Goal: Communication & Community: Answer question/provide support

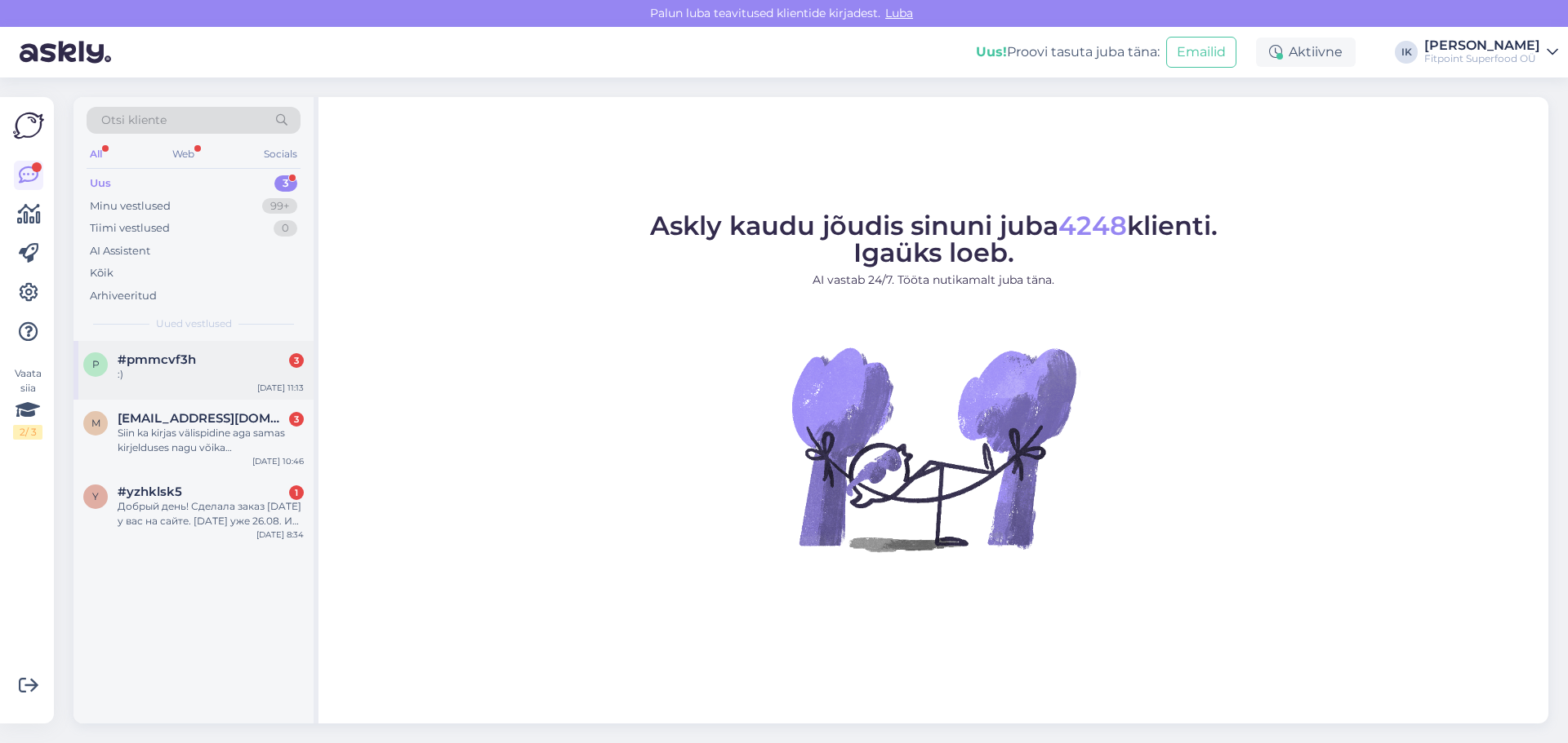
click at [216, 370] on div ":)" at bounding box center [211, 375] width 187 height 15
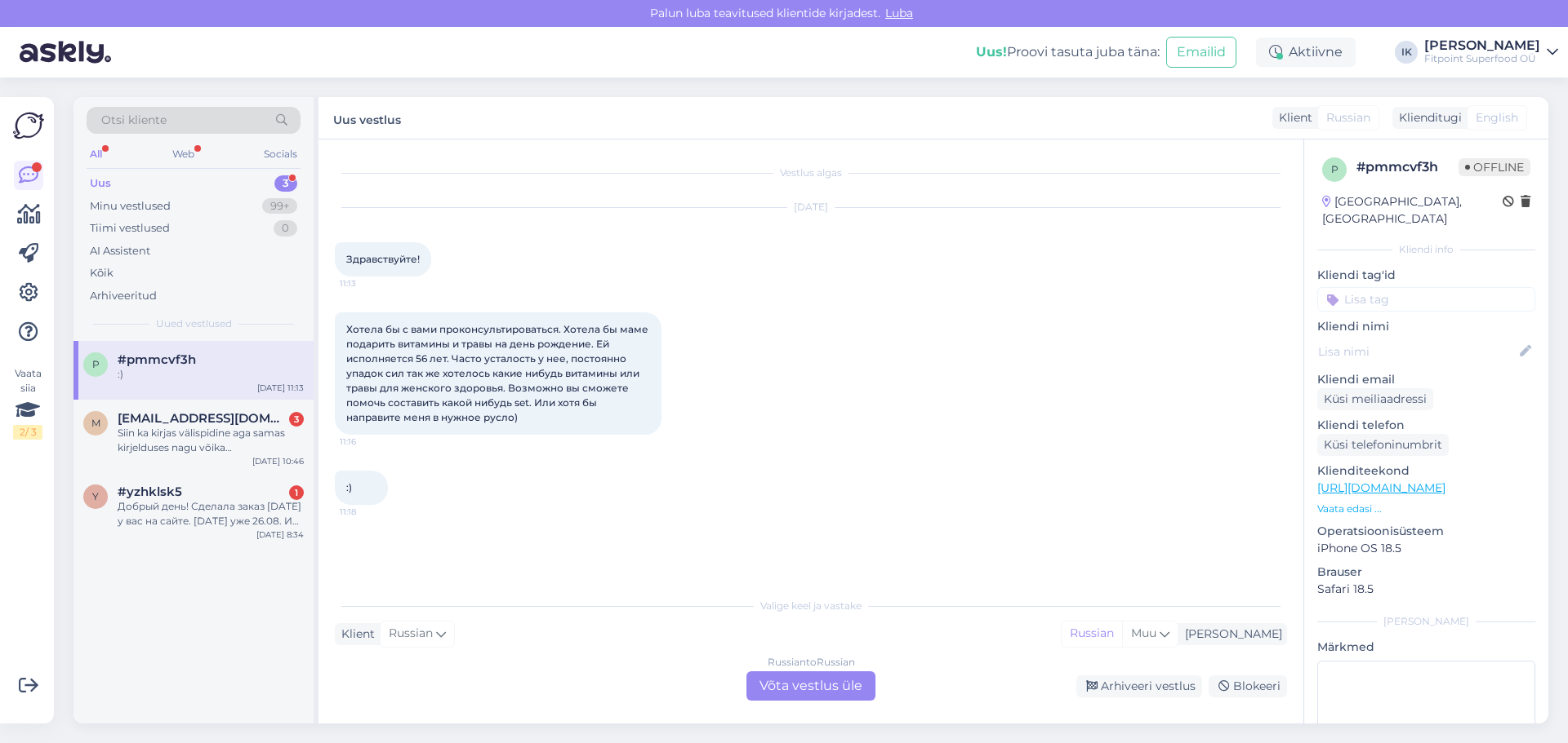
click at [828, 684] on div "Russian to Russian Võta vestlus üle" at bounding box center [811, 686] width 129 height 30
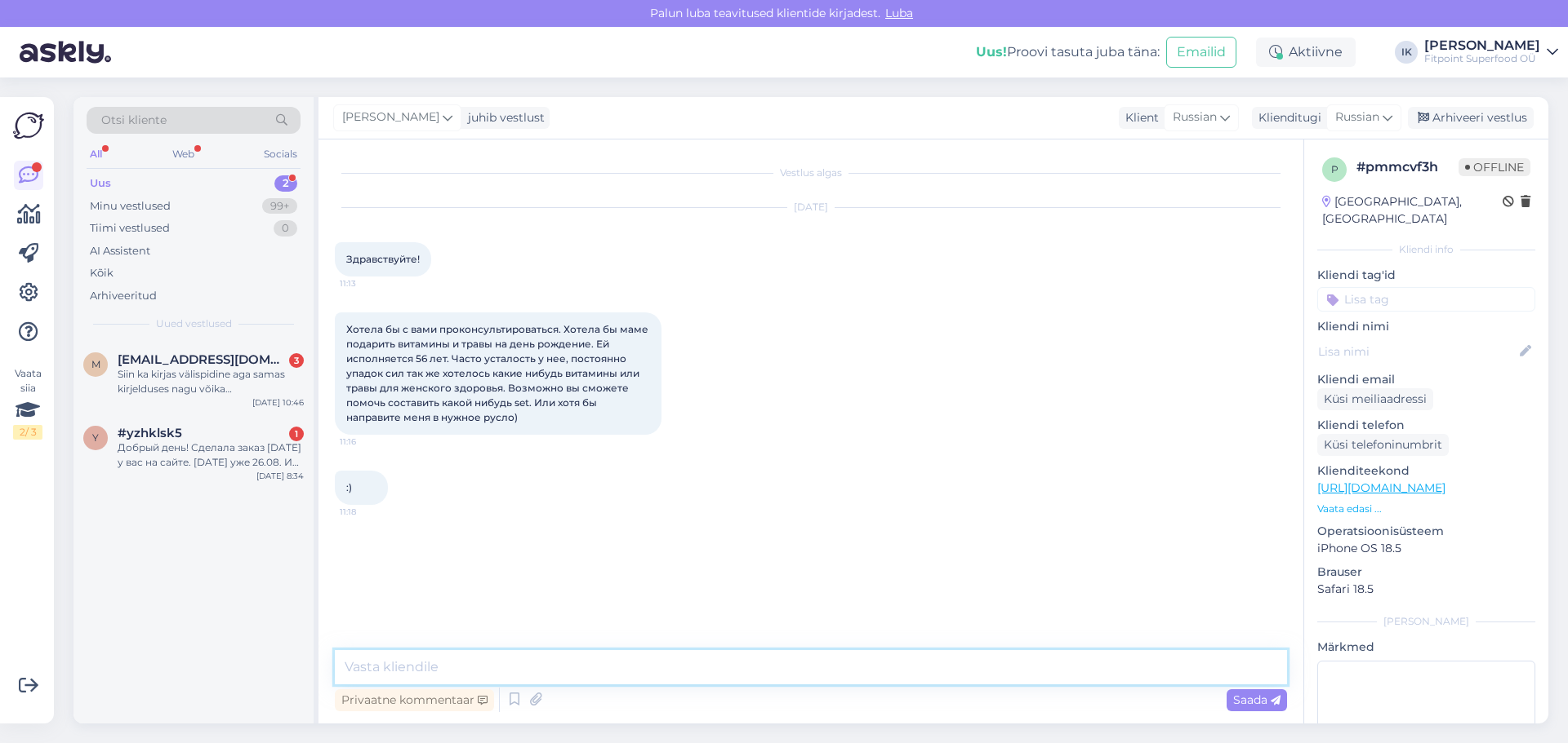
click at [439, 674] on textarea at bounding box center [811, 667] width 952 height 34
type textarea "Добрый день!"
type textarea "Сейчас покажу несколько вариантов.."
drag, startPoint x: 1255, startPoint y: 701, endPoint x: 1192, endPoint y: 692, distance: 63.6
click at [1043, 701] on span "Saada" at bounding box center [1256, 700] width 48 height 15
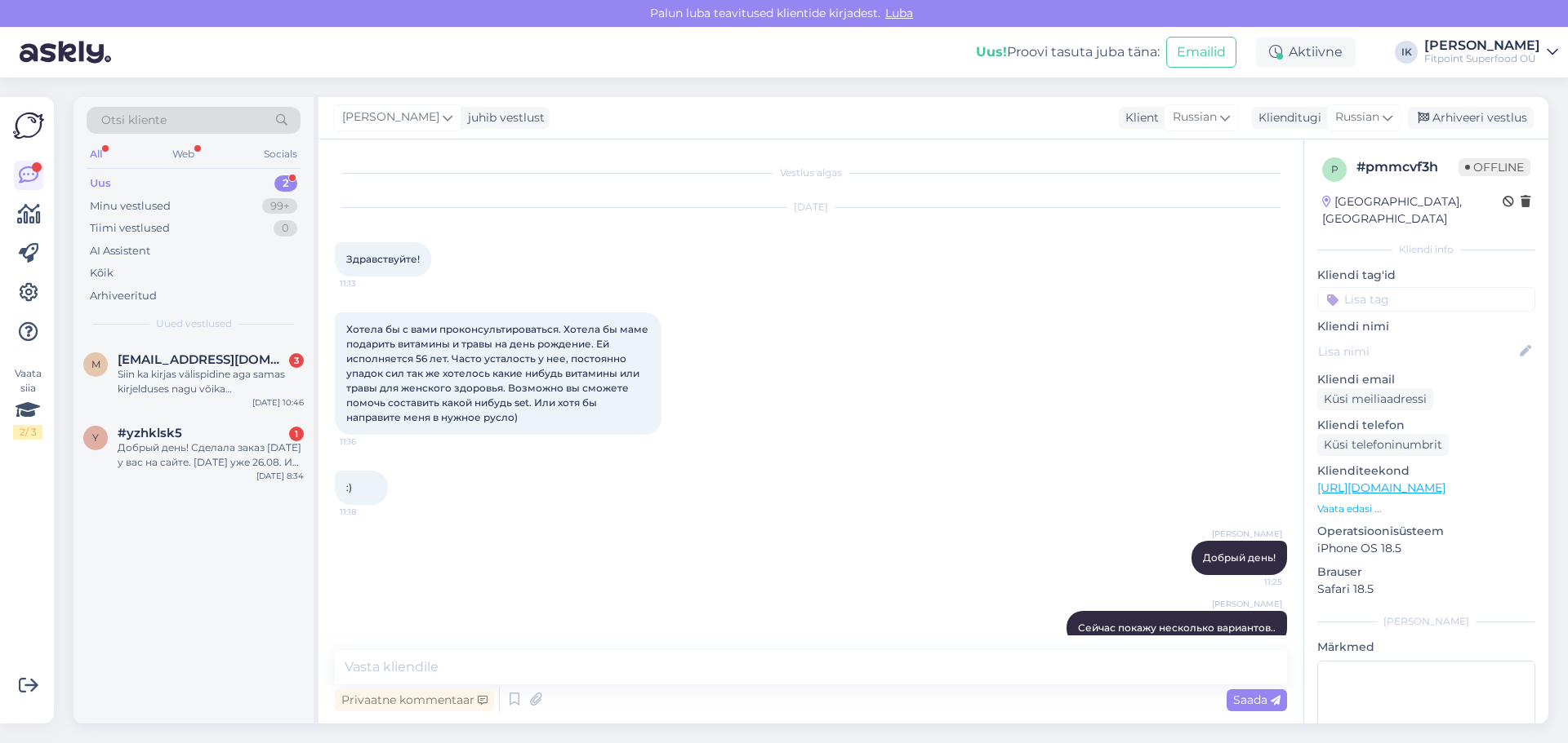
scroll to position [28, 0]
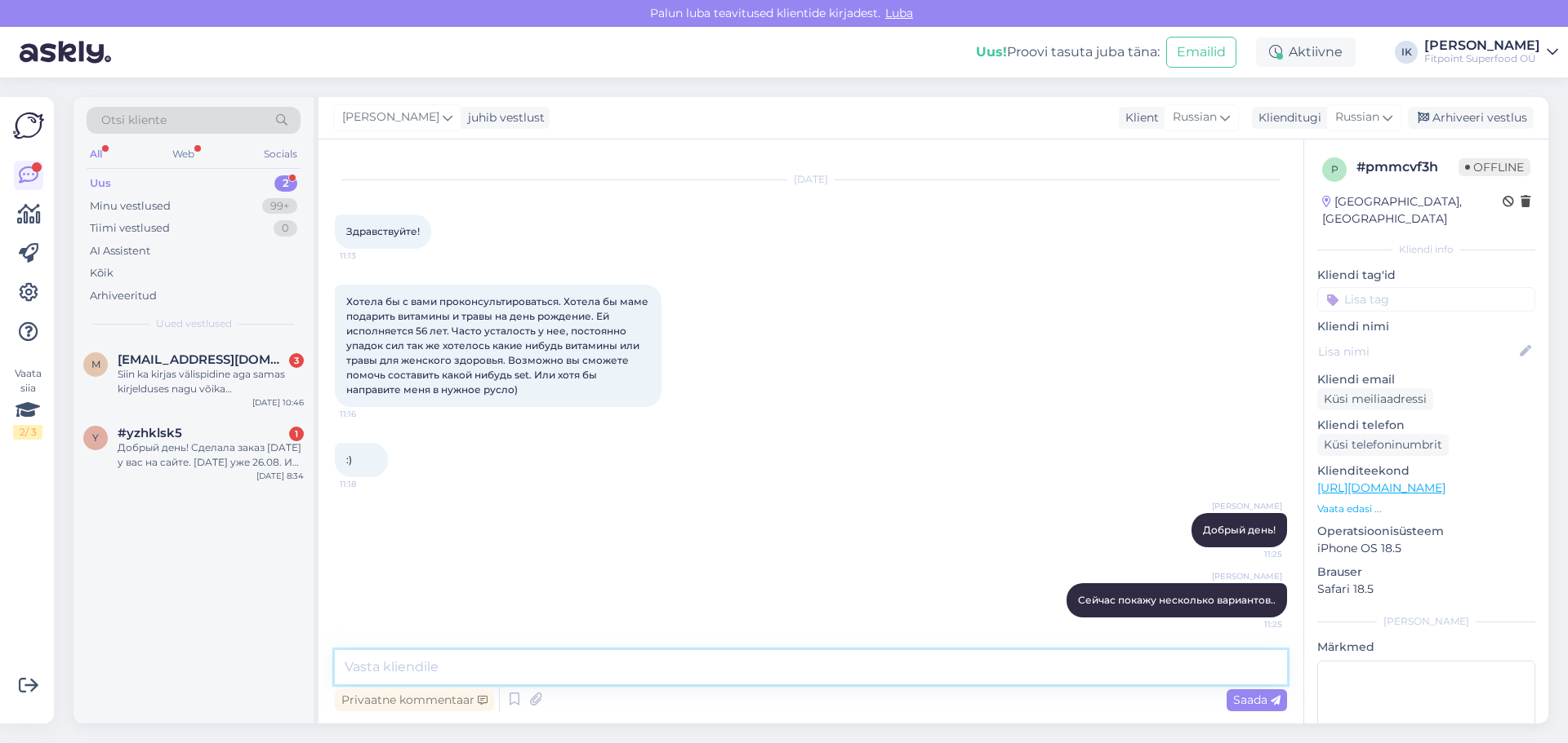
click at [388, 667] on textarea at bounding box center [811, 667] width 952 height 34
paste textarea "[URL][DOMAIN_NAME]"
type textarea "[URL][DOMAIN_NAME]"
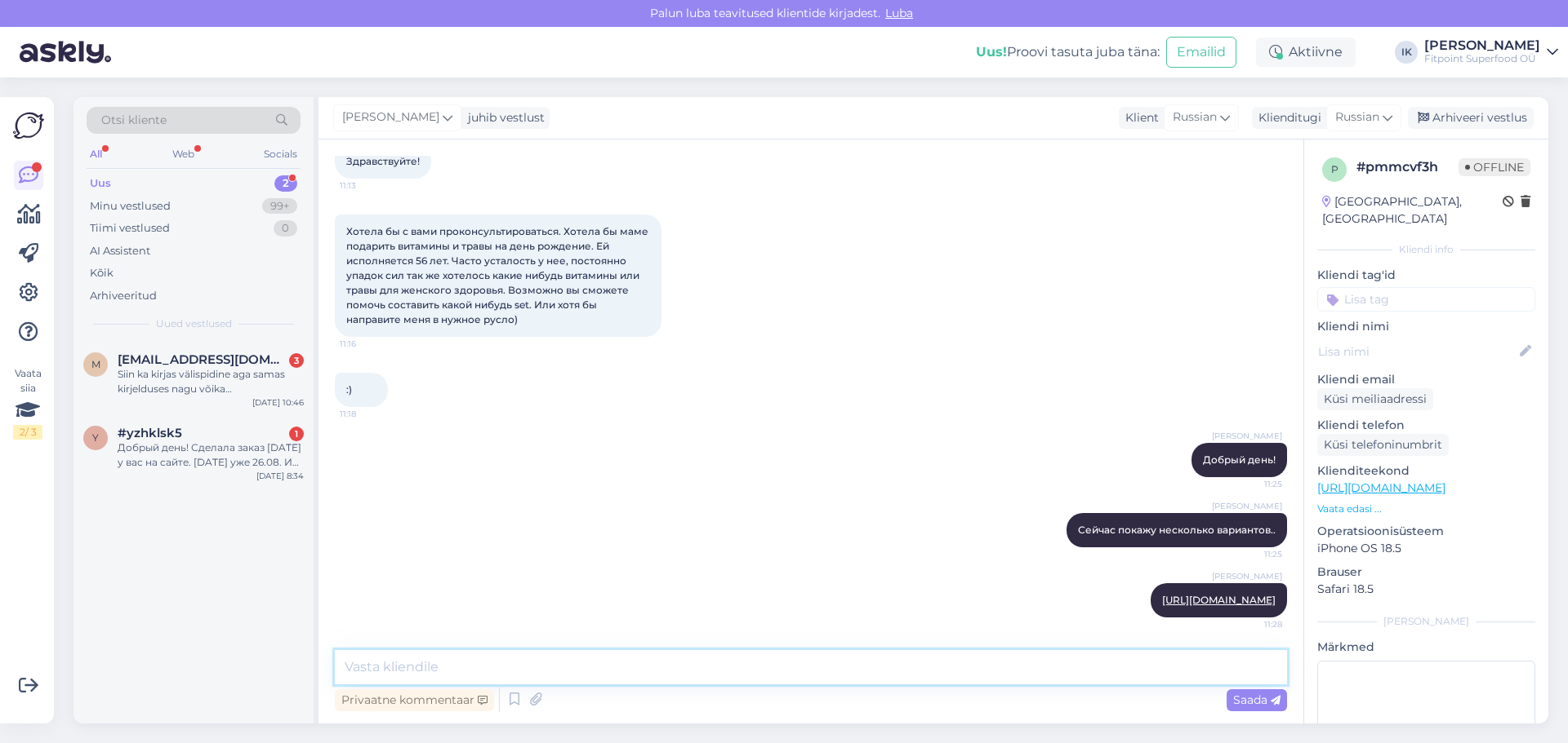
paste textarea "[URL][DOMAIN_NAME]"
type textarea "[URL][DOMAIN_NAME]"
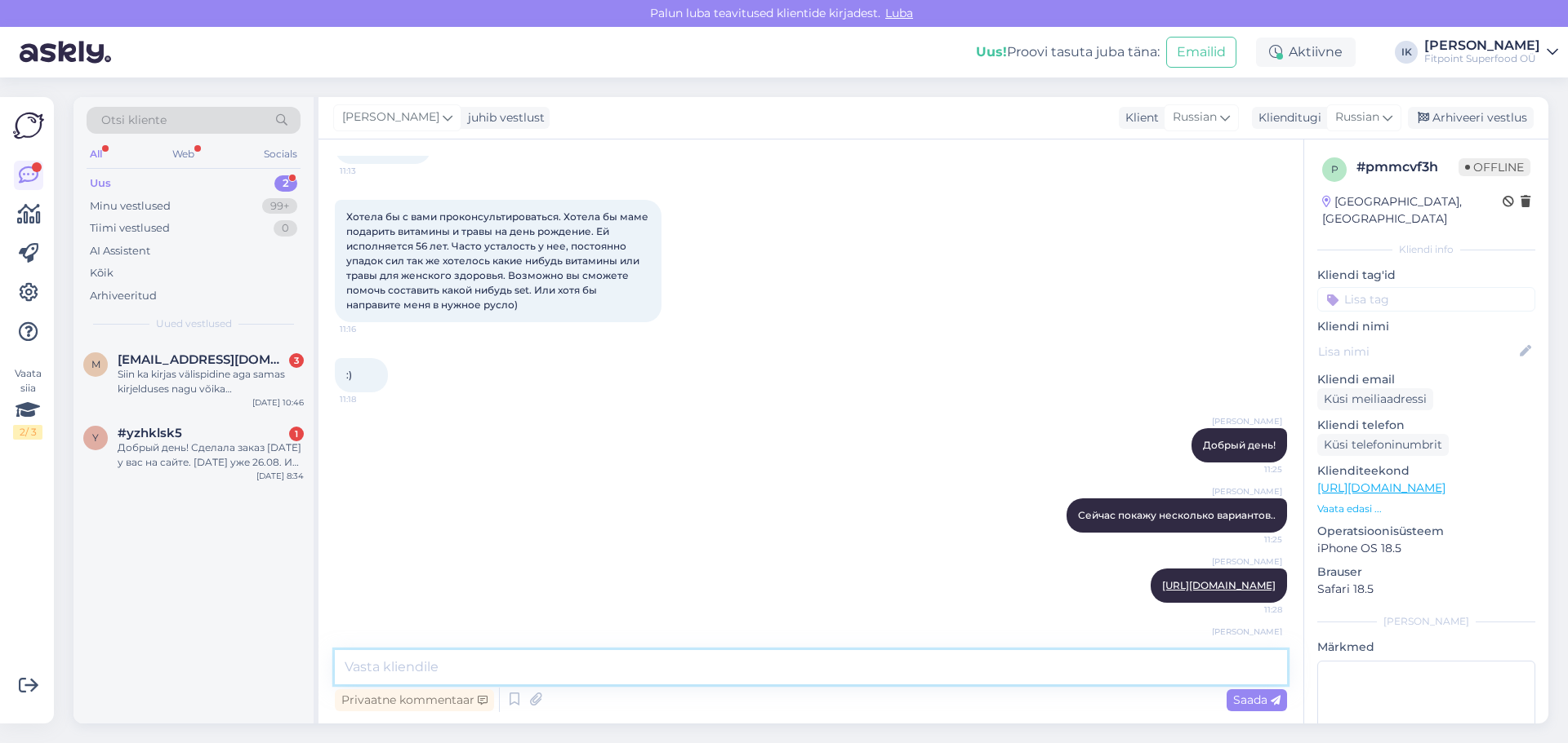
scroll to position [198, 0]
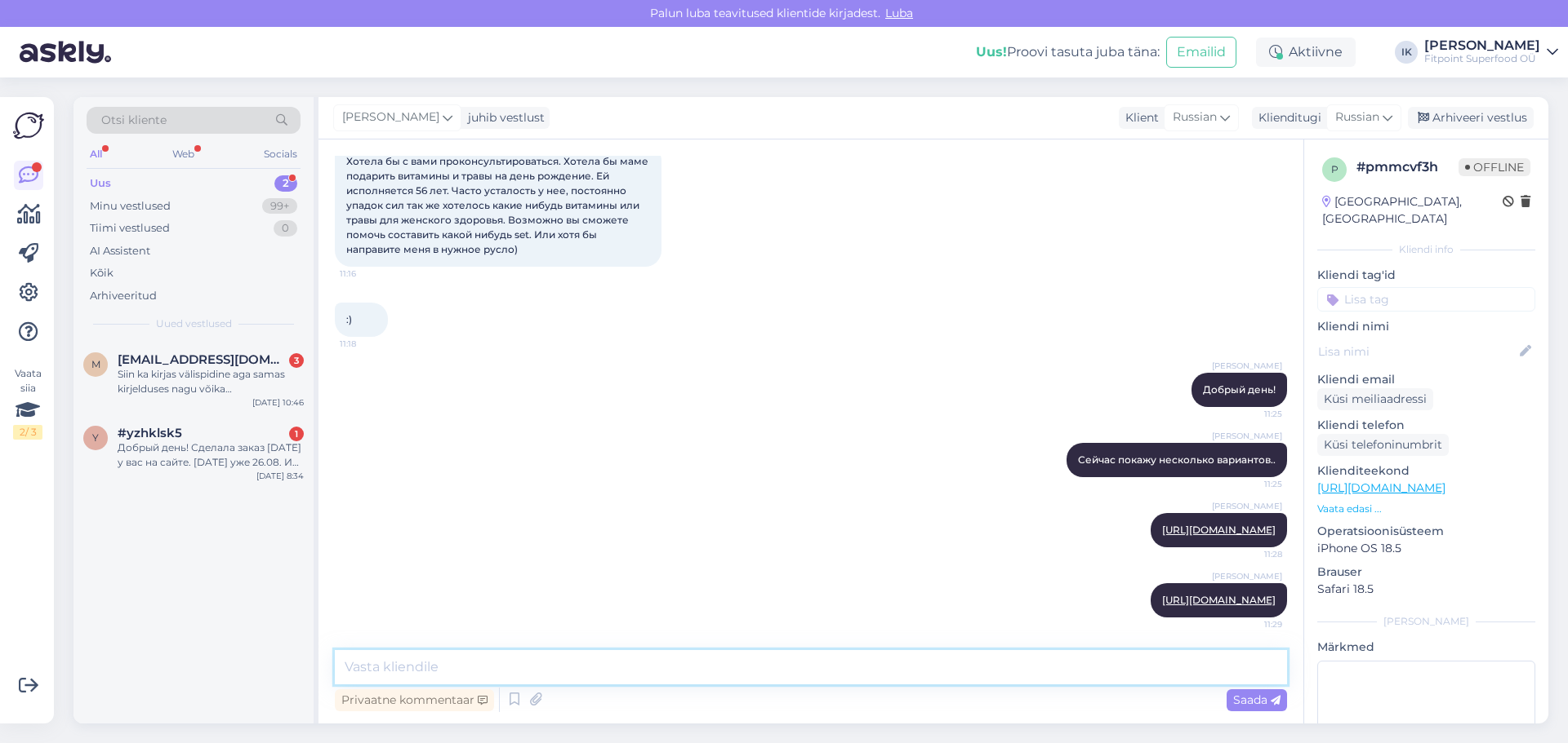
paste textarea "[URL][DOMAIN_NAME]"
type textarea "[URL][DOMAIN_NAME]"
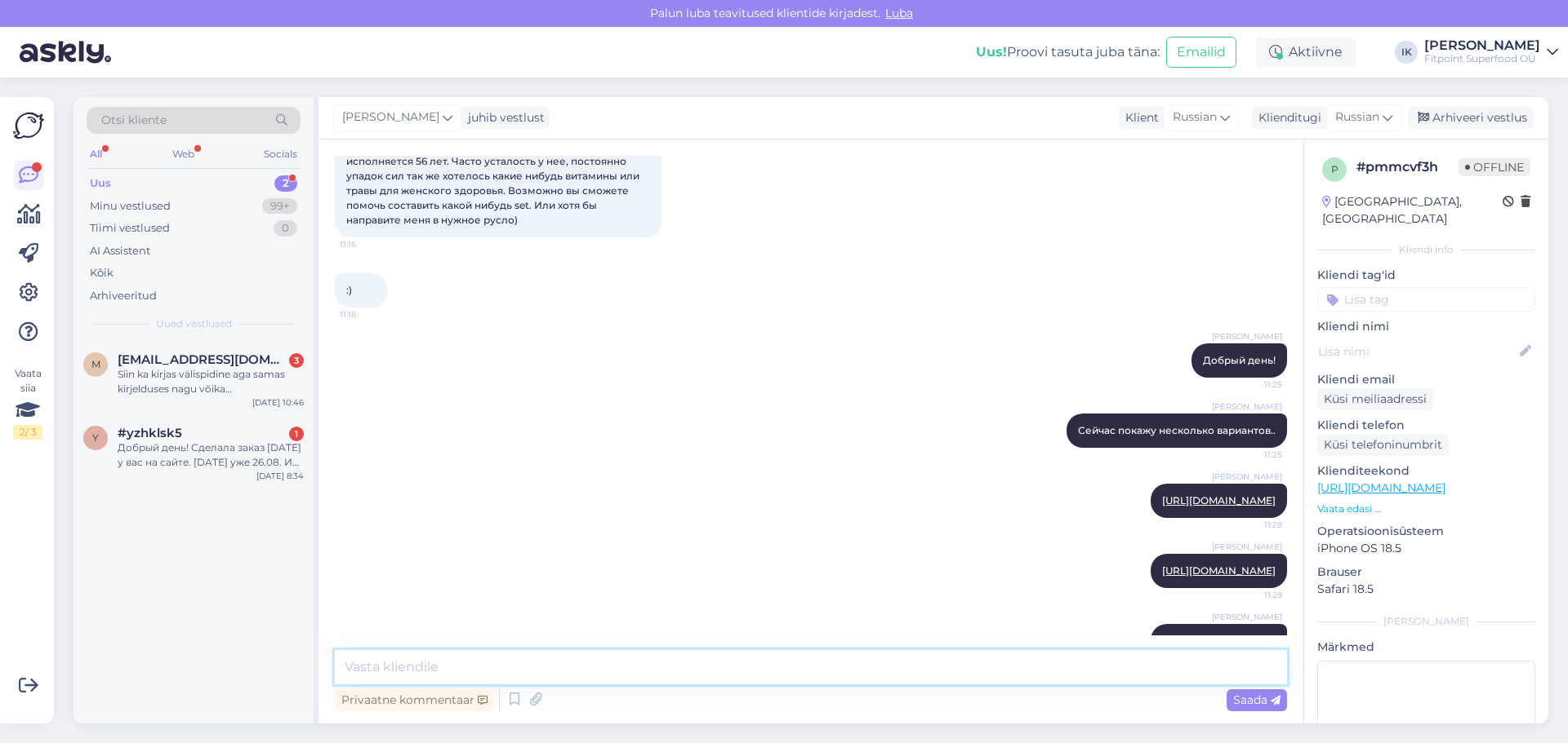
scroll to position [282, 0]
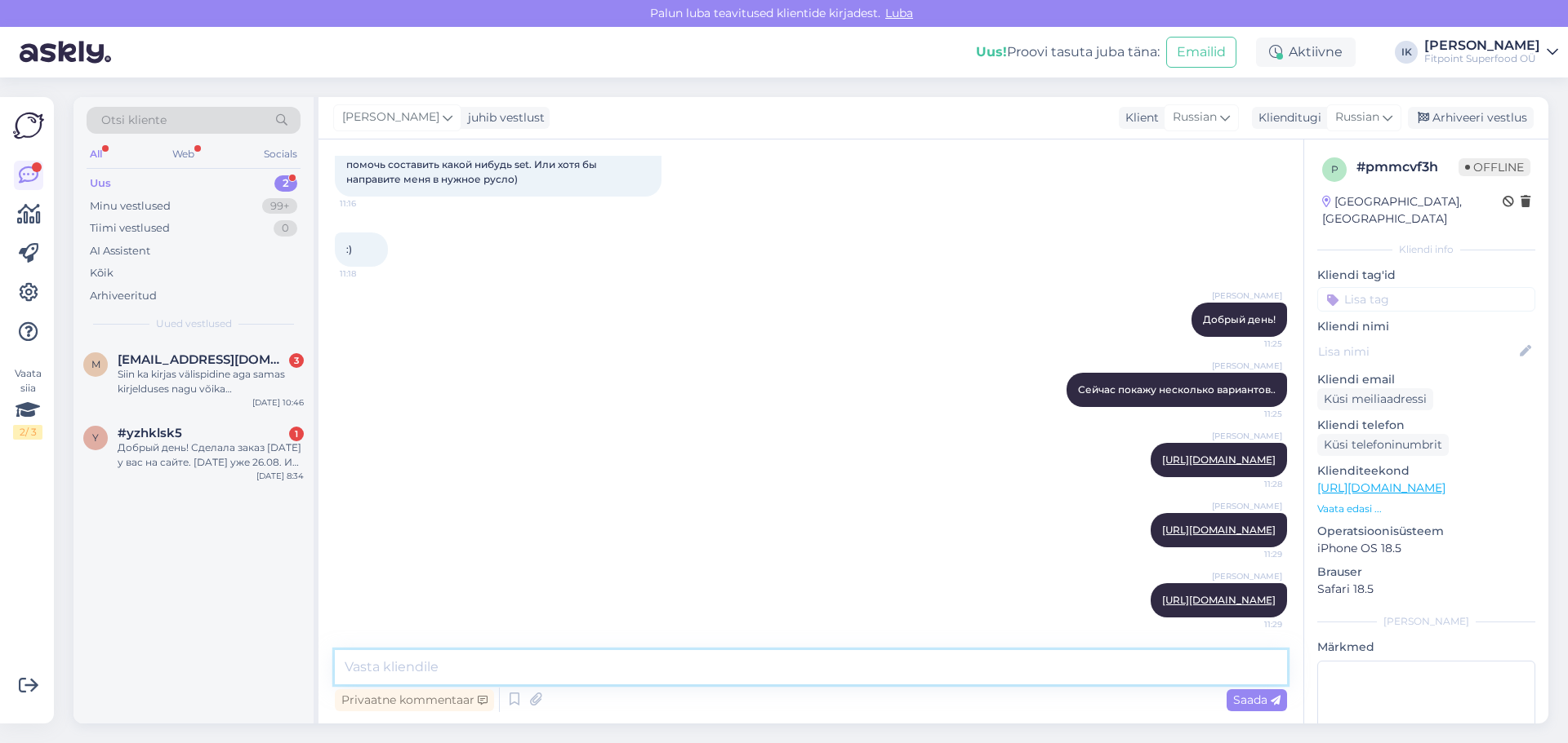
paste textarea "[URL][DOMAIN_NAME]"
type textarea "[URL][DOMAIN_NAME]"
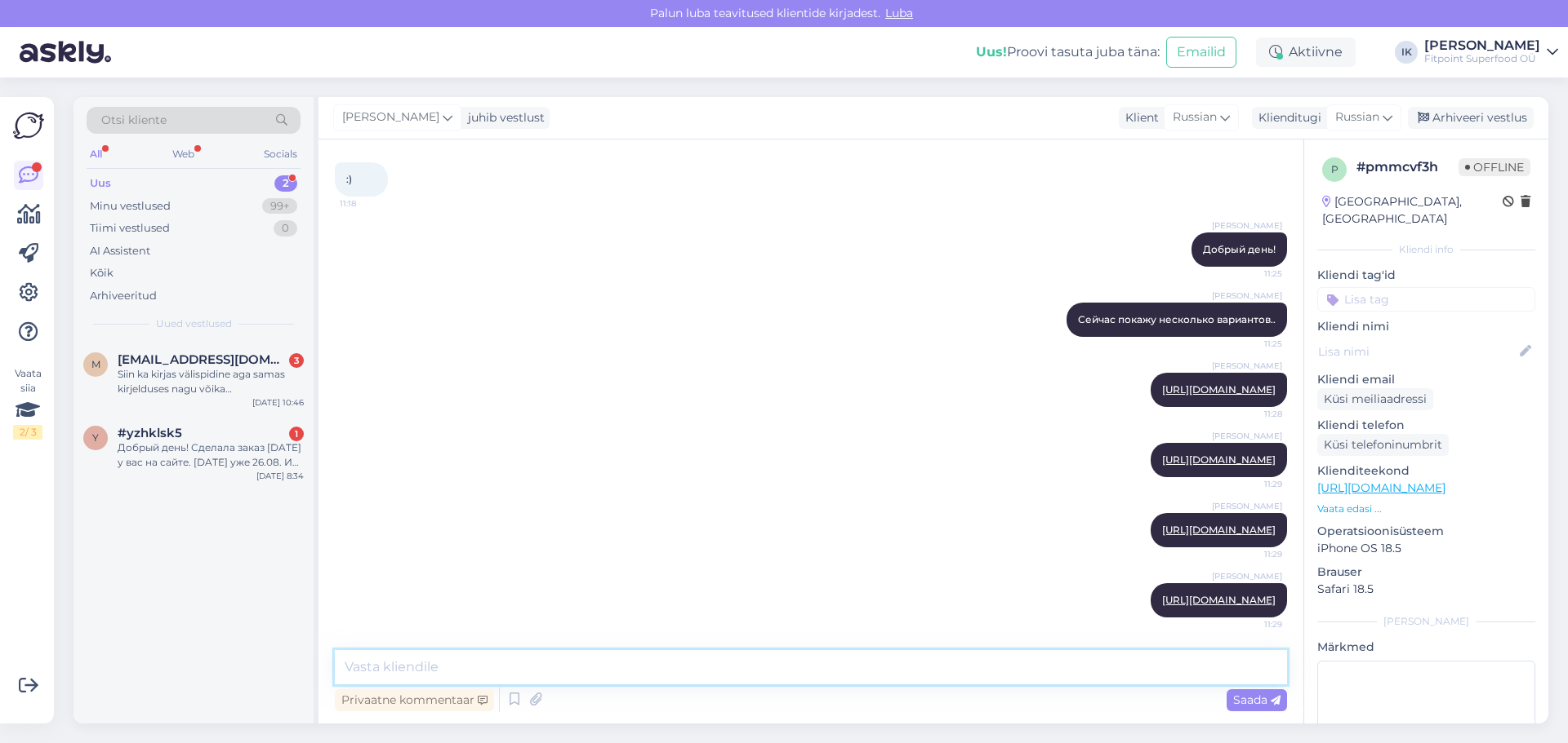
paste textarea "[URL][DOMAIN_NAME]"
type textarea "[URL][DOMAIN_NAME]"
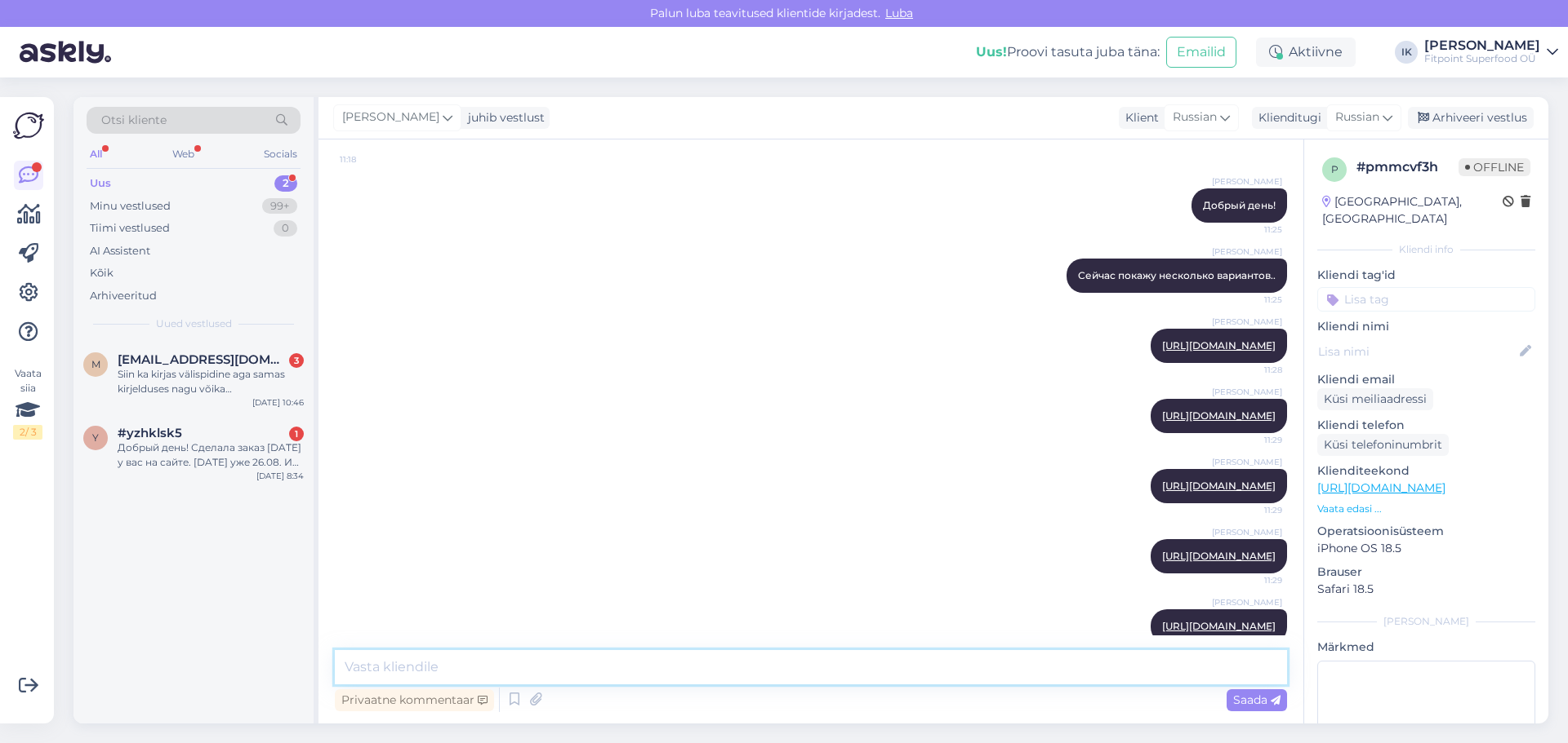
scroll to position [422, 0]
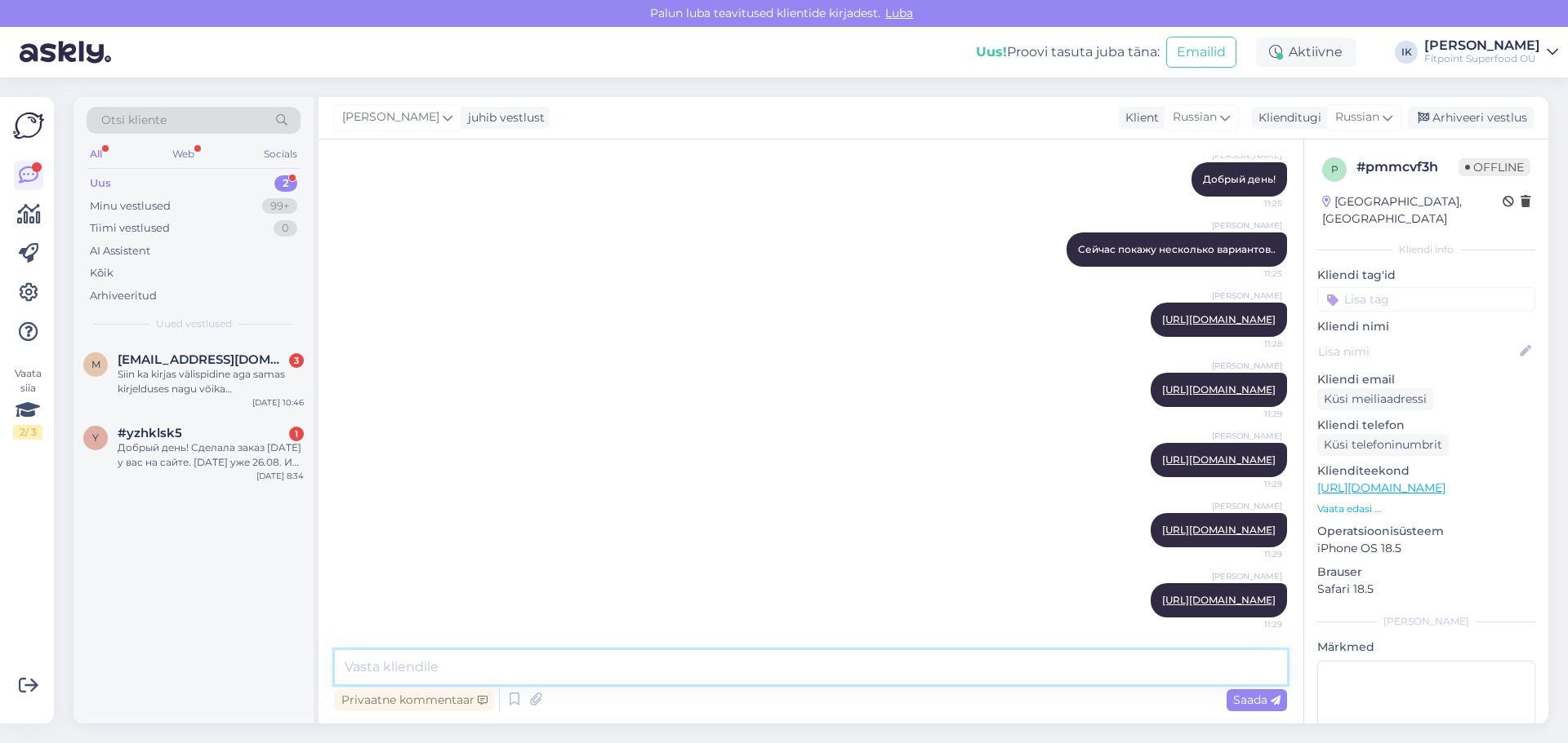
paste textarea "[URL][DOMAIN_NAME]"
type textarea "[URL][DOMAIN_NAME]"
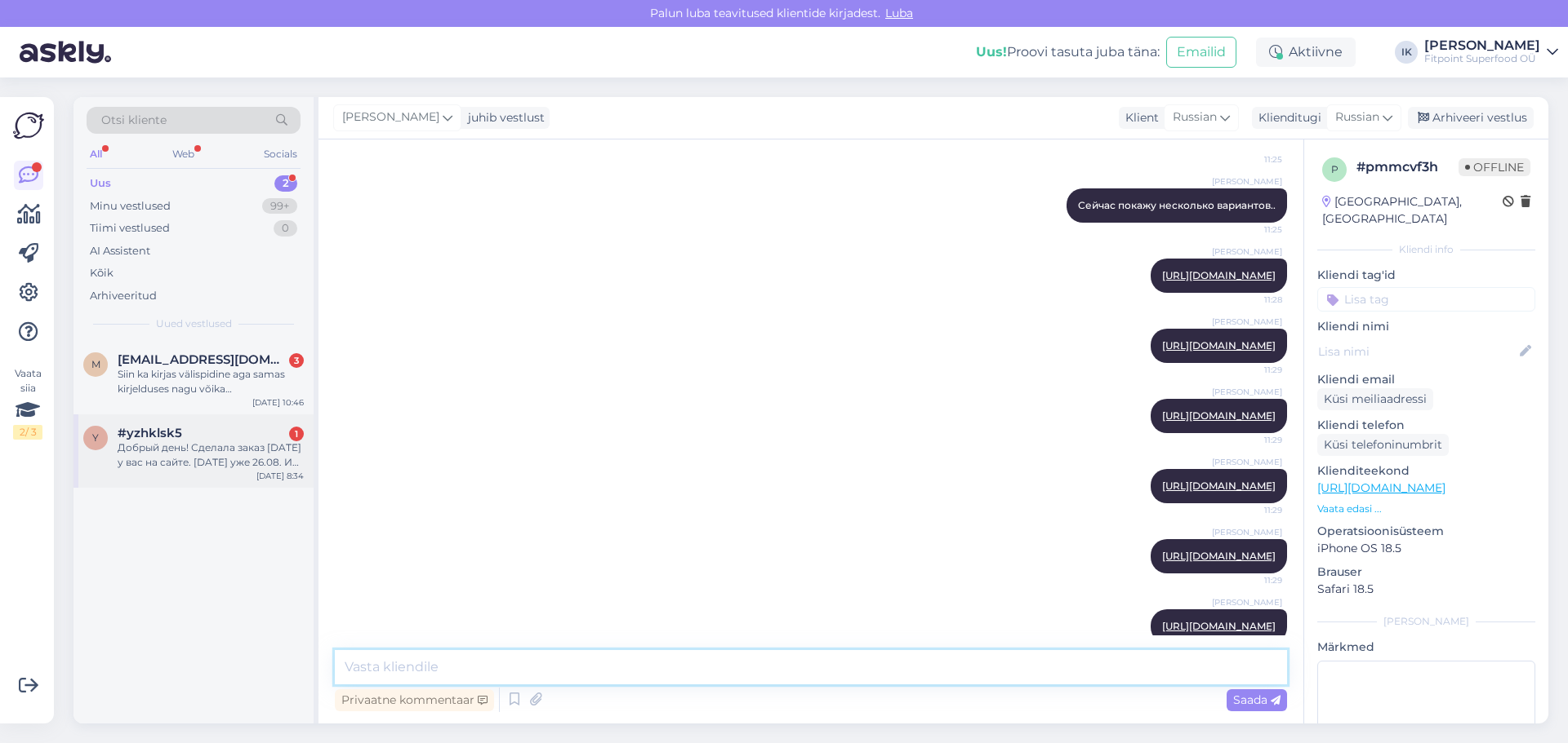
scroll to position [507, 0]
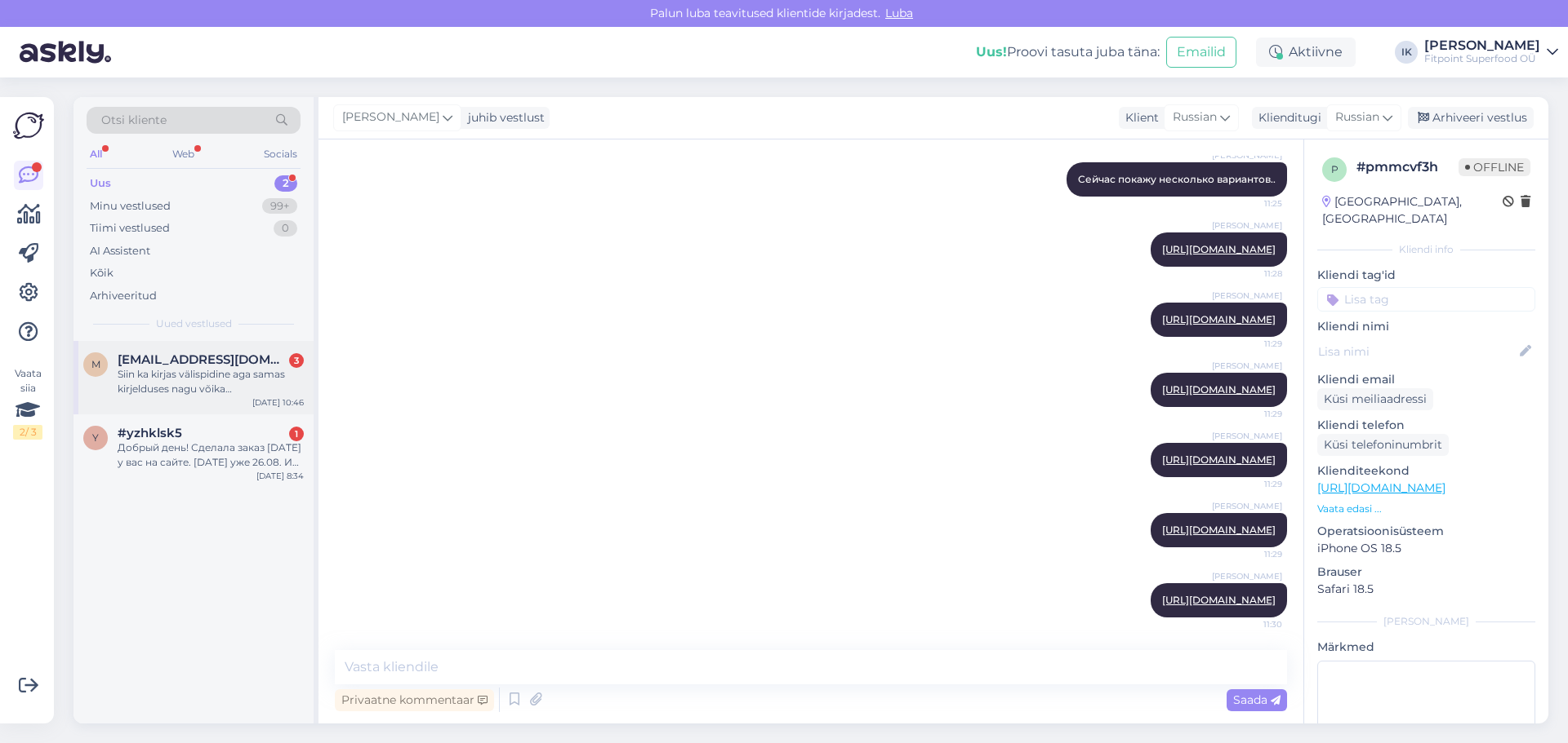
click at [243, 382] on div "Siin ka kirjas välispidine aga samas kirjelduses nagu võika [PERSON_NAME] 1-2te…" at bounding box center [211, 382] width 187 height 30
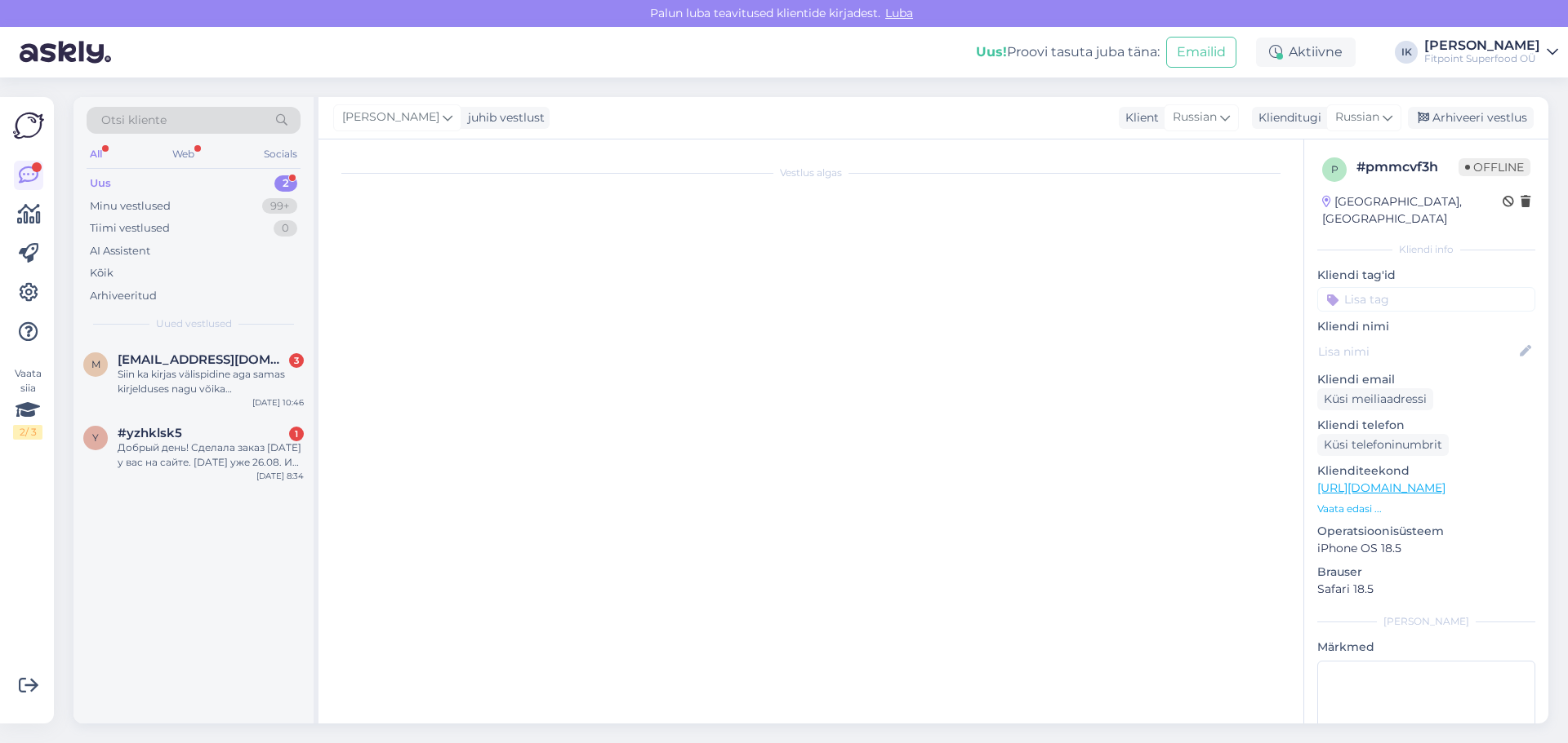
scroll to position [0, 0]
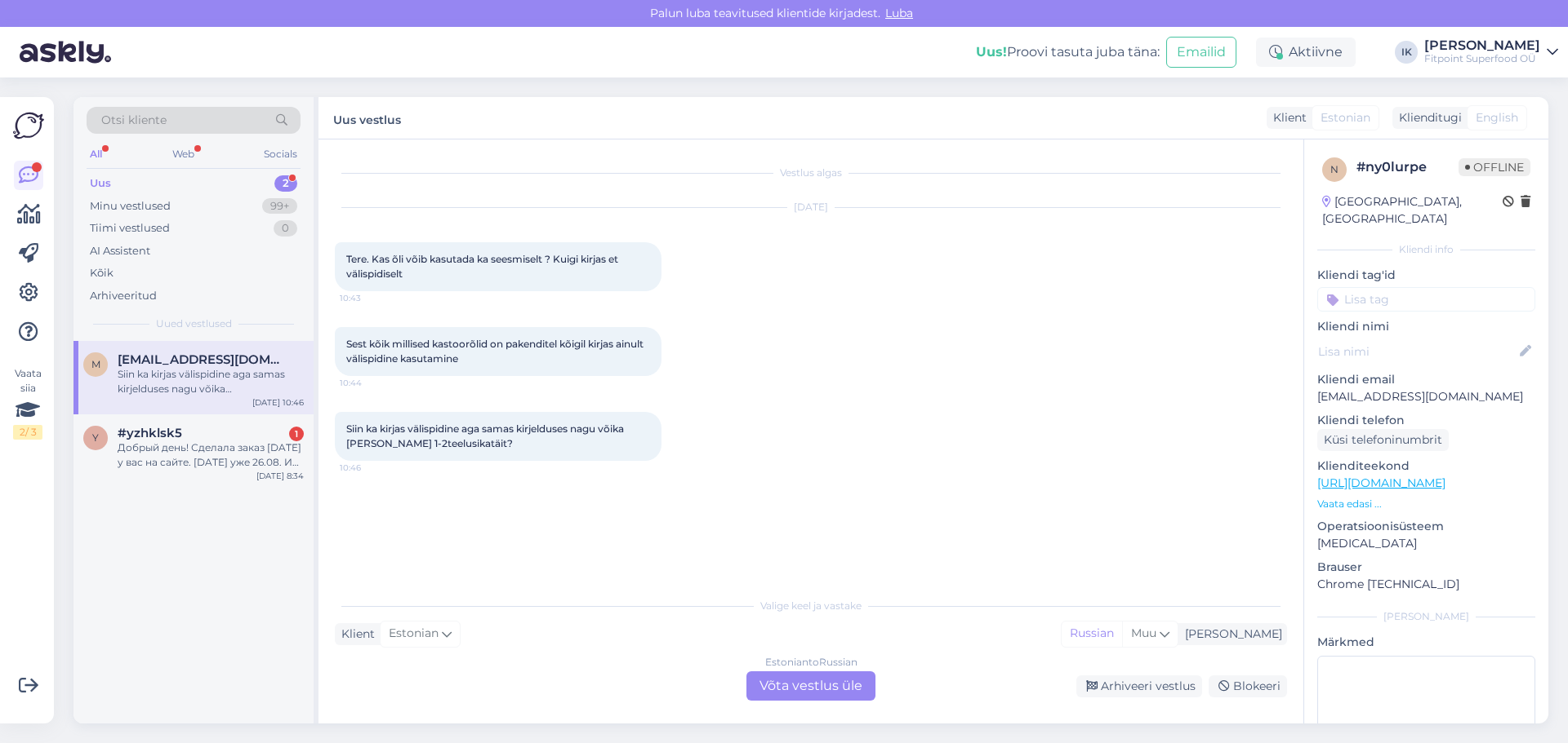
click at [845, 679] on div "Estonian to Russian Võta vestlus üle" at bounding box center [811, 686] width 129 height 30
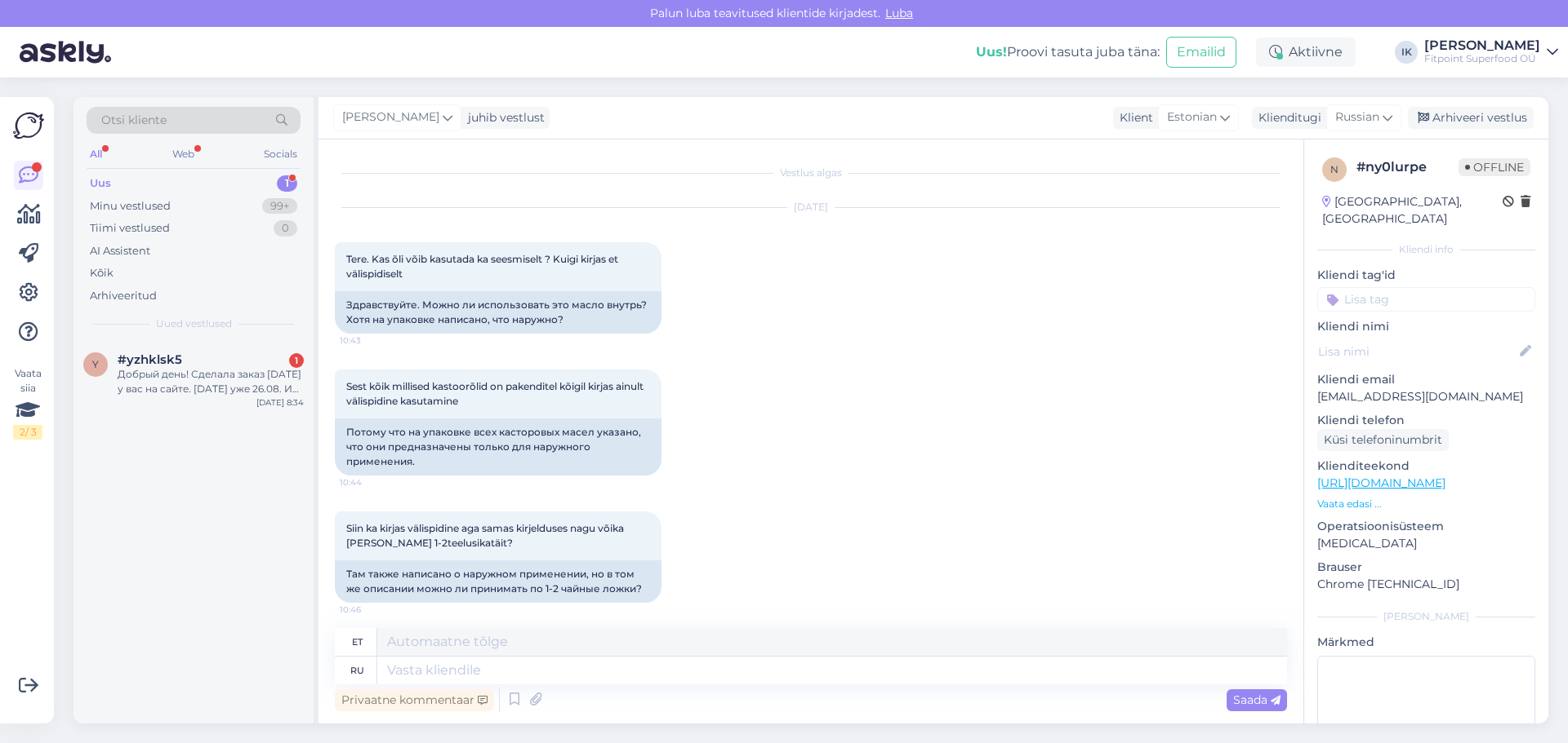
scroll to position [7, 0]
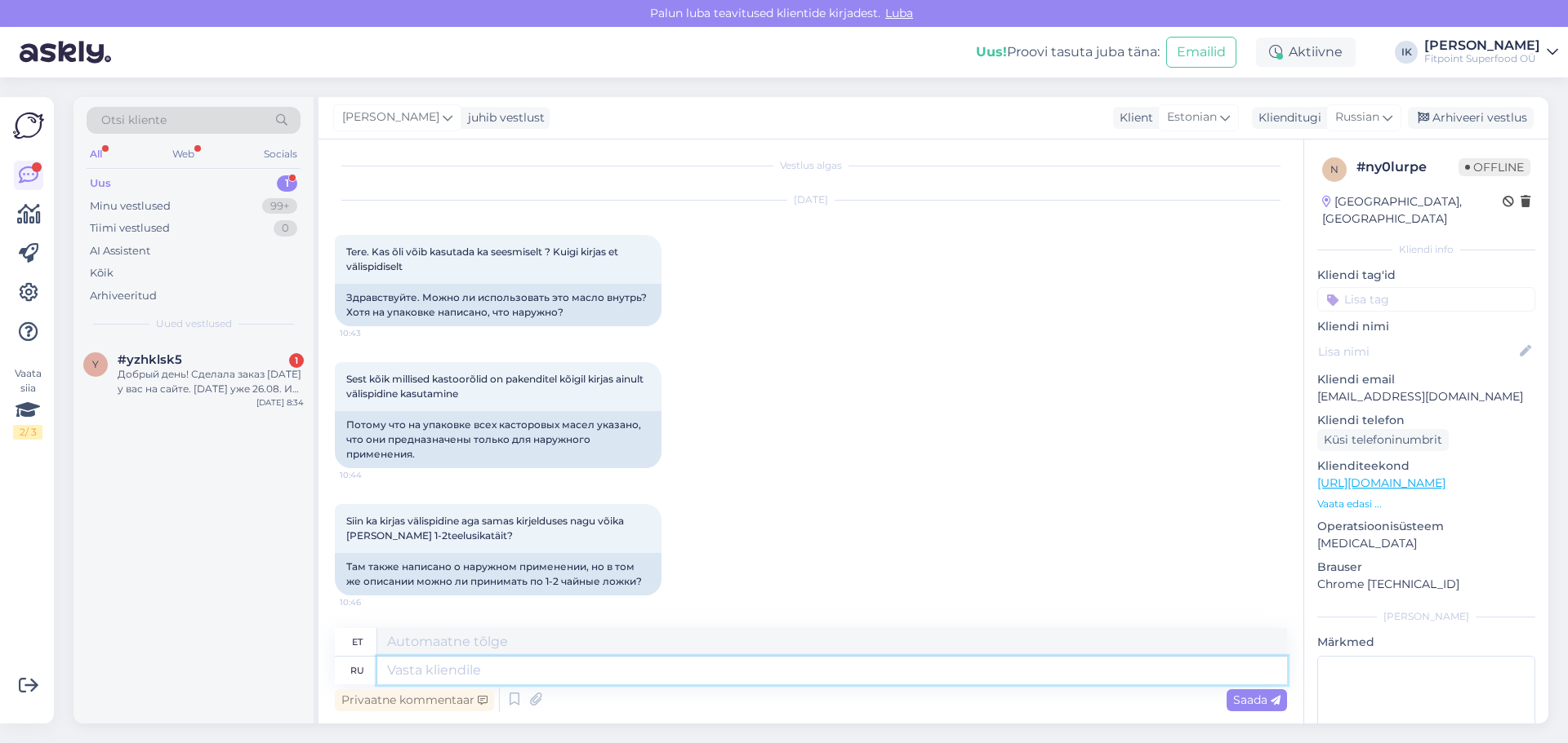
click at [469, 679] on textarea at bounding box center [831, 671] width 909 height 28
type textarea "Доброе у"
type textarea "Lahke"
type textarea "Доброе утро!"
type textarea "Tere hommikust!"
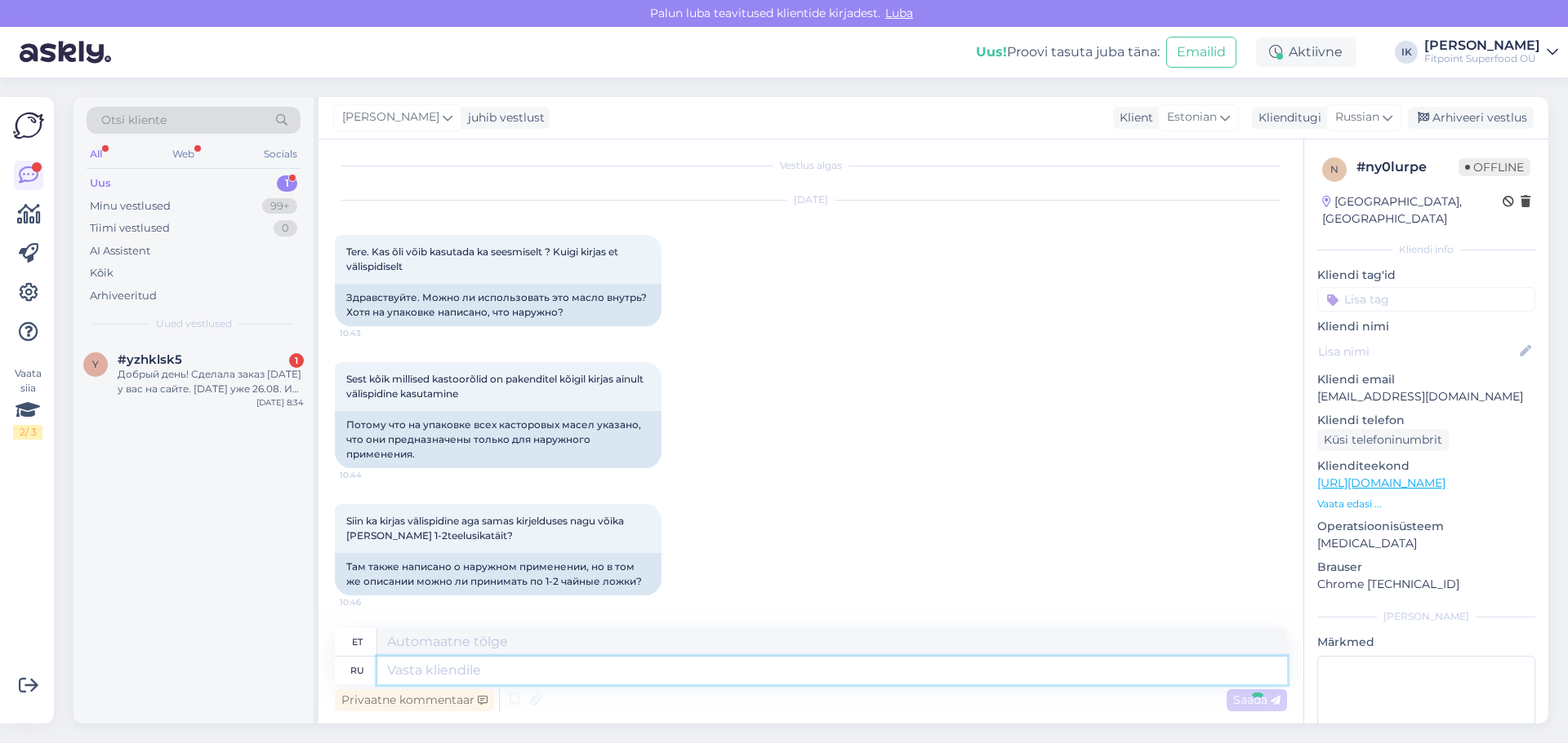
scroll to position [105, 0]
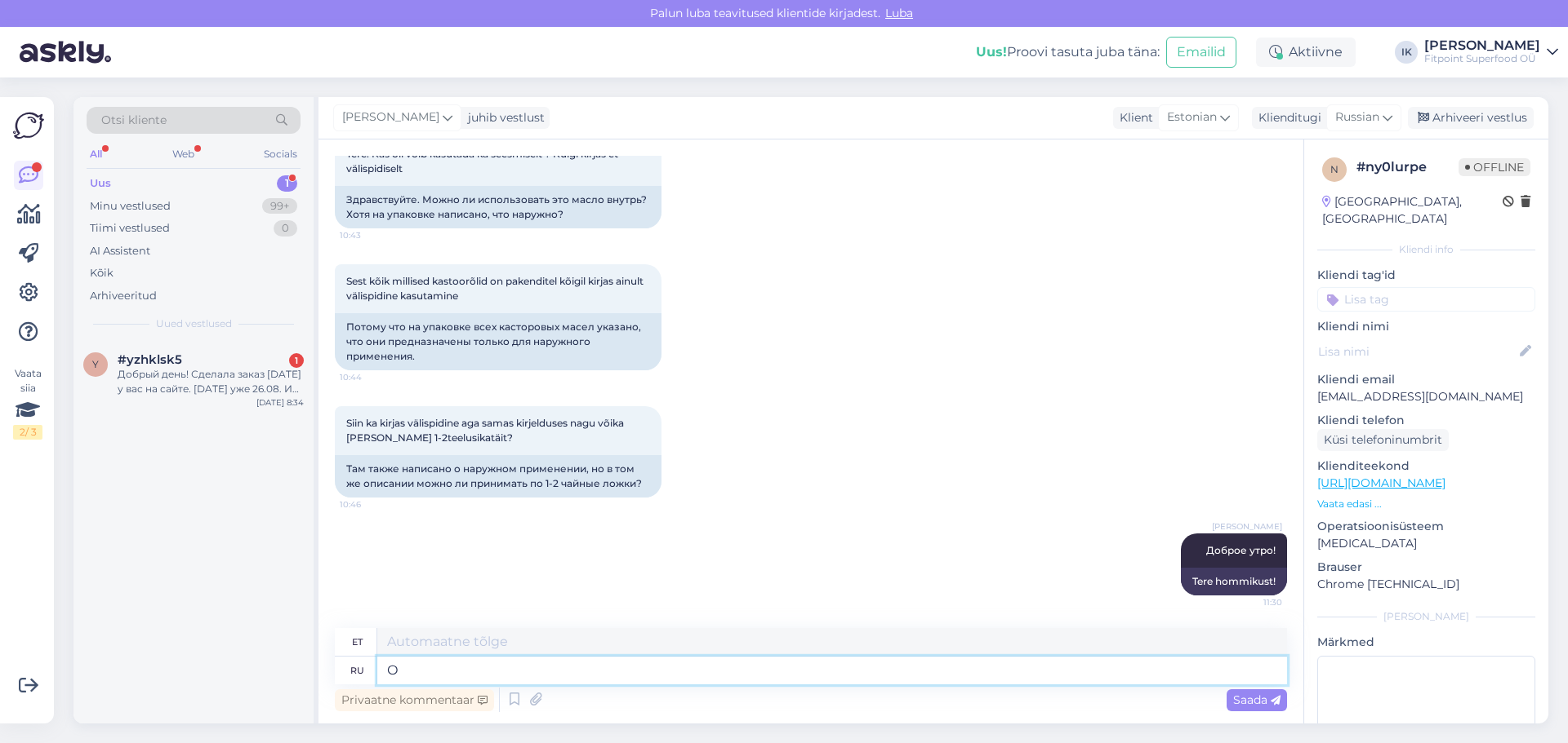
type textarea "О"
type textarea "MEIST"
type textarea "О каком"
type textarea "Millest?"
type textarea "О каком продукте"
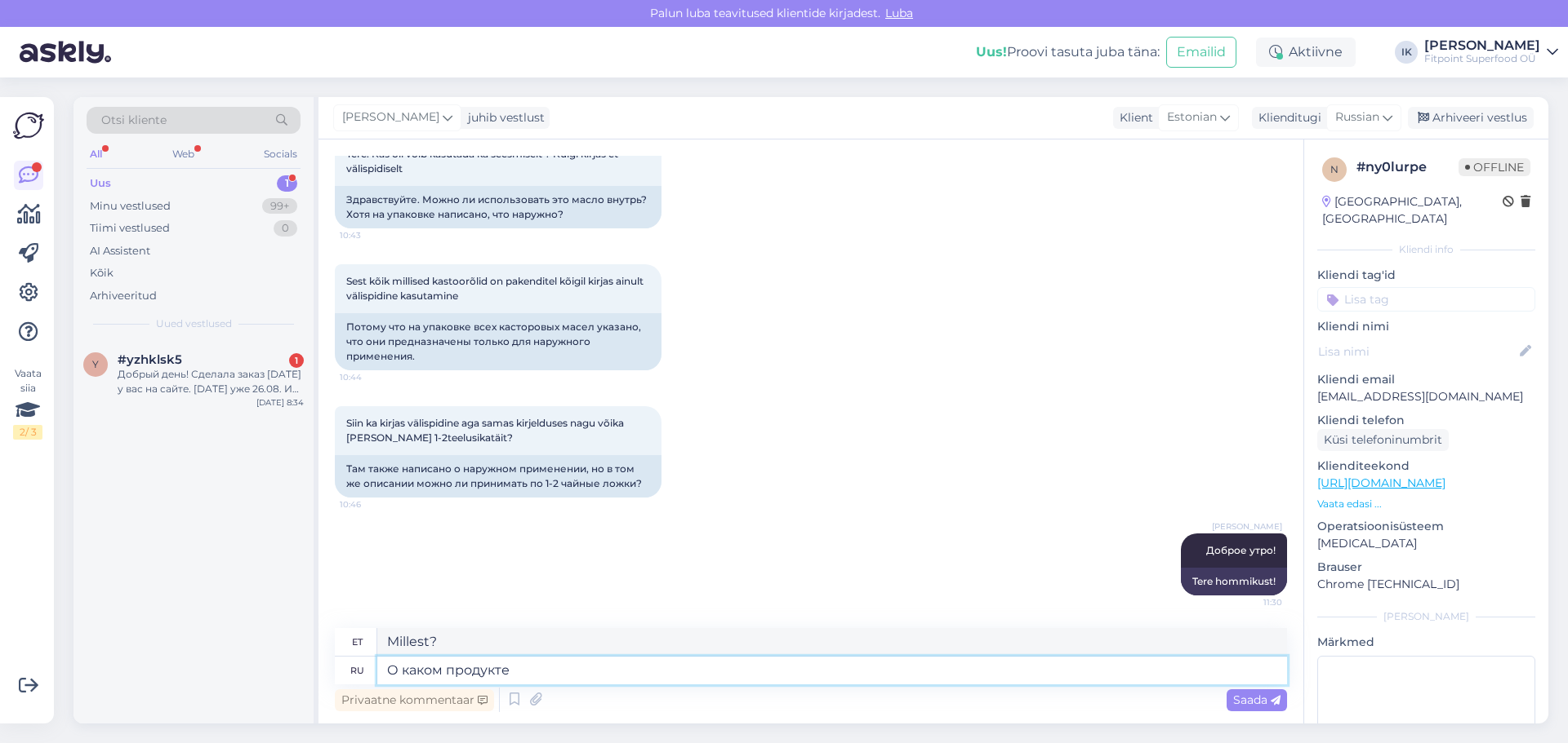
type textarea "[PERSON_NAME] tootest [PERSON_NAME]?"
type textarea "О каком продукте идет"
type textarea "[PERSON_NAME] tootest me räägime?"
type textarea "О каком продукте идет речь?"
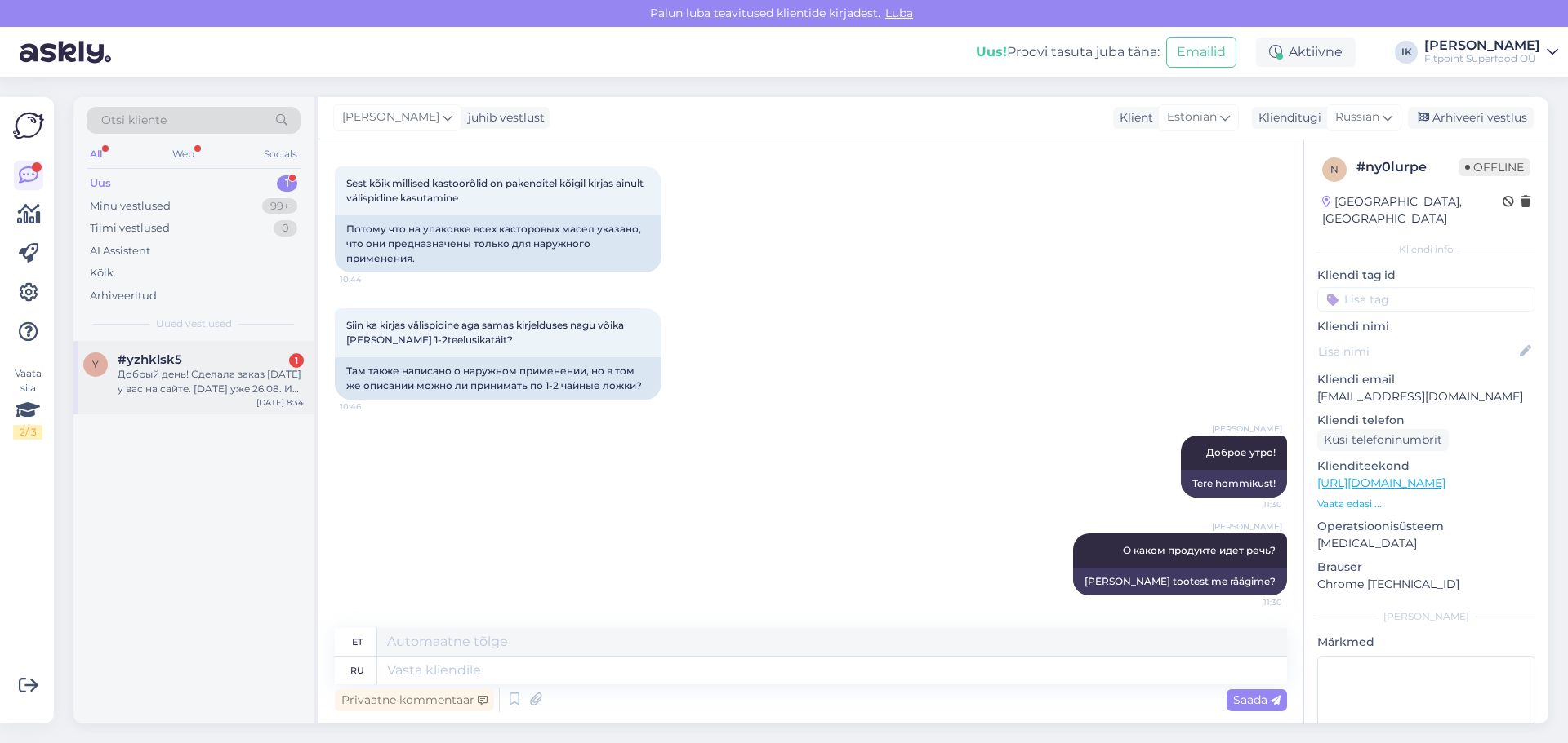
click at [233, 379] on div "Добрый день! Сделала заказ [DATE] у вас на сайте. [DATE] уже 26.08. И заказ до …" at bounding box center [211, 382] width 187 height 30
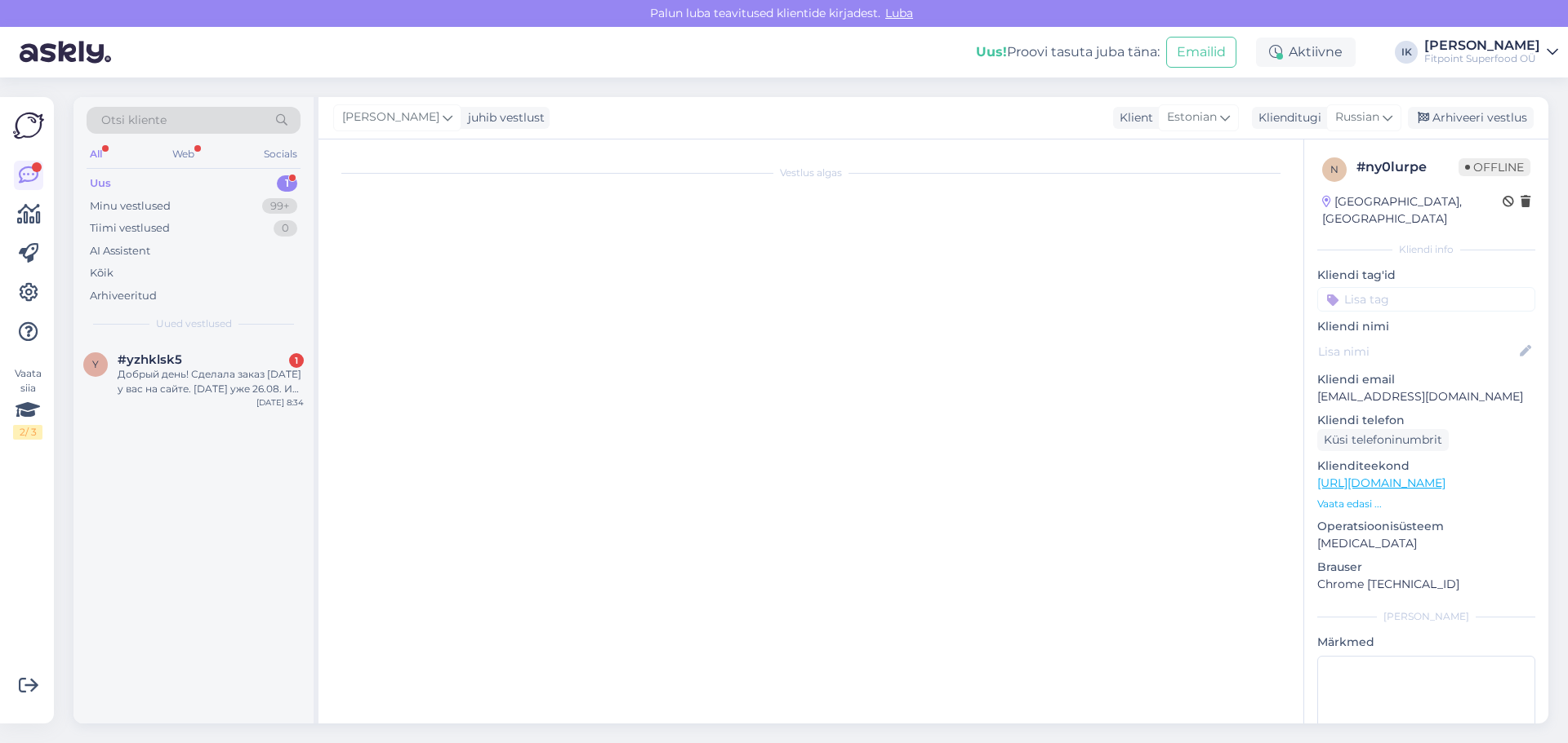
scroll to position [0, 0]
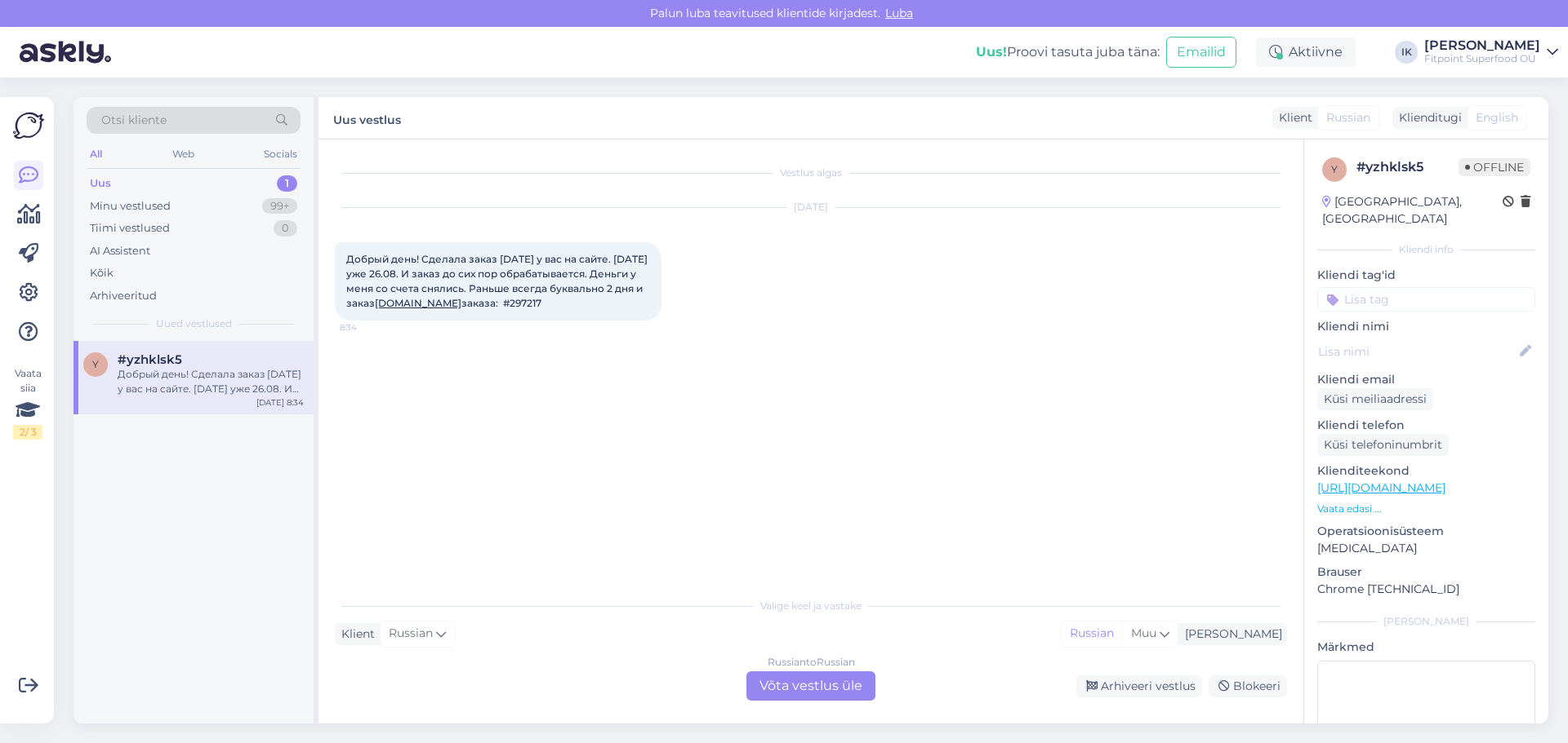
click at [798, 686] on div "Russian to Russian Võta vestlus üle" at bounding box center [811, 686] width 129 height 30
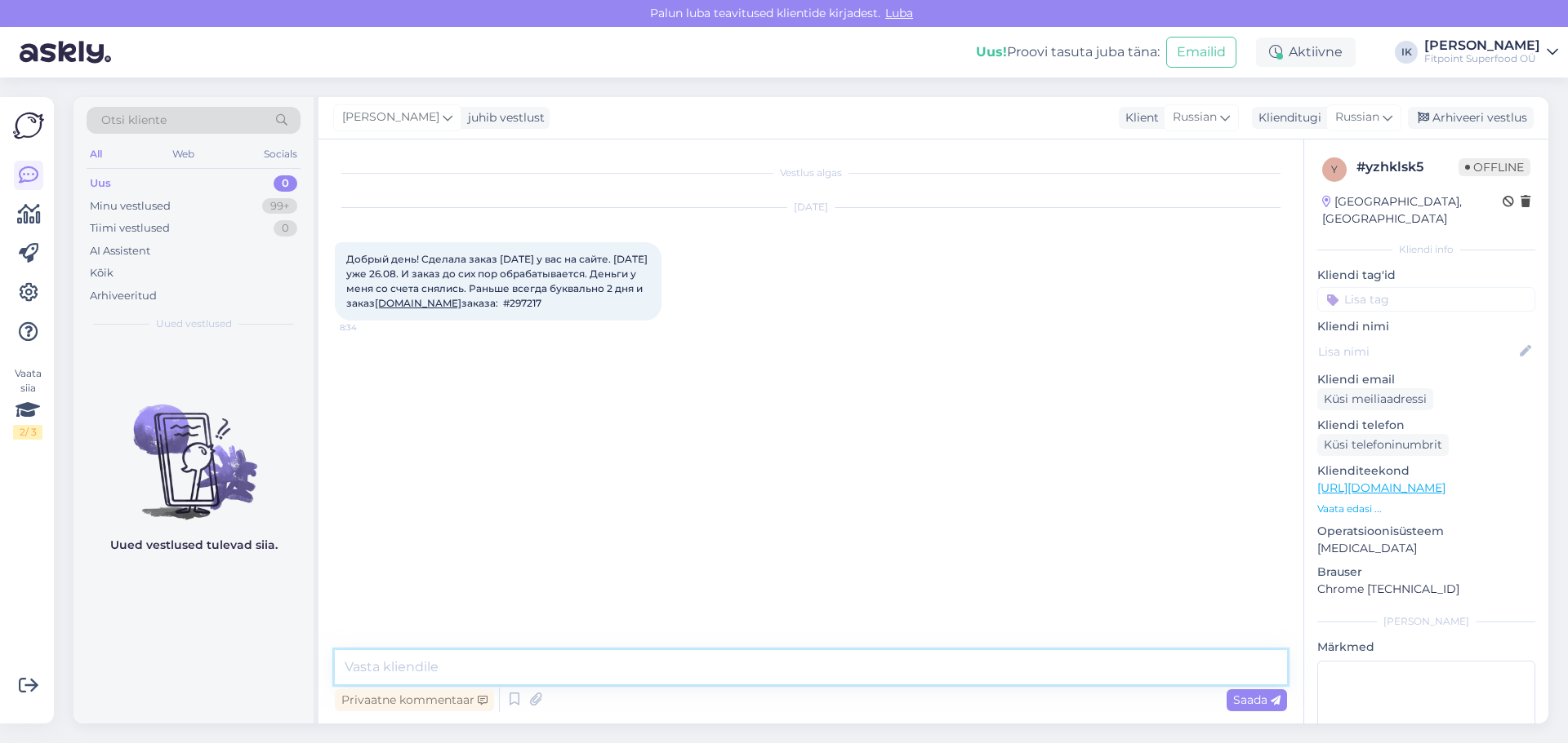
click at [505, 658] on textarea at bounding box center [811, 667] width 952 height 34
type textarea "Добрый день!"
type textarea "Да, вижу что есть проблема."
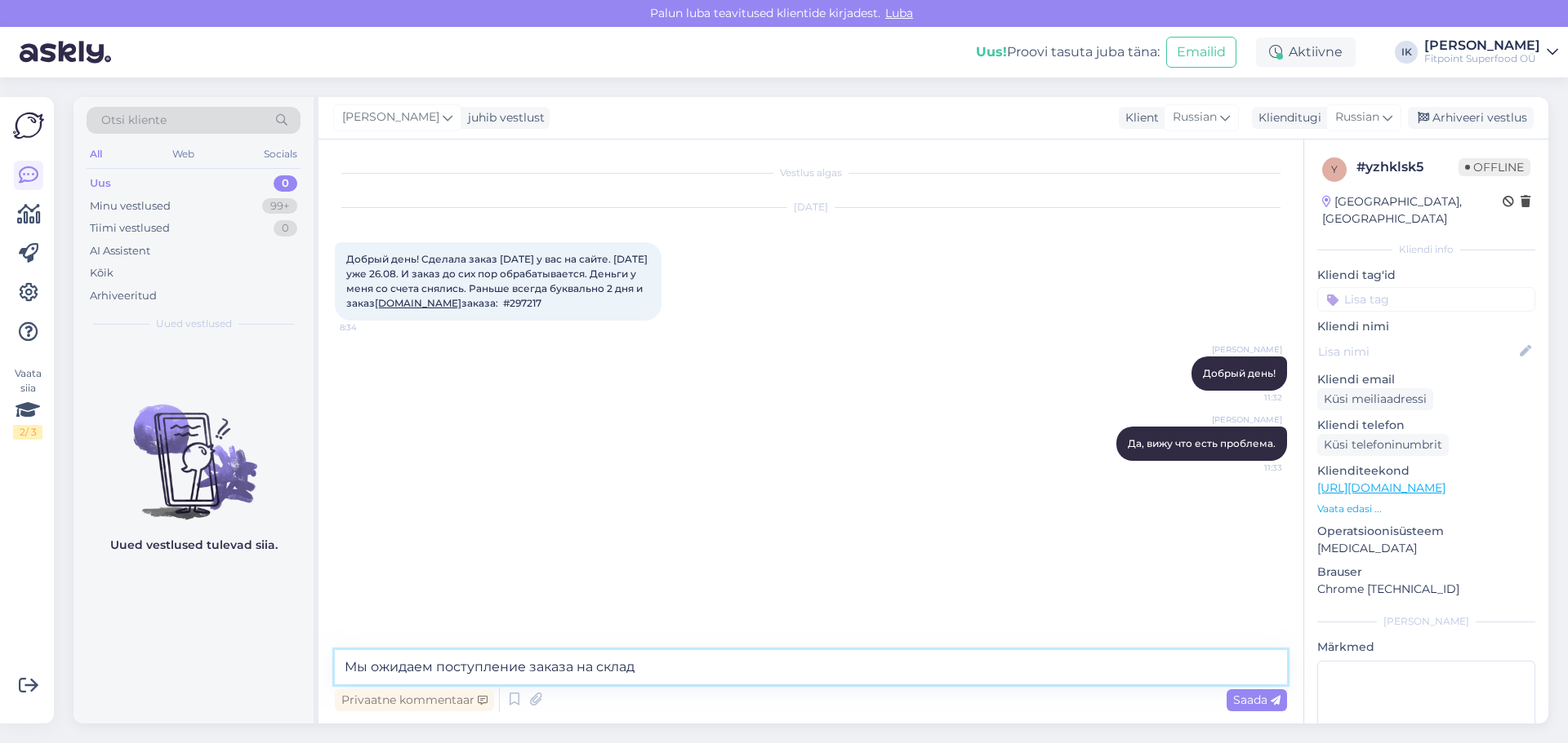
click at [573, 669] on textarea "Мы ожидаем поступление заказа на склад" at bounding box center [811, 667] width 952 height 34
type textarea "Мы ожидаем поступление товара на склад"
click at [1043, 703] on span "Saada" at bounding box center [1256, 700] width 48 height 15
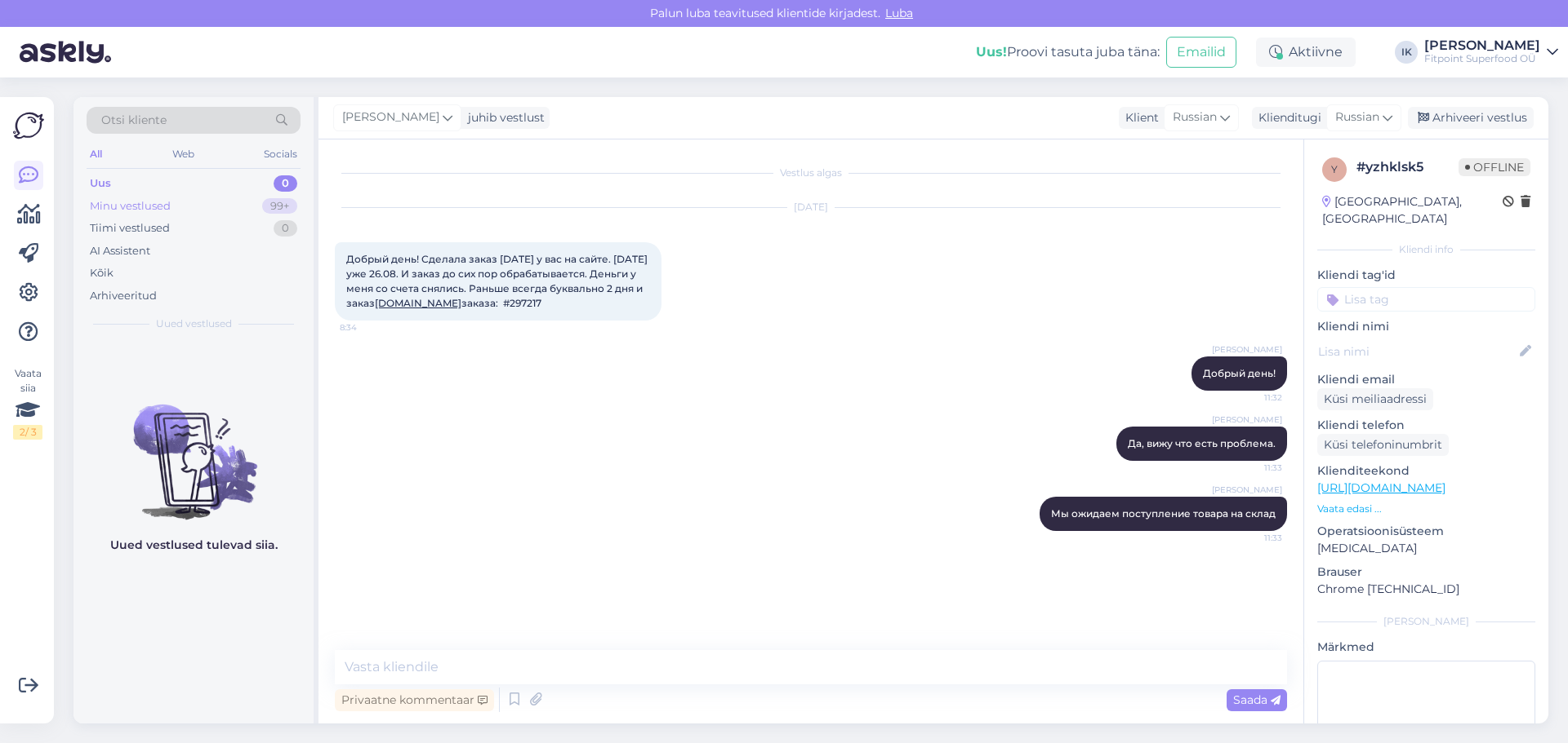
click at [122, 208] on div "Minu vestlused" at bounding box center [130, 207] width 81 height 17
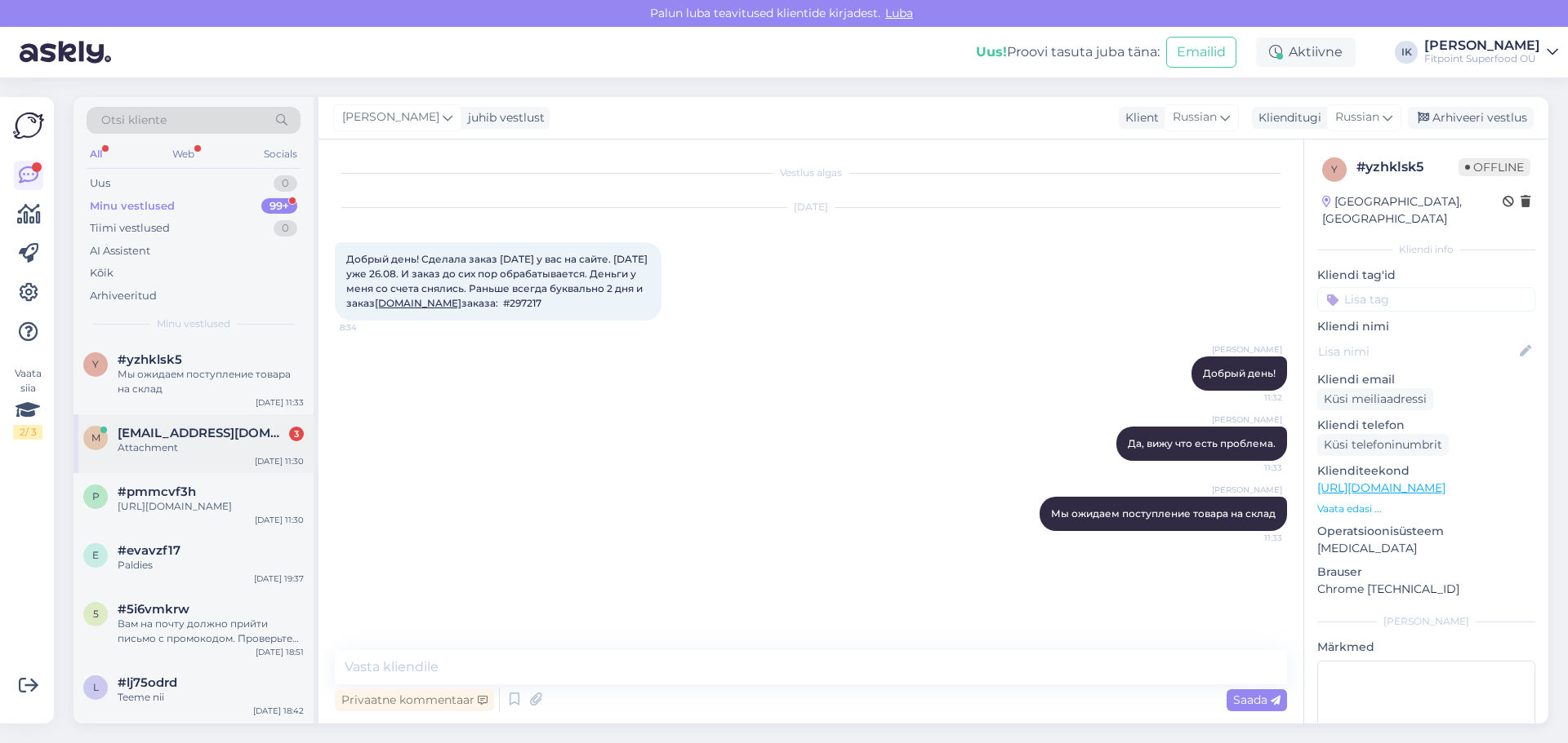
click at [217, 434] on span "[EMAIL_ADDRESS][DOMAIN_NAME]" at bounding box center [202, 433] width 170 height 15
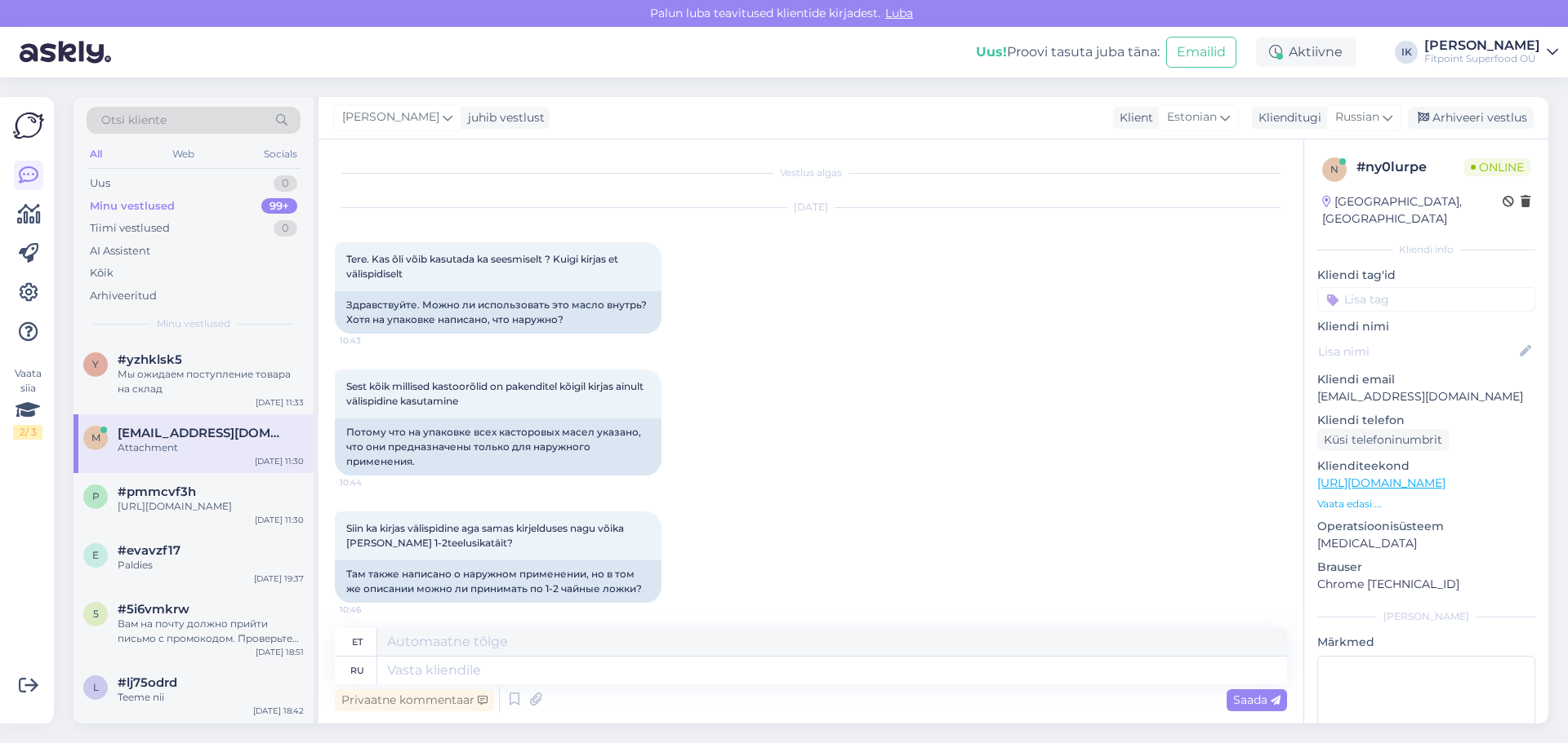
scroll to position [560, 0]
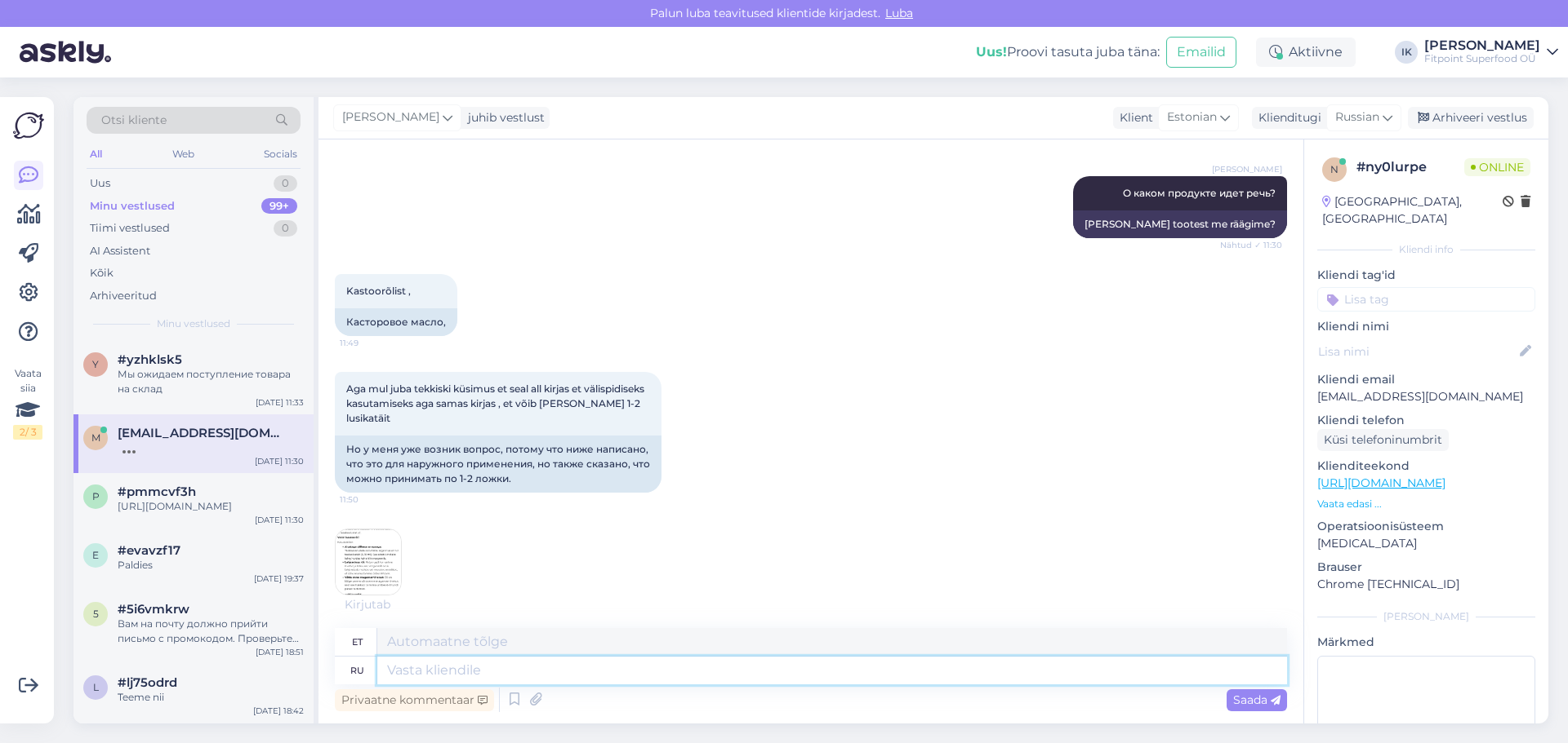
click at [435, 671] on textarea at bounding box center [831, 671] width 909 height 28
type textarea "Касторовое"
type textarea "Kastoor"
type textarea "Касторовое мас"
type textarea "Kastoorõli"
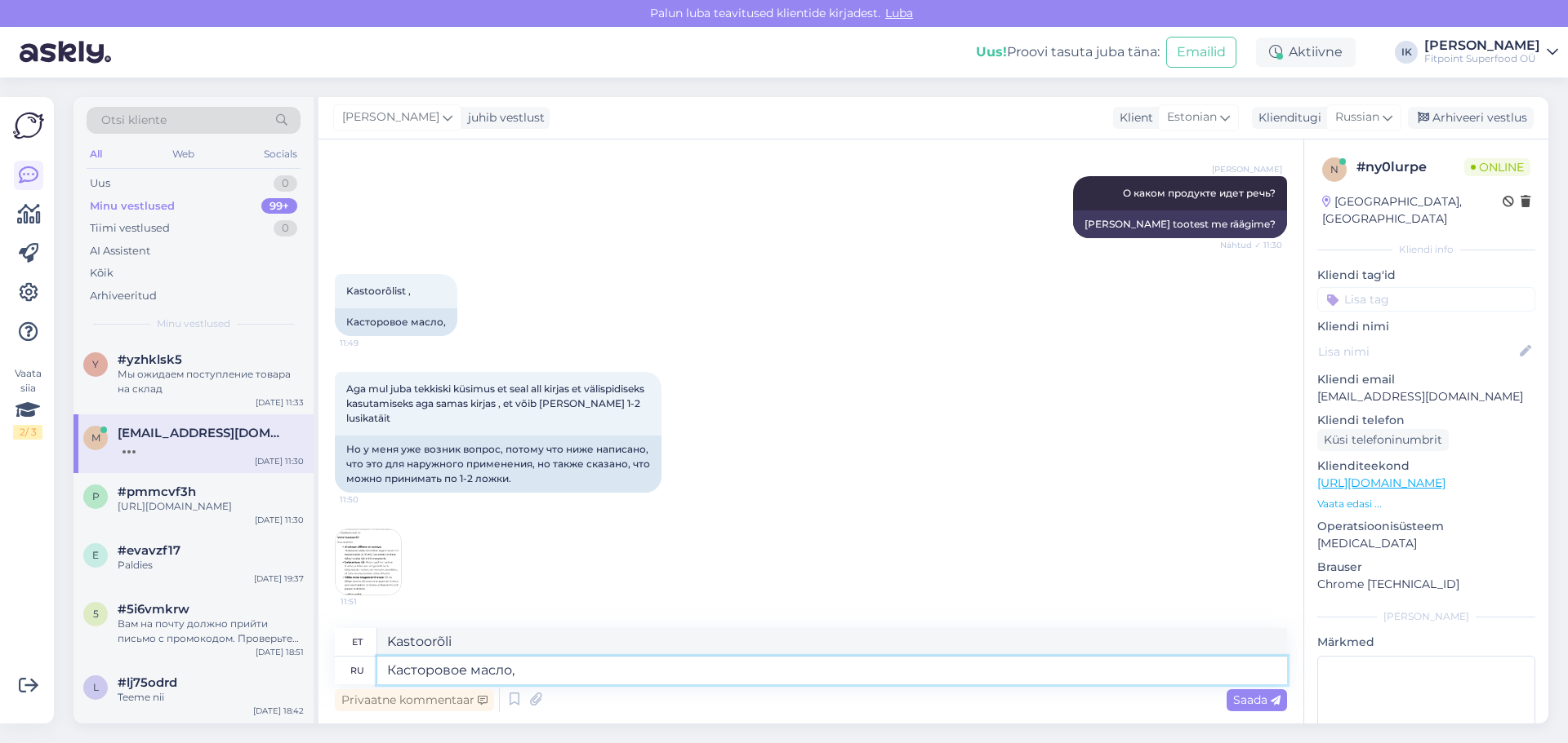
type textarea "Касторовое масло,"
type textarea "Kastoorõli,"
type textarea "Касторовое масло, только"
type textarea "Ainult kastoorõli"
type textarea "Касторовое масло, только для н"
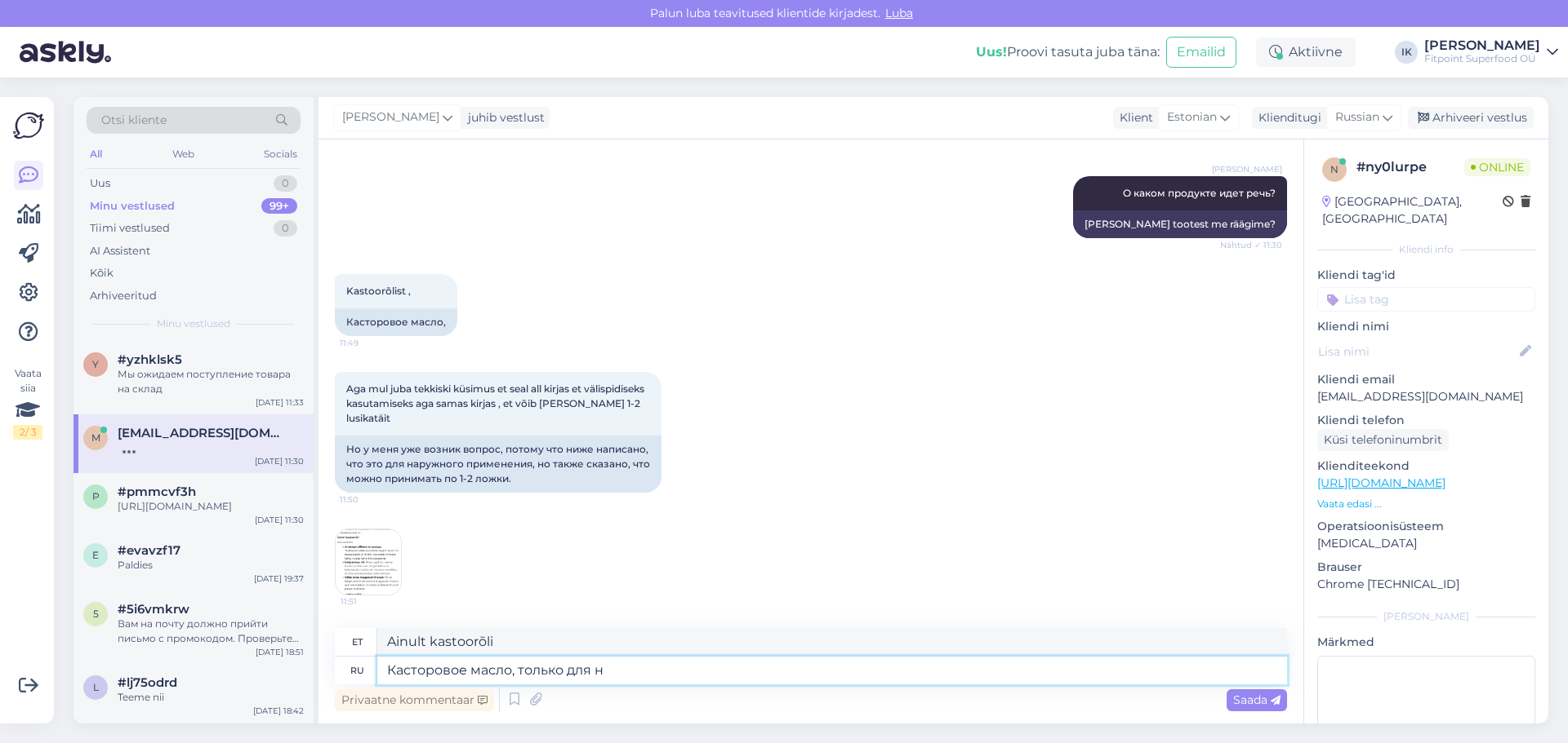
type textarea "Kastoorõli, ainult kasutamiseks"
type textarea "Касторовое масло, только для наружного"
type textarea "Kastoorõli, ainult välispidiseks kasutamiseks"
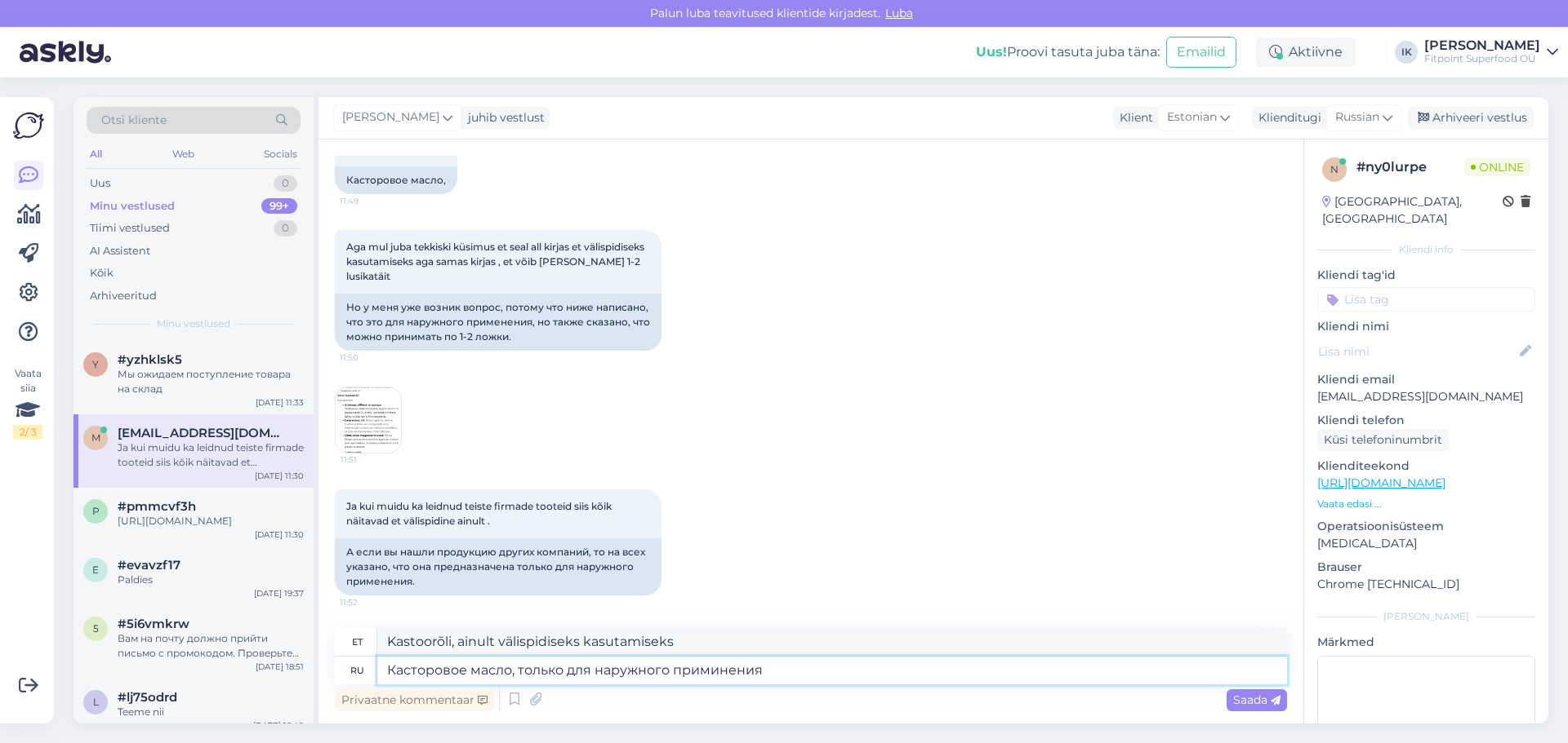
type textarea "Касторовое масло, только для наружного приминения!"
type textarea "Kastoorõli, ainult välispidiseks kasutamiseks!"
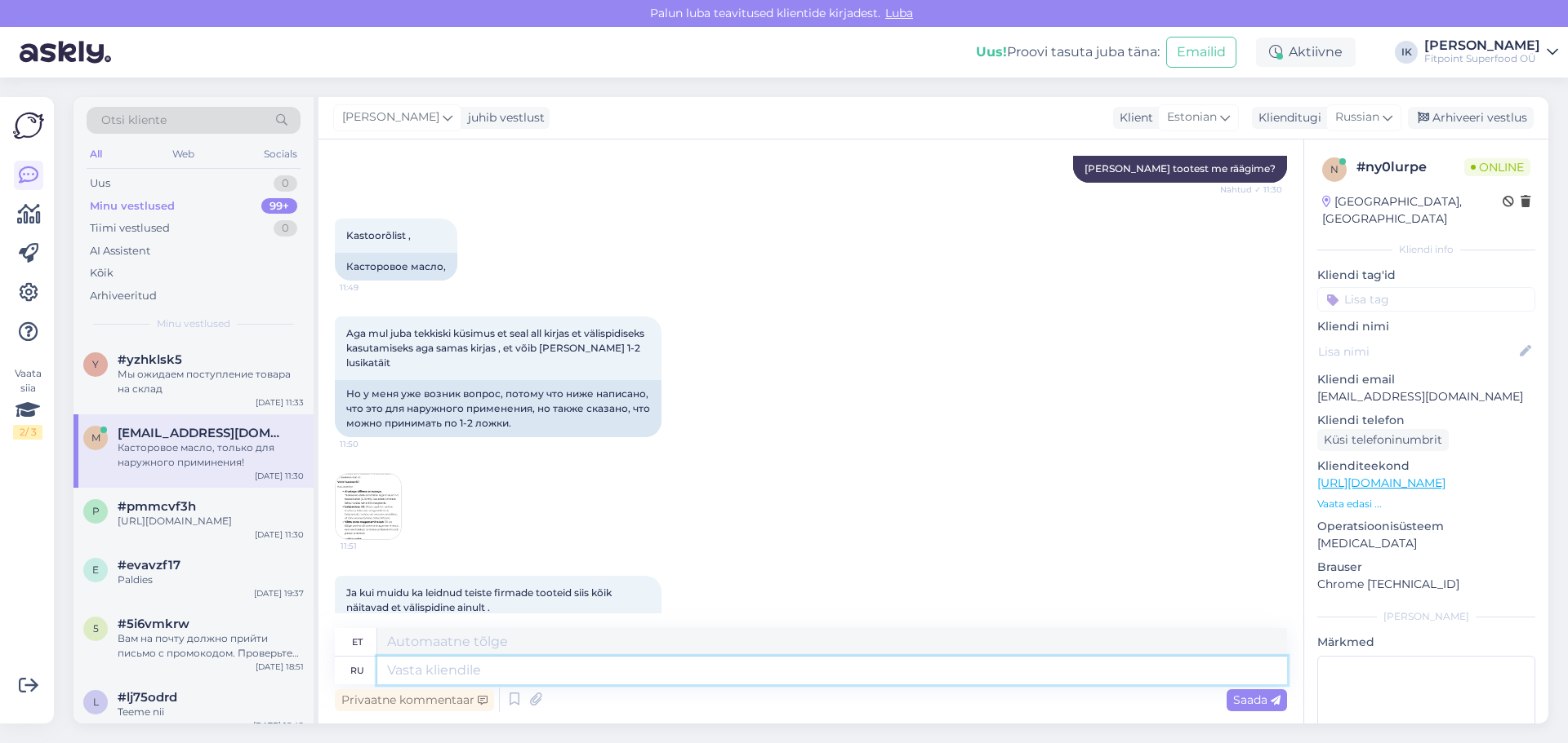
scroll to position [801, 0]
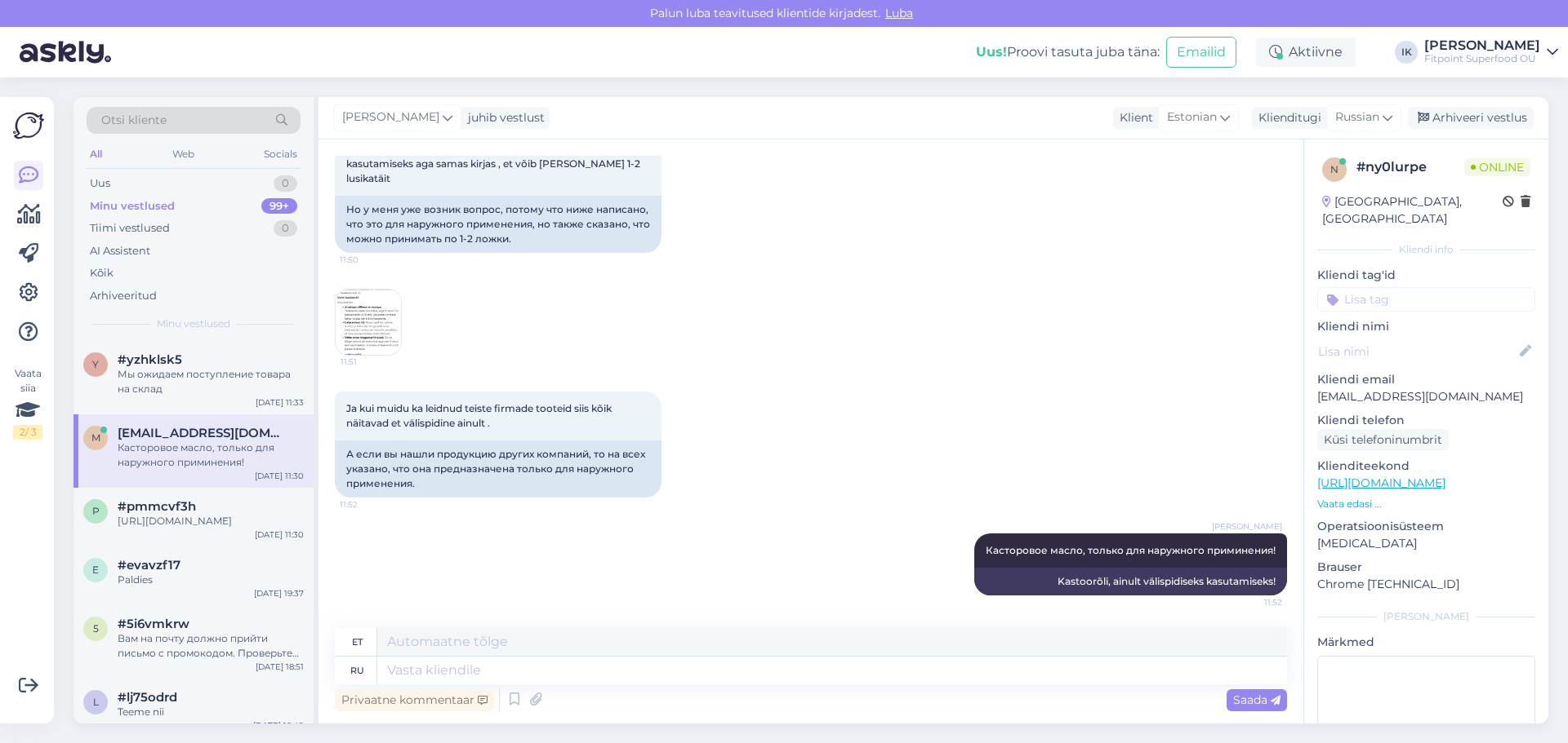
click at [370, 324] on img at bounding box center [368, 323] width 65 height 65
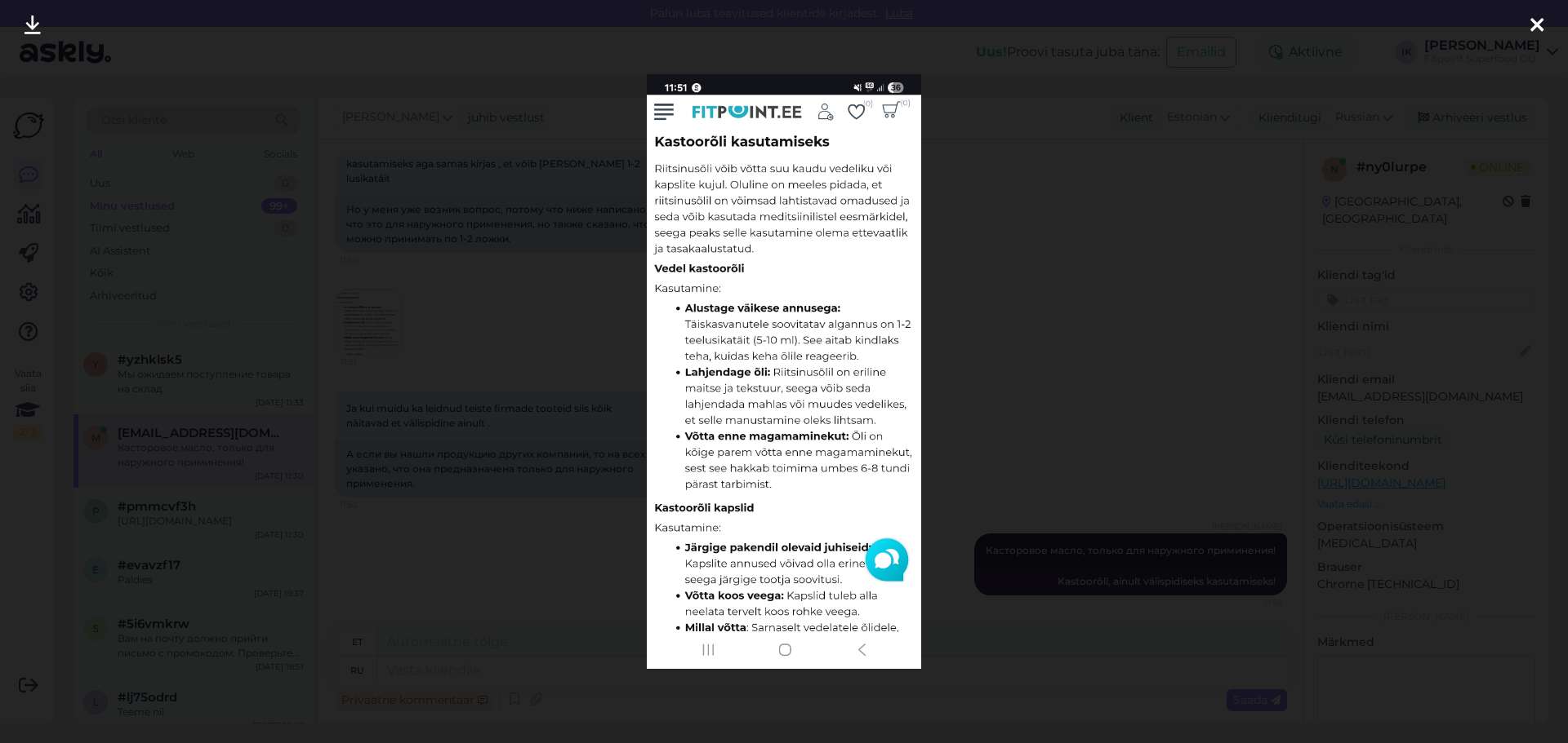
click at [1043, 26] on icon at bounding box center [1536, 26] width 13 height 21
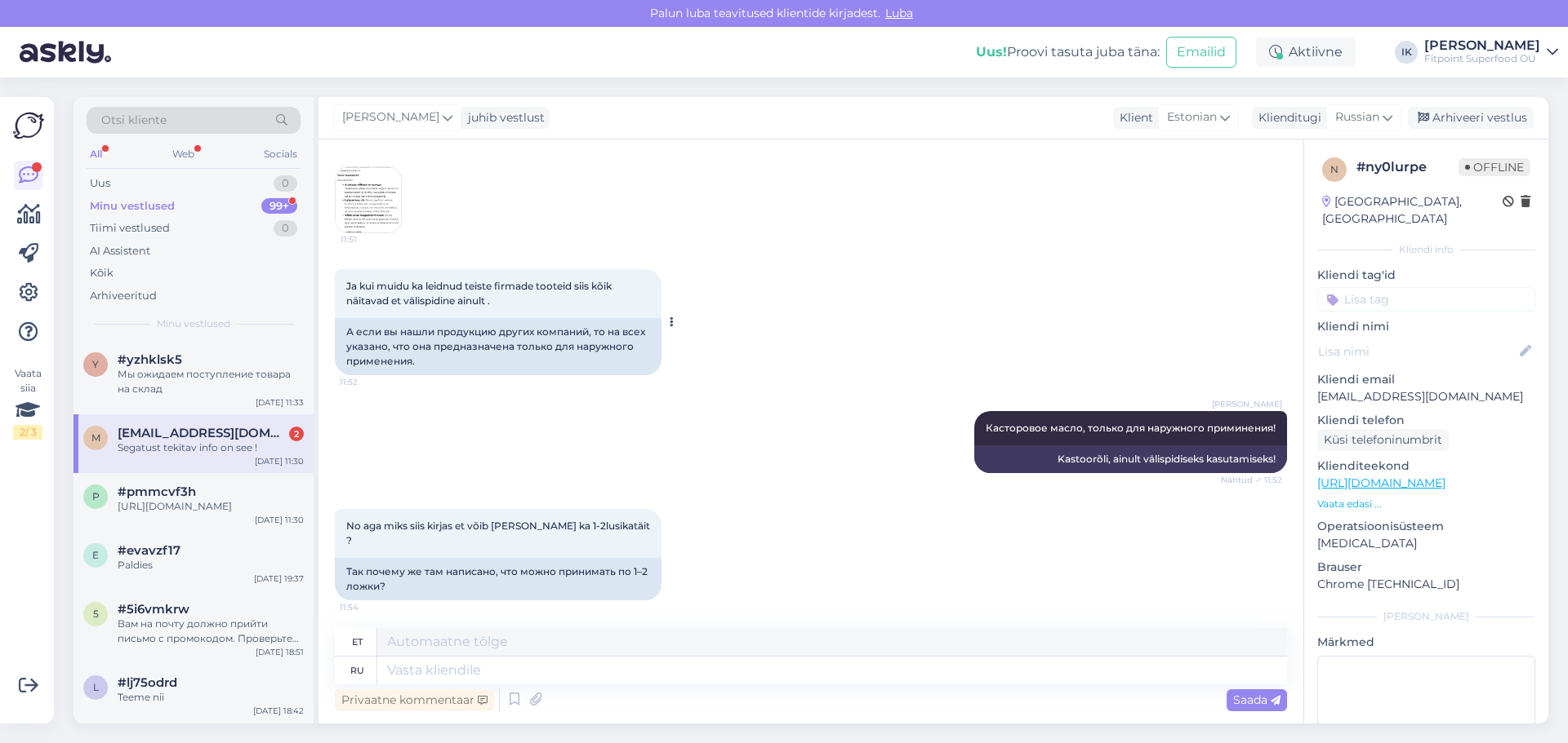
scroll to position [684, 0]
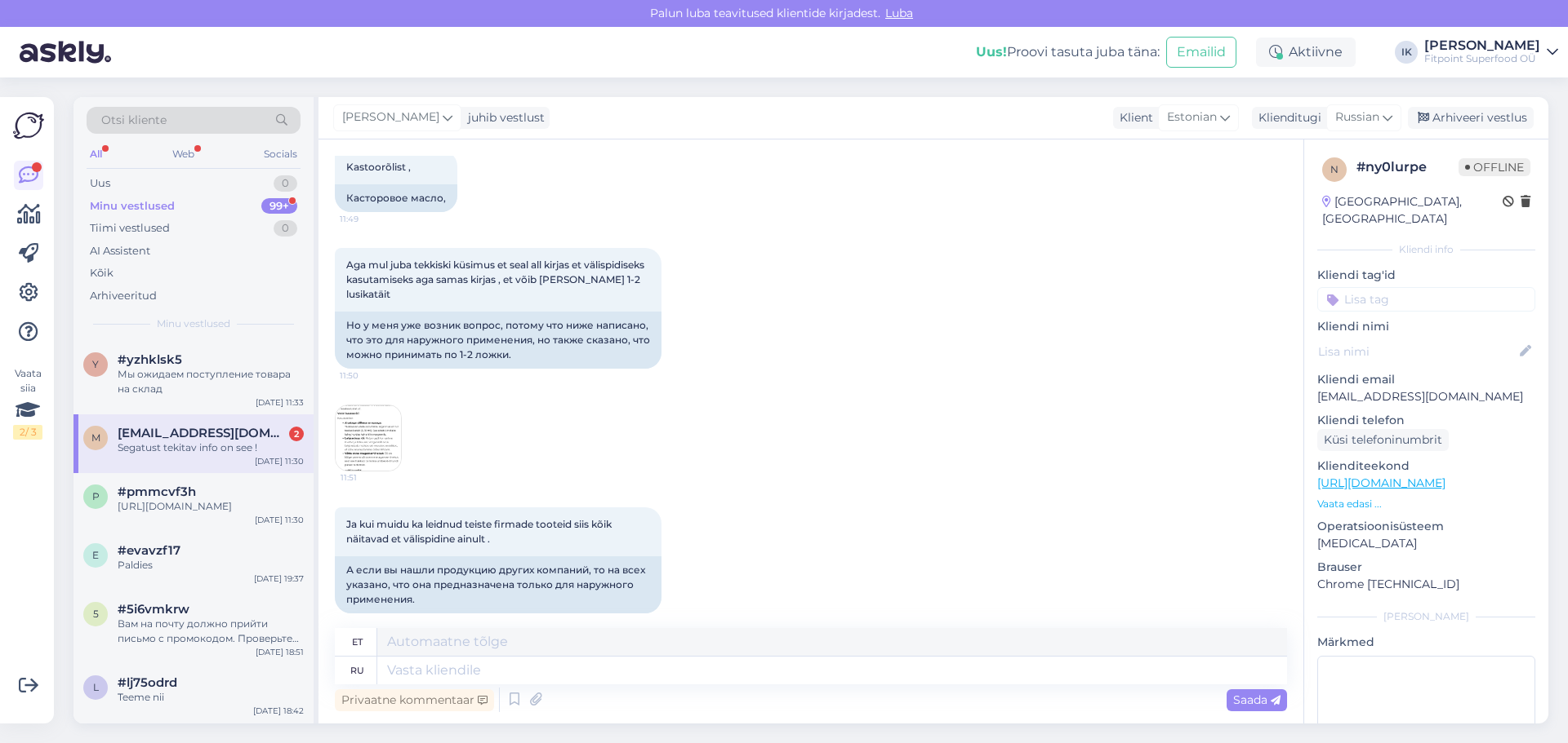
click at [344, 448] on img at bounding box center [368, 438] width 65 height 65
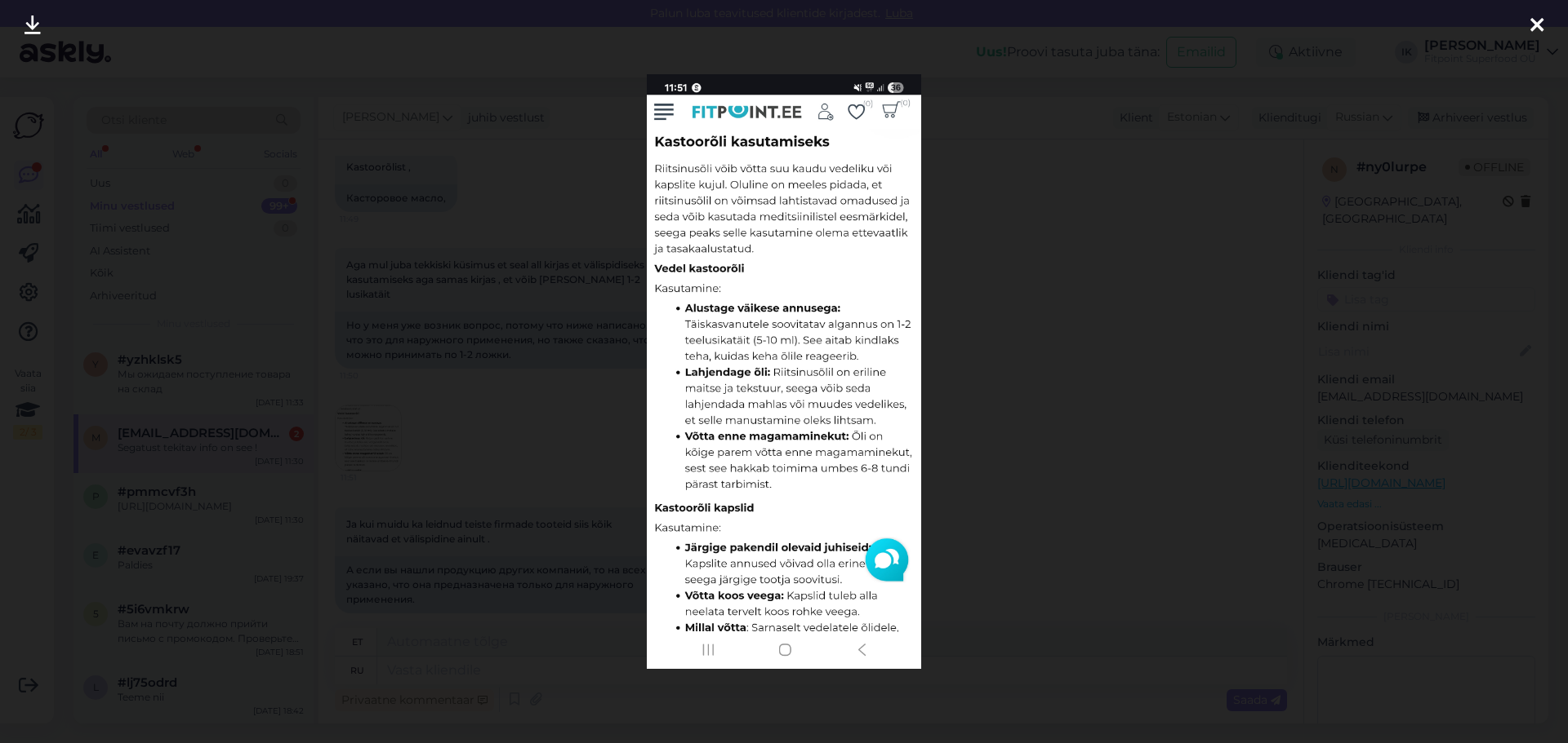
click at [1043, 19] on icon at bounding box center [1536, 26] width 13 height 21
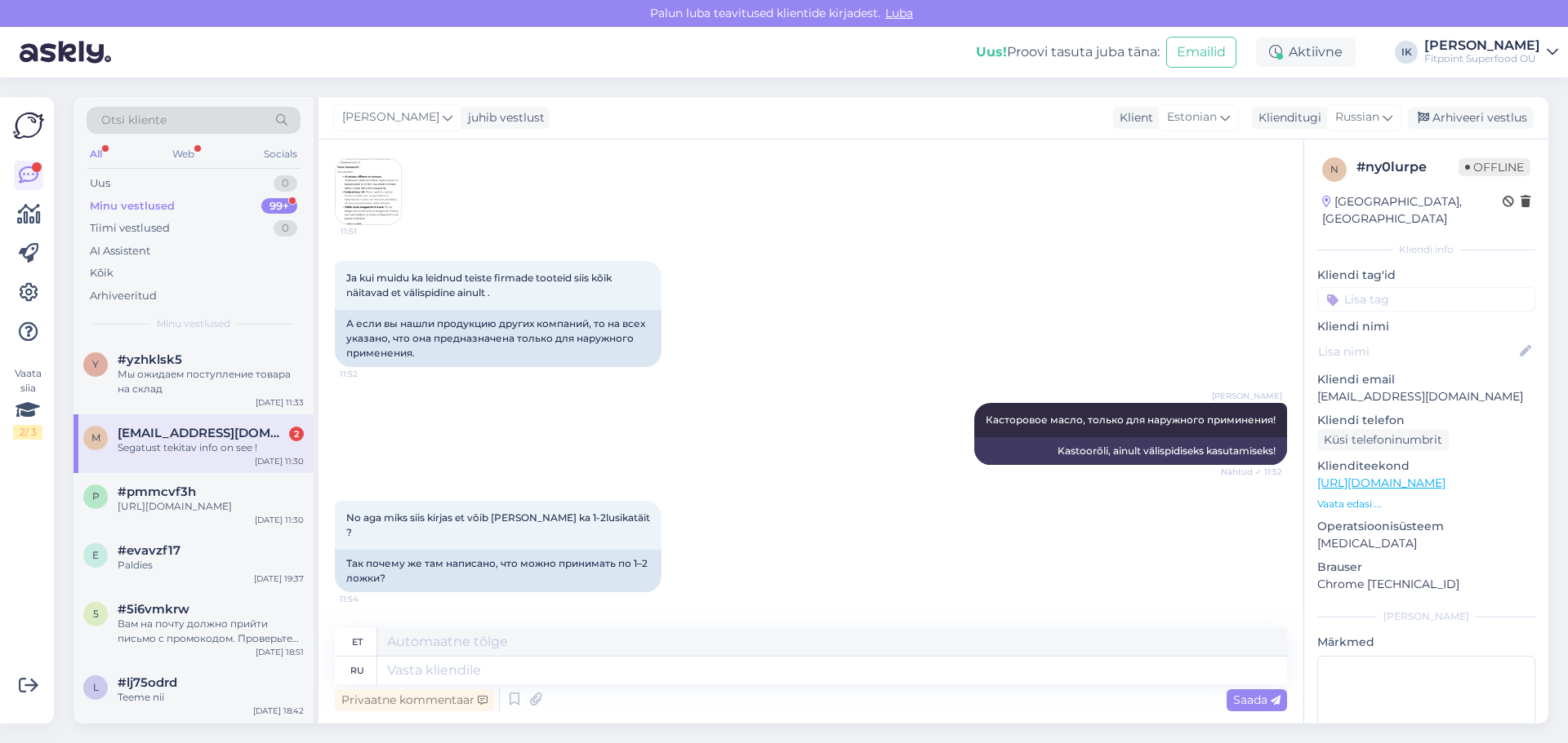
scroll to position [1011, 0]
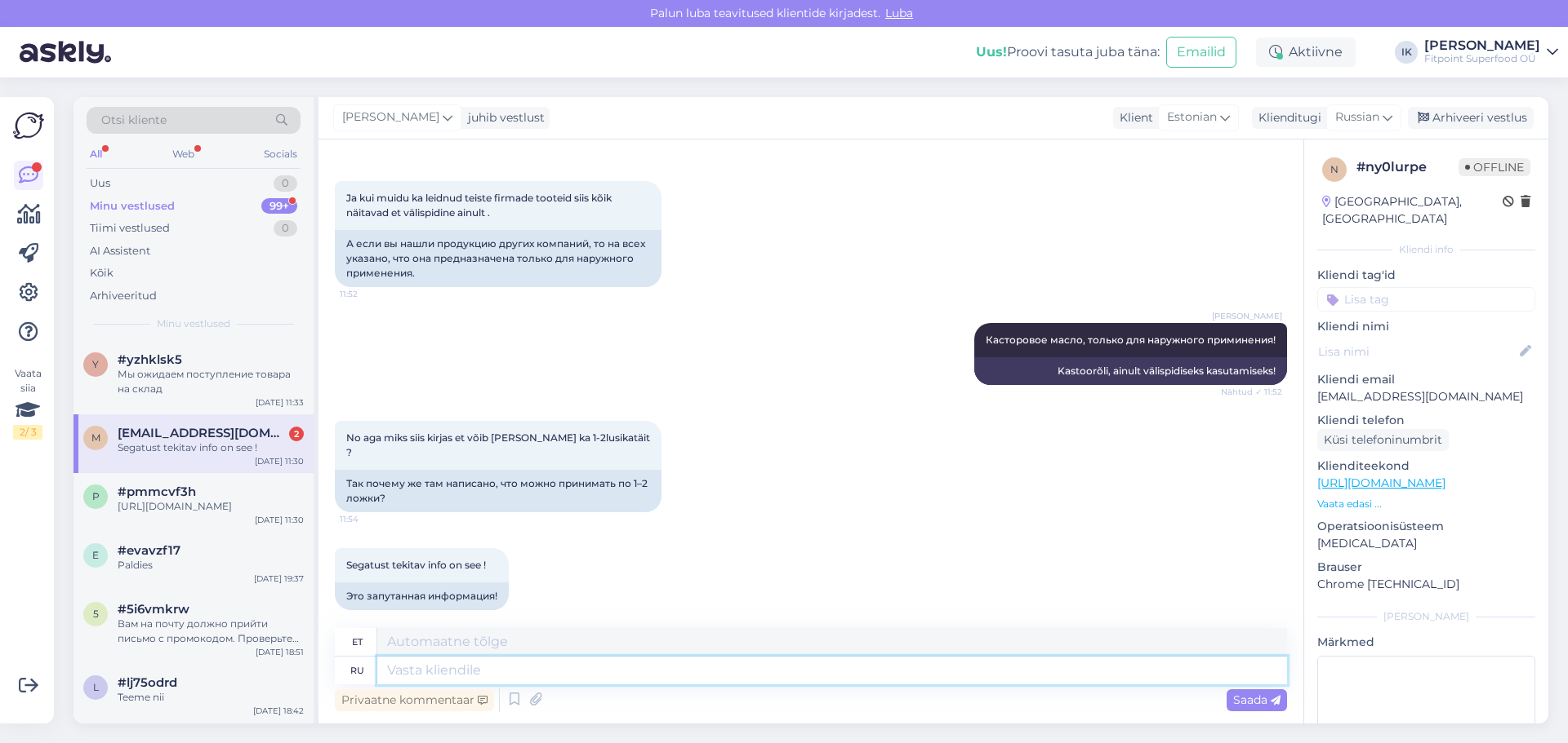
click at [482, 680] on textarea at bounding box center [831, 671] width 909 height 28
type textarea "Мы"
type textarea "Meie"
type textarea "Мы говорим"
type textarea "Me räägime"
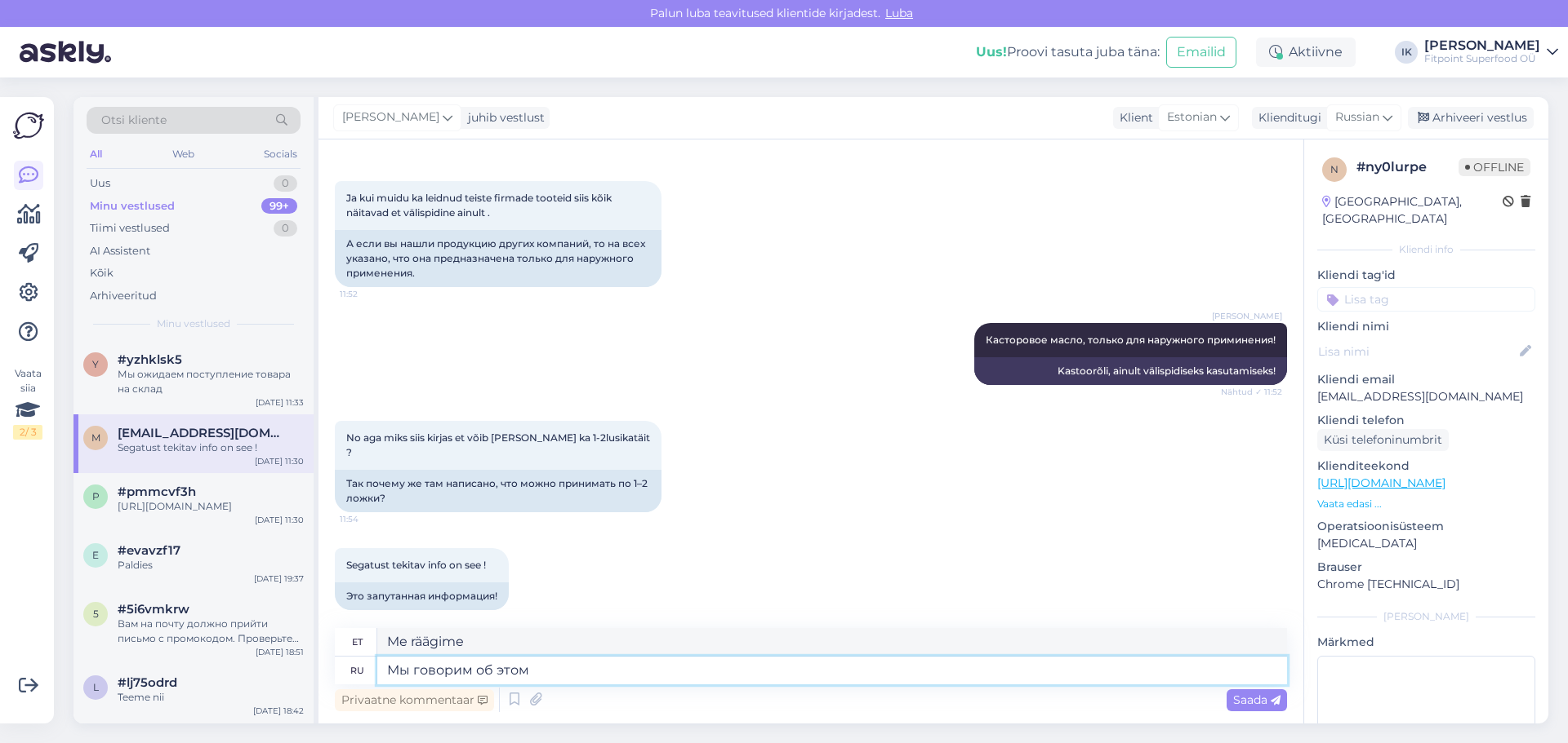
type textarea "Мы говорим об этом п"
type textarea "Me räägime sellest"
type textarea "Мы говорим об этом продукте?"
type textarea "Kas me räägime sellest tootest?"
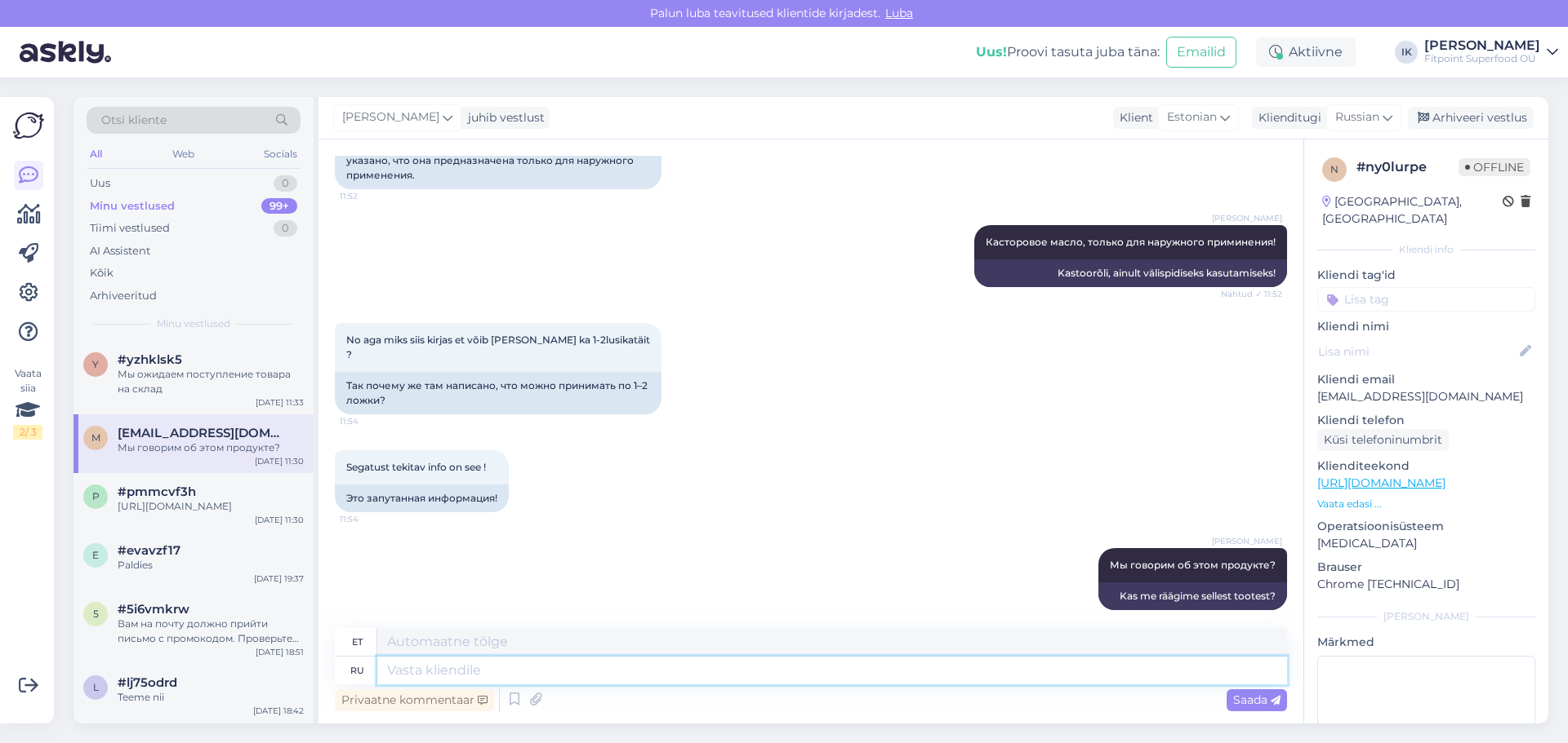
paste textarea "[URL][DOMAIN_NAME]"
type textarea "[URL][DOMAIN_NAME]"
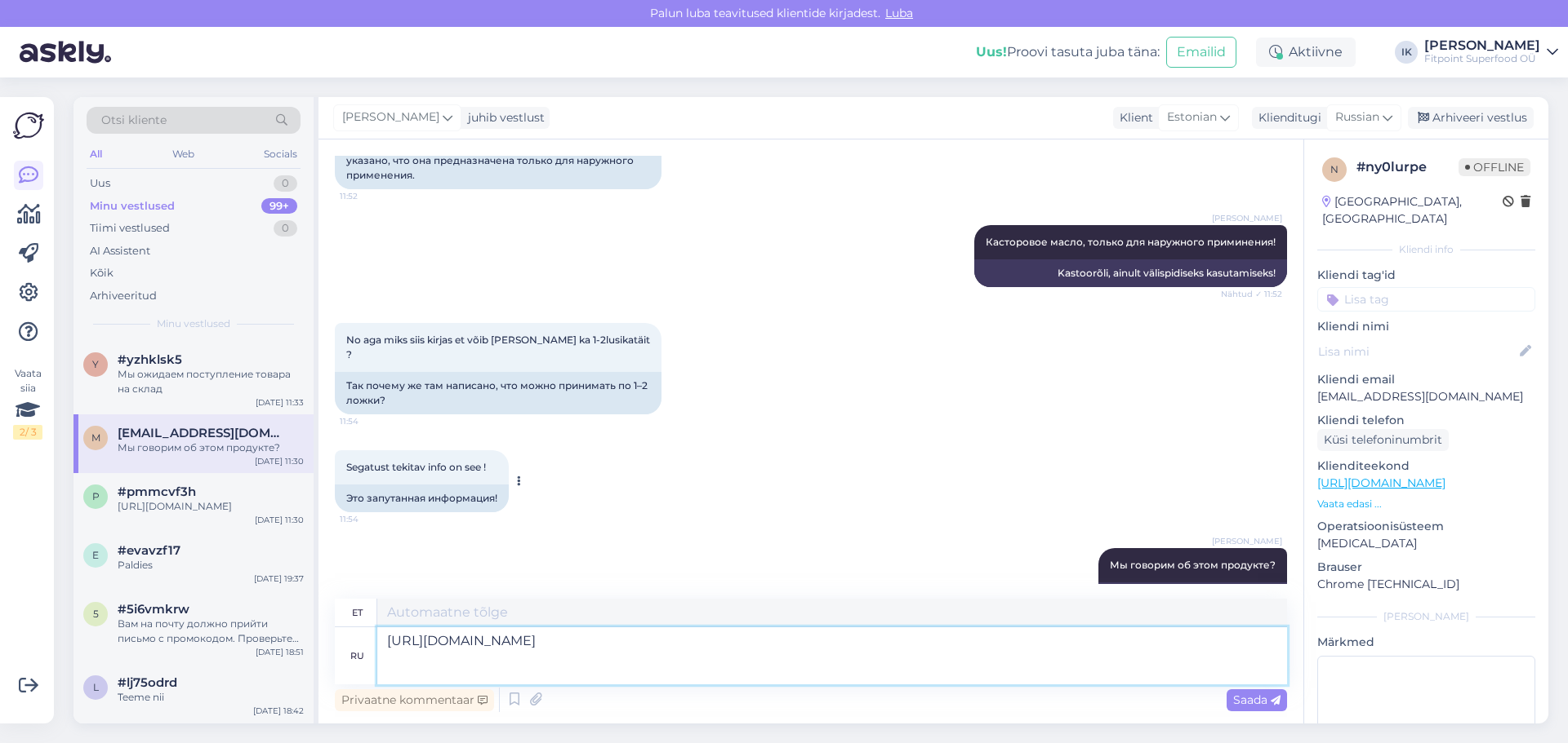
type textarea "[URL][DOMAIN_NAME]"
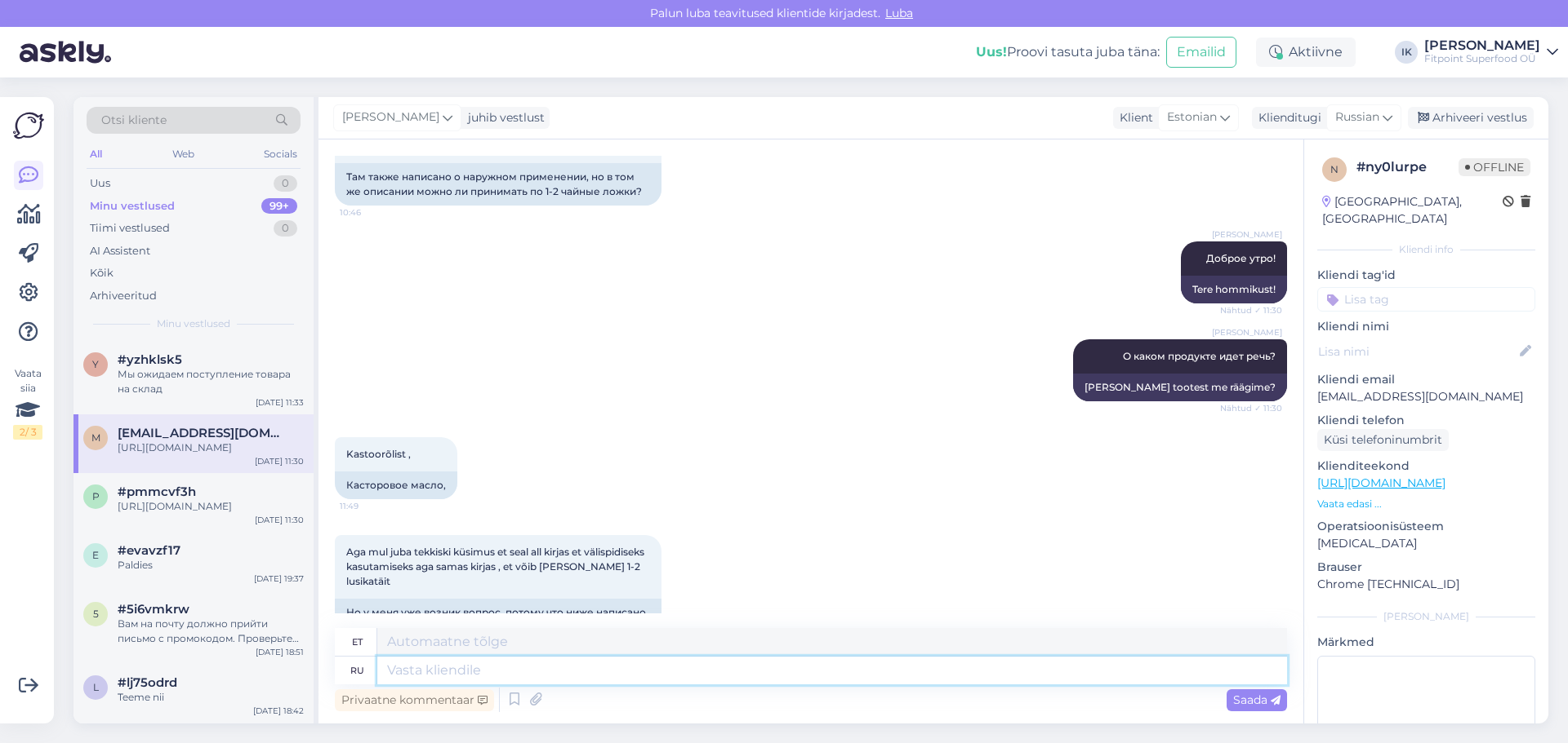
scroll to position [805, 0]
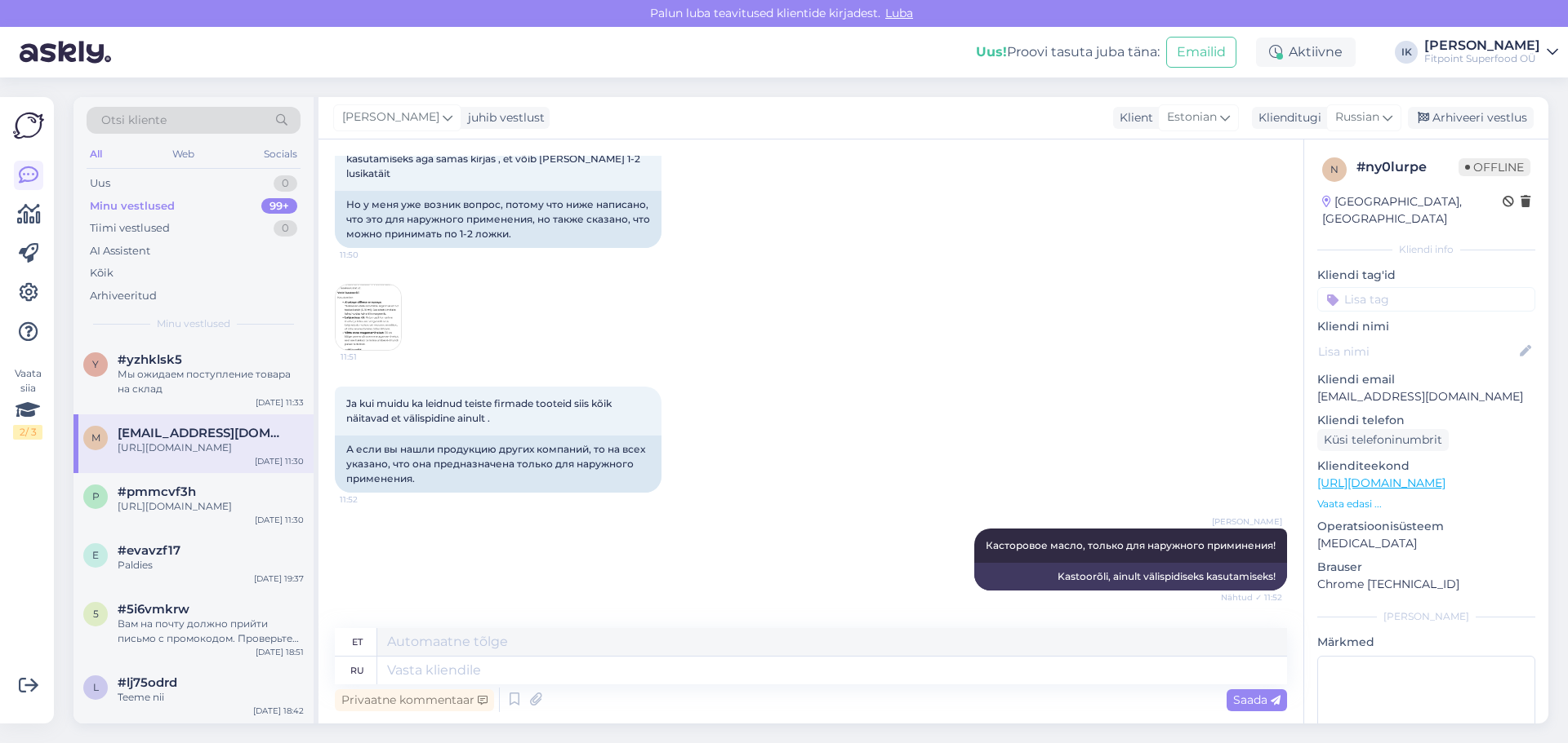
click at [358, 310] on img at bounding box center [368, 317] width 65 height 65
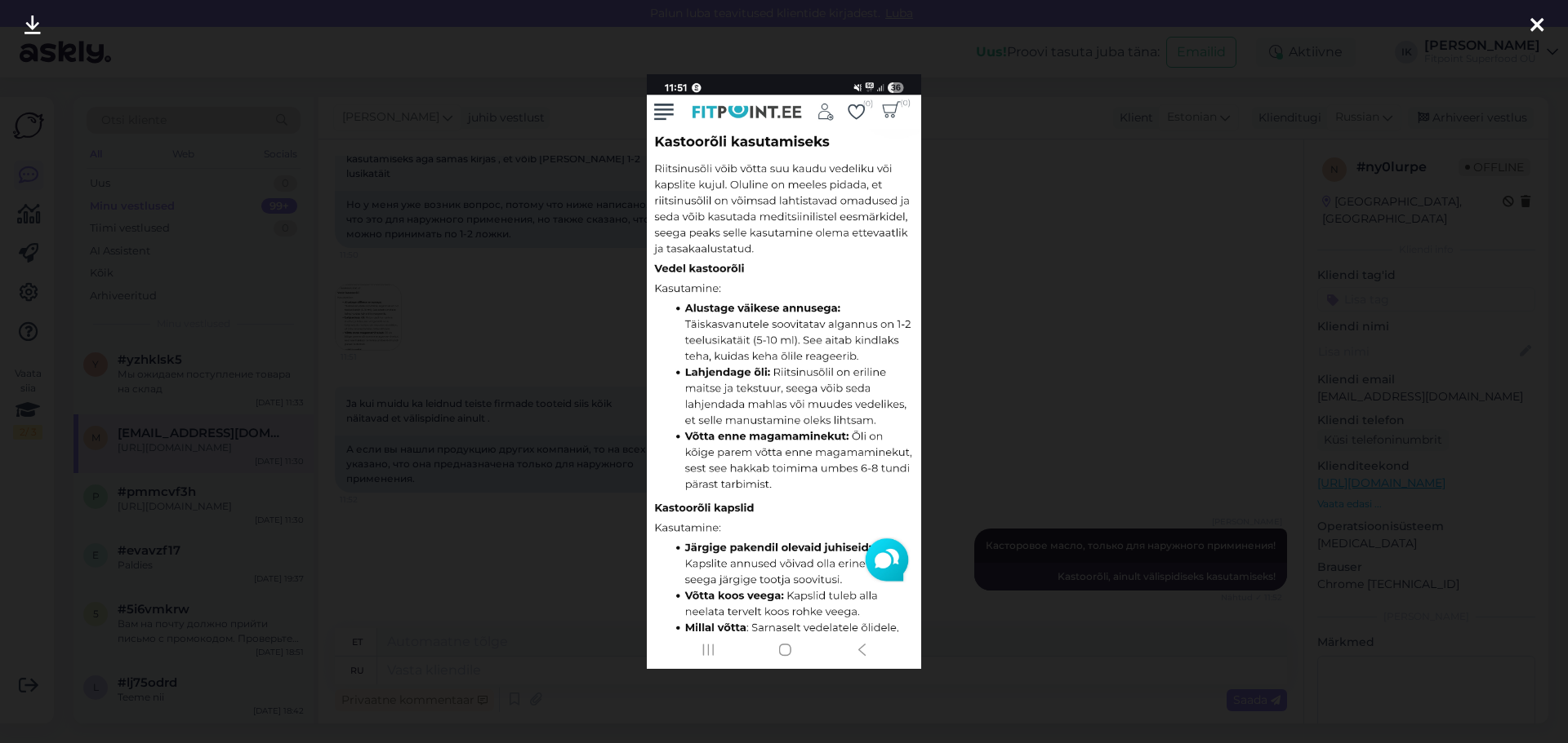
click at [1043, 22] on icon at bounding box center [1536, 26] width 13 height 21
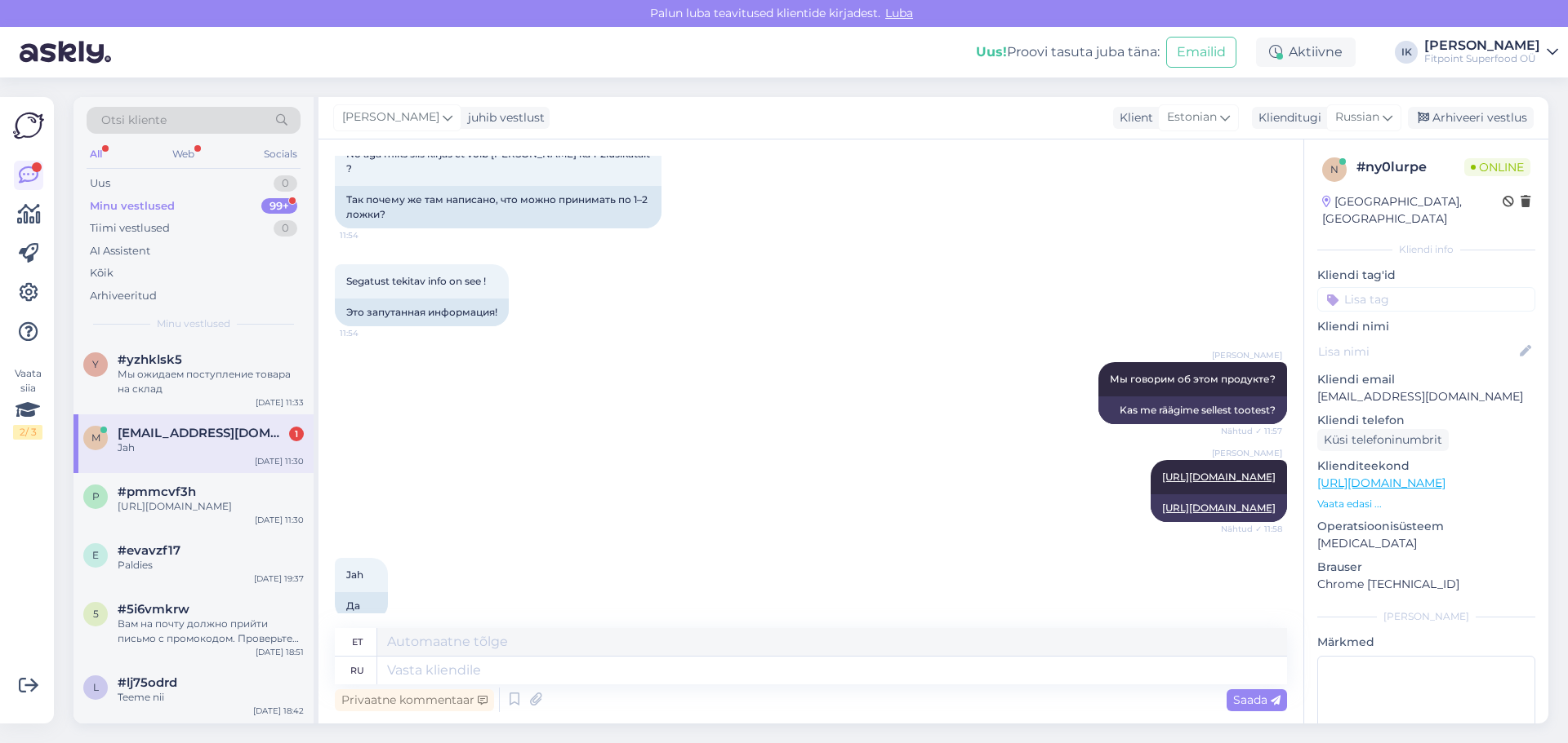
scroll to position [1393, 0]
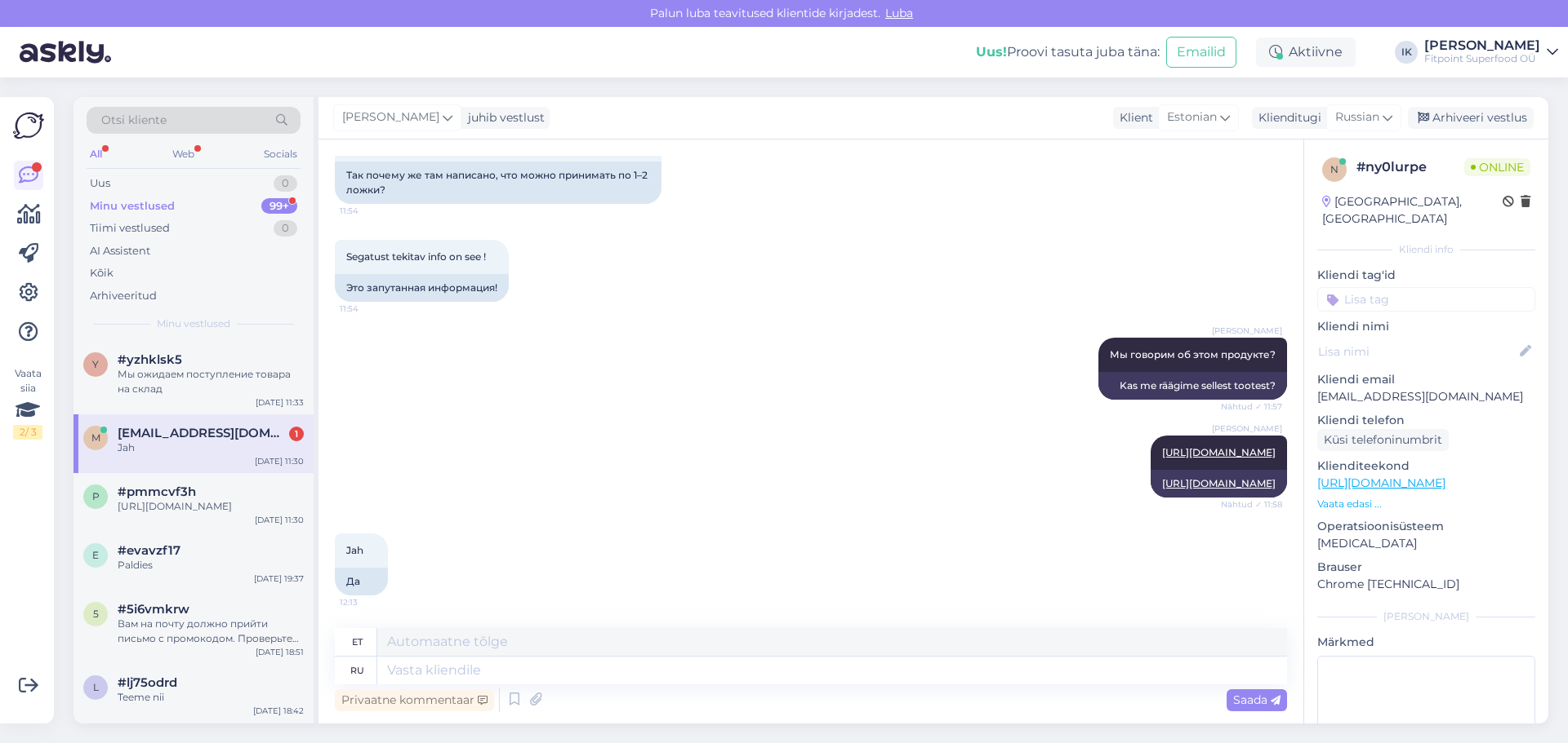
click at [187, 436] on span "[EMAIL_ADDRESS][DOMAIN_NAME]" at bounding box center [202, 433] width 170 height 15
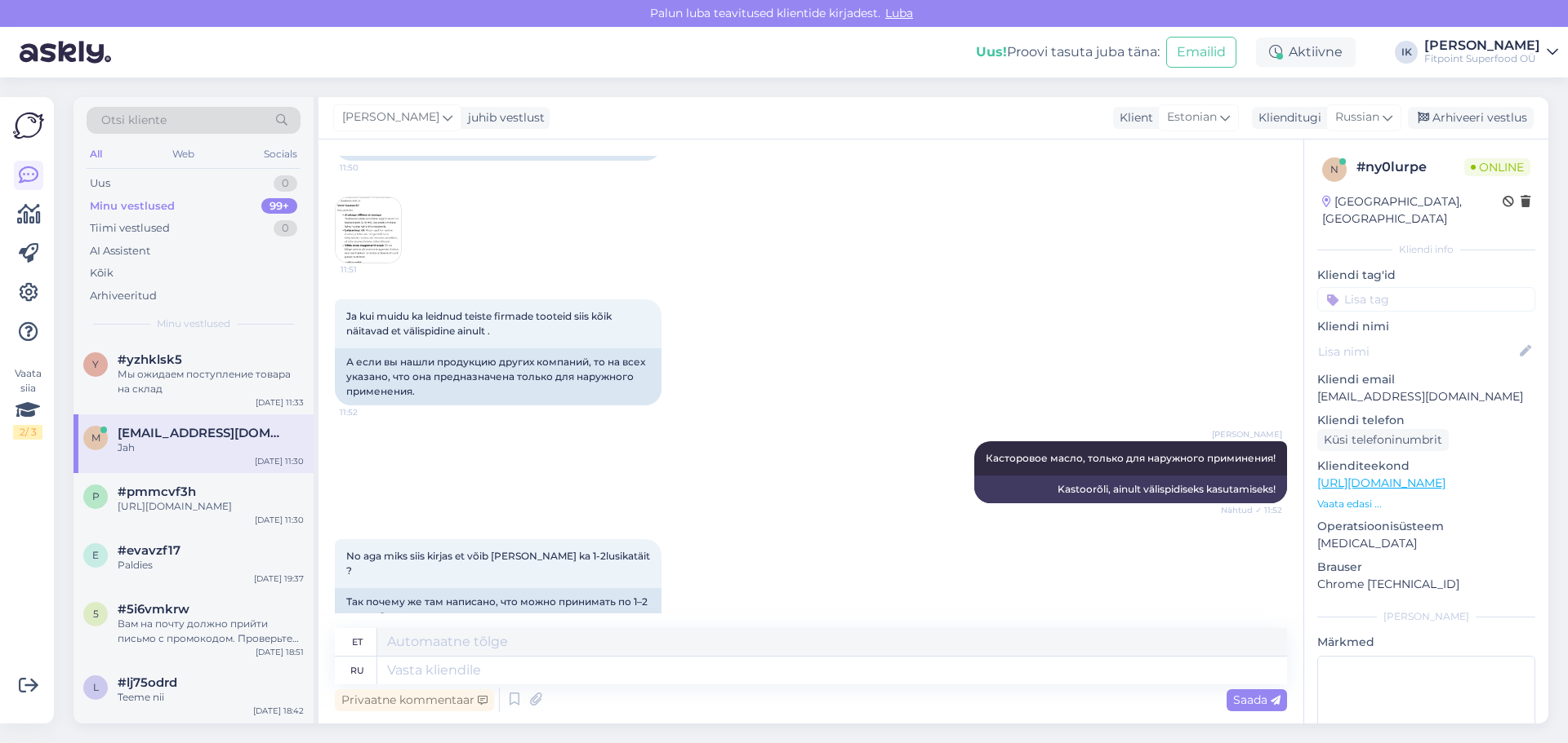
scroll to position [821, 0]
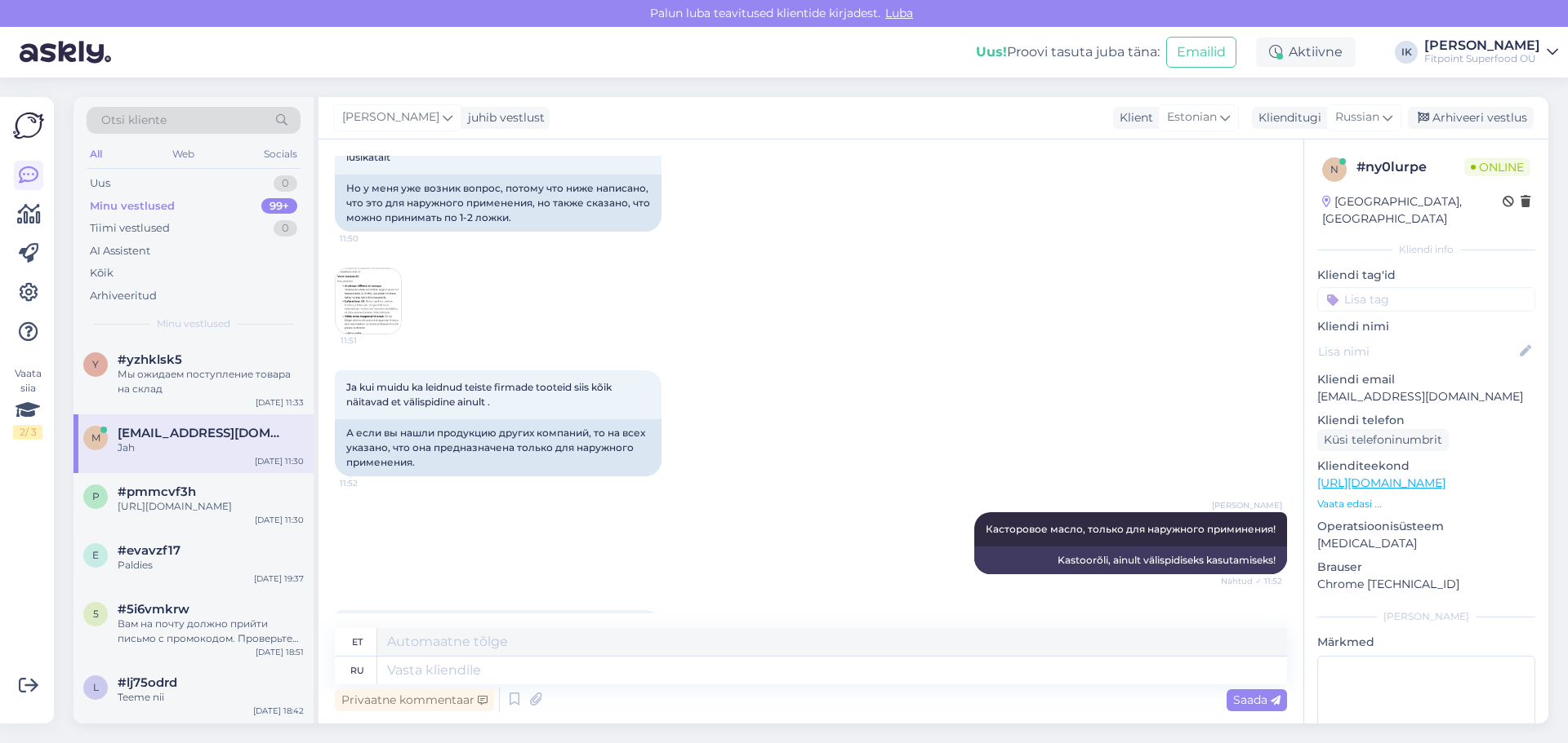
click at [382, 292] on img at bounding box center [368, 301] width 65 height 65
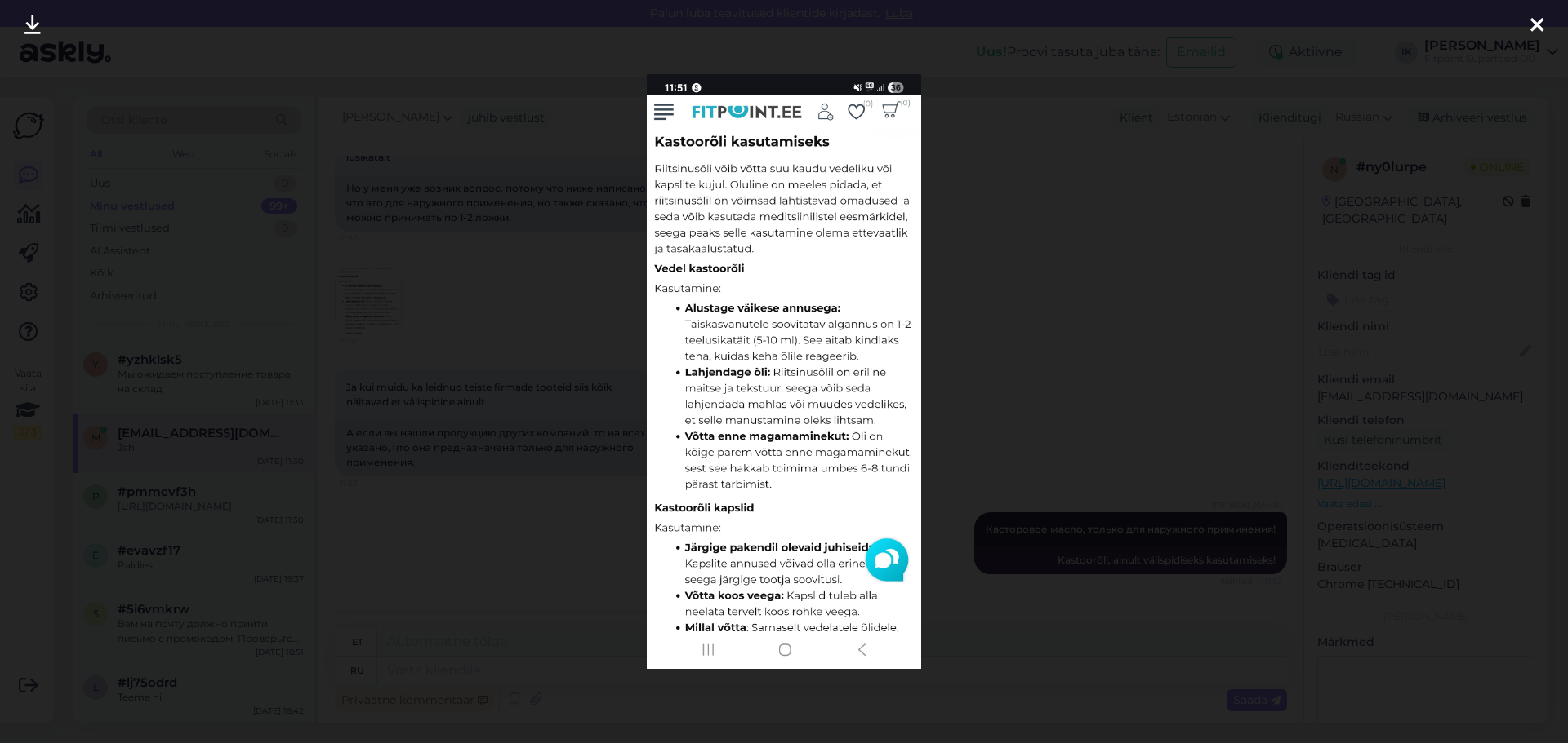
scroll to position [1506, 0]
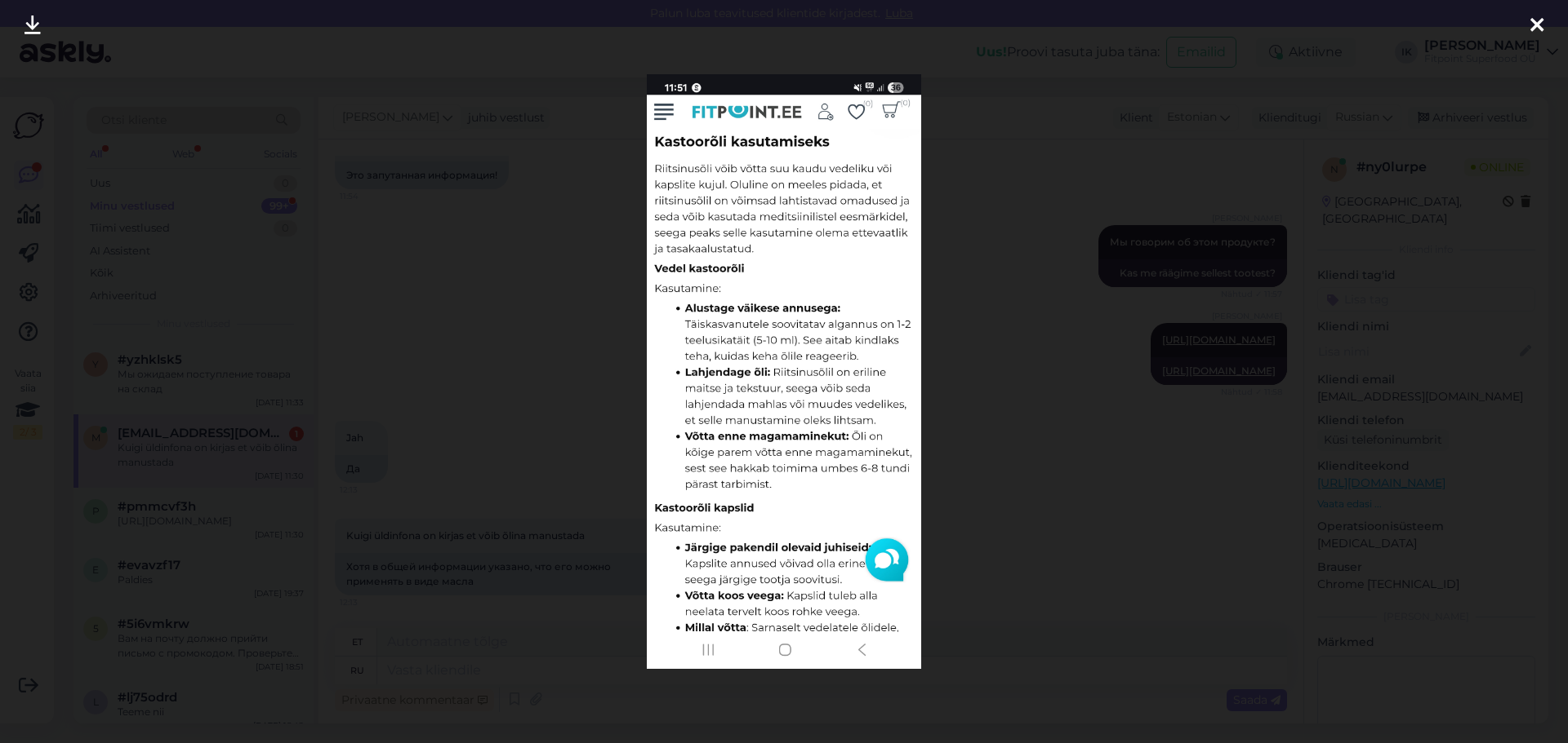
click at [1043, 22] on icon at bounding box center [1536, 26] width 13 height 21
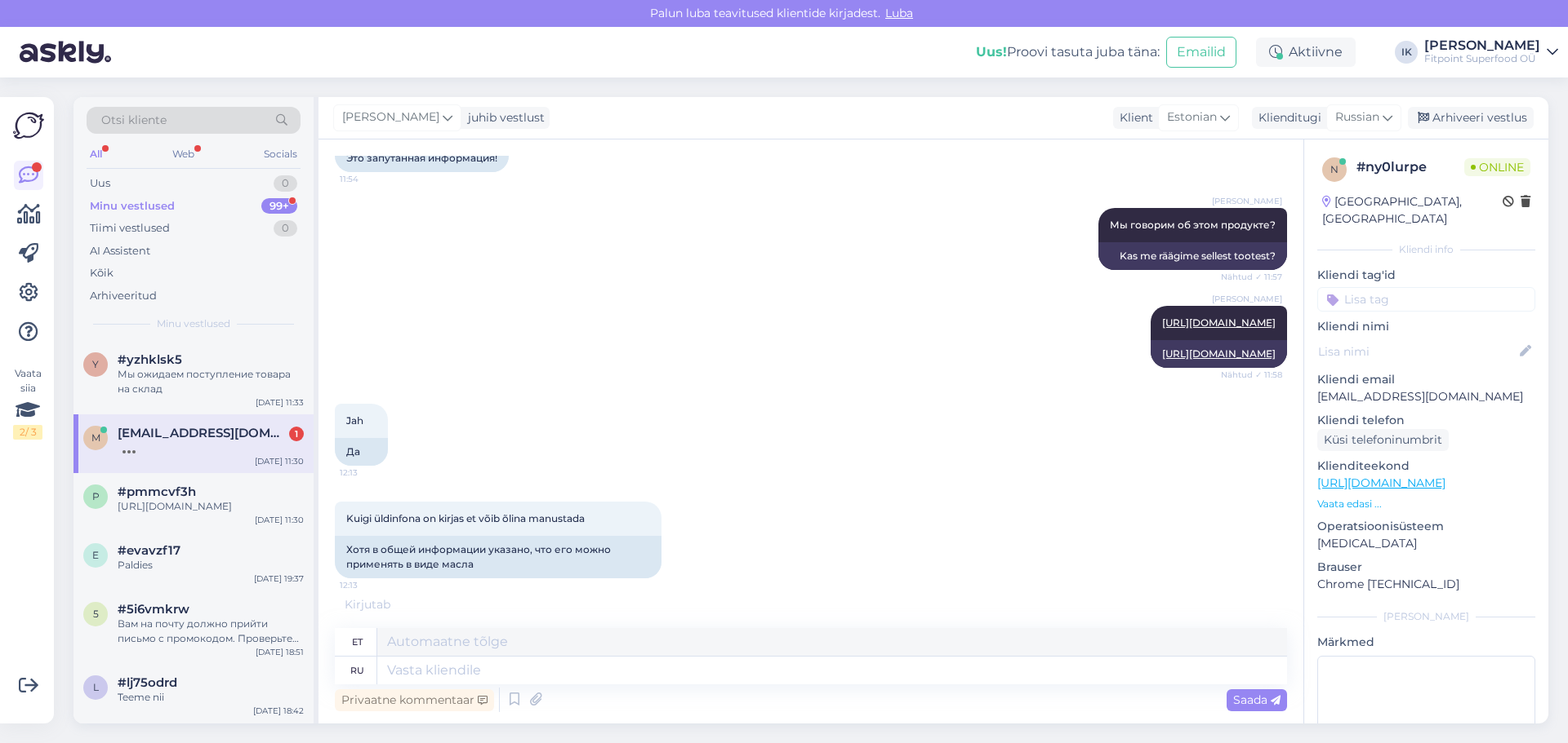
scroll to position [1522, 0]
click at [453, 665] on textarea at bounding box center [831, 671] width 909 height 28
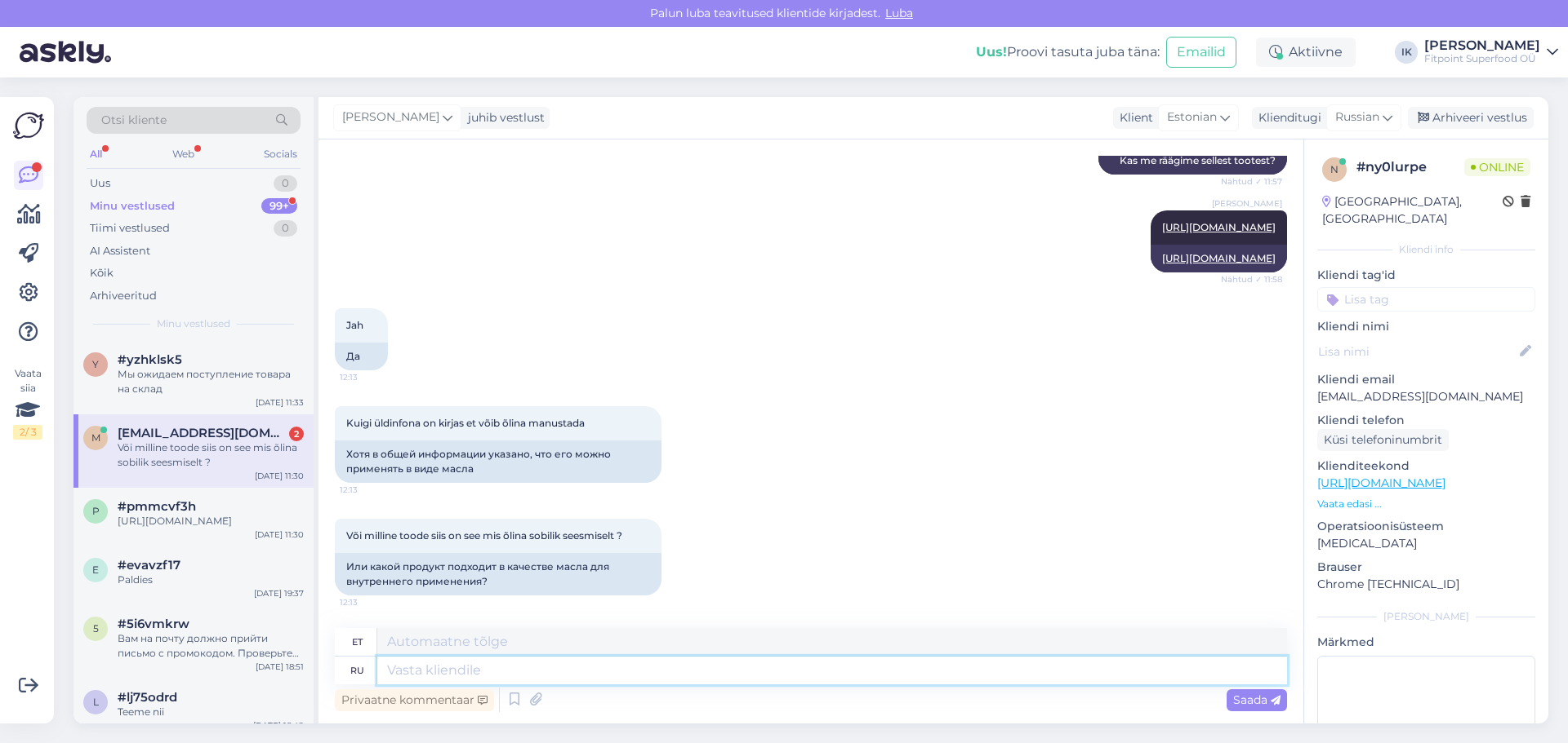
scroll to position [1721, 0]
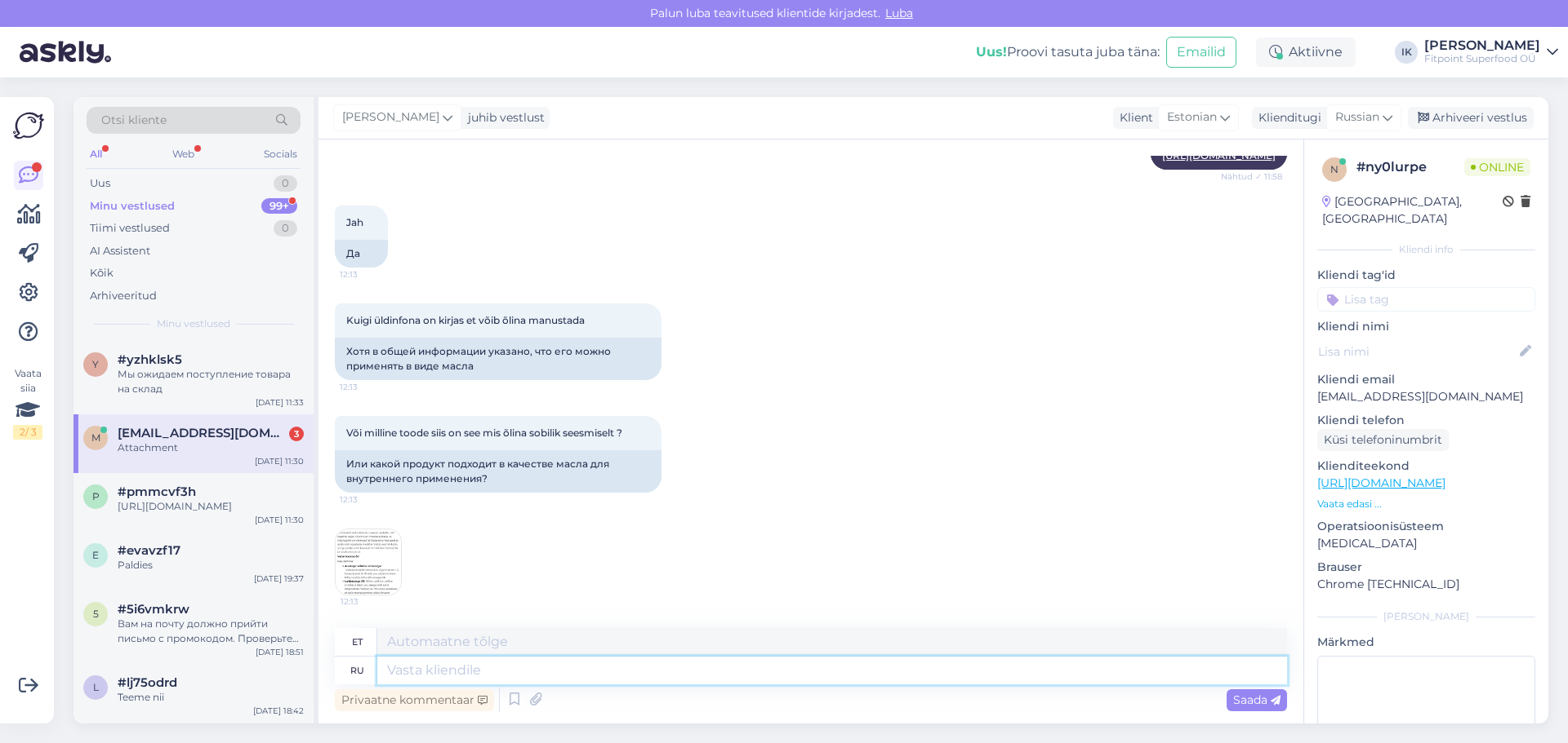
click at [411, 672] on textarea at bounding box center [831, 671] width 909 height 28
type textarea "Такой"
type textarea "Selline"
type textarea "Такой вариант"
type textarea "See on valikuvõimalus"
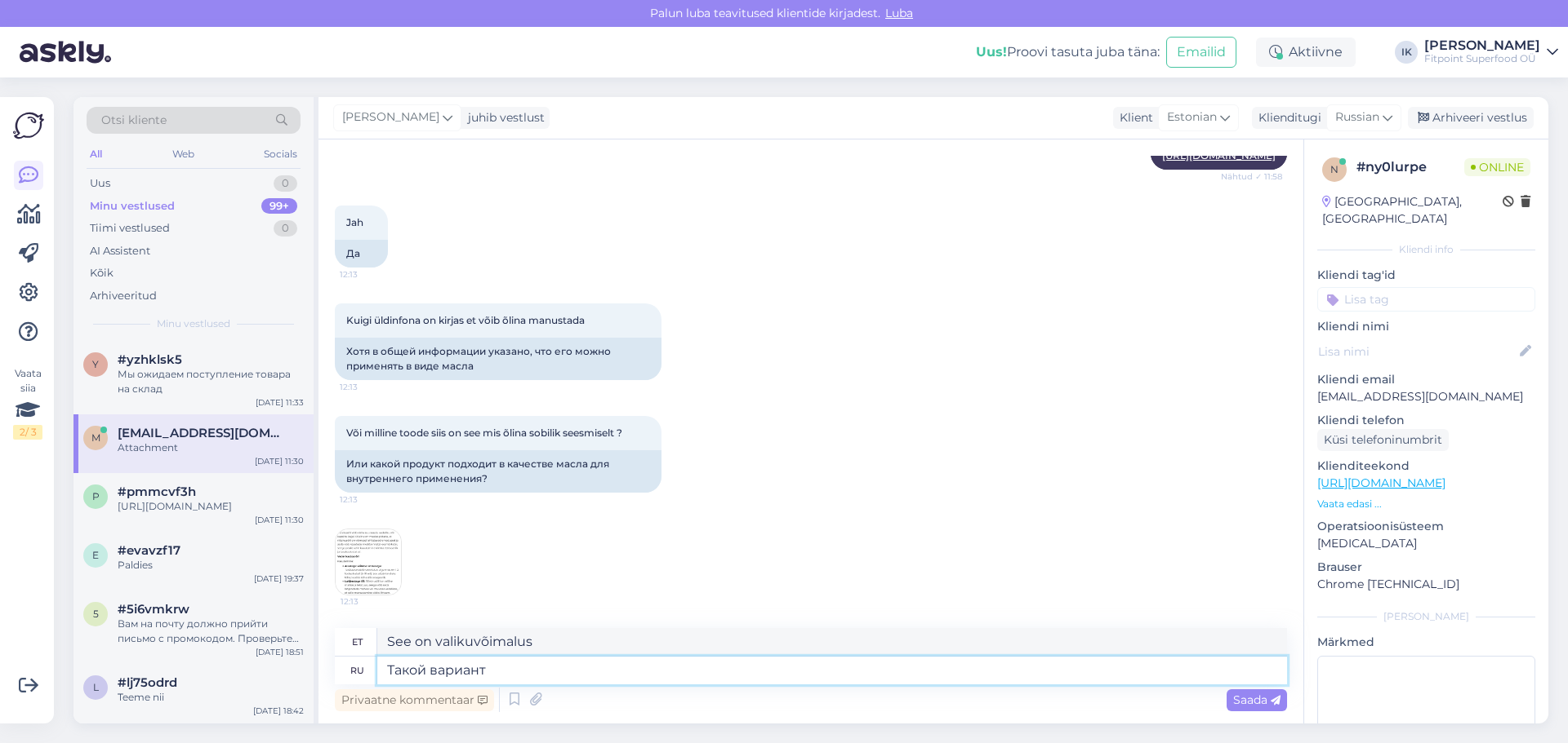
paste textarea "[URL][DOMAIN_NAME]"
type textarea "Такой вариант [URL][DOMAIN_NAME]"
type textarea "See valik [URL][DOMAIN_NAME]"
type textarea "Такой вариант [URL][DOMAIN_NAME]"
click at [1043, 709] on div "Saada" at bounding box center [1256, 701] width 61 height 22
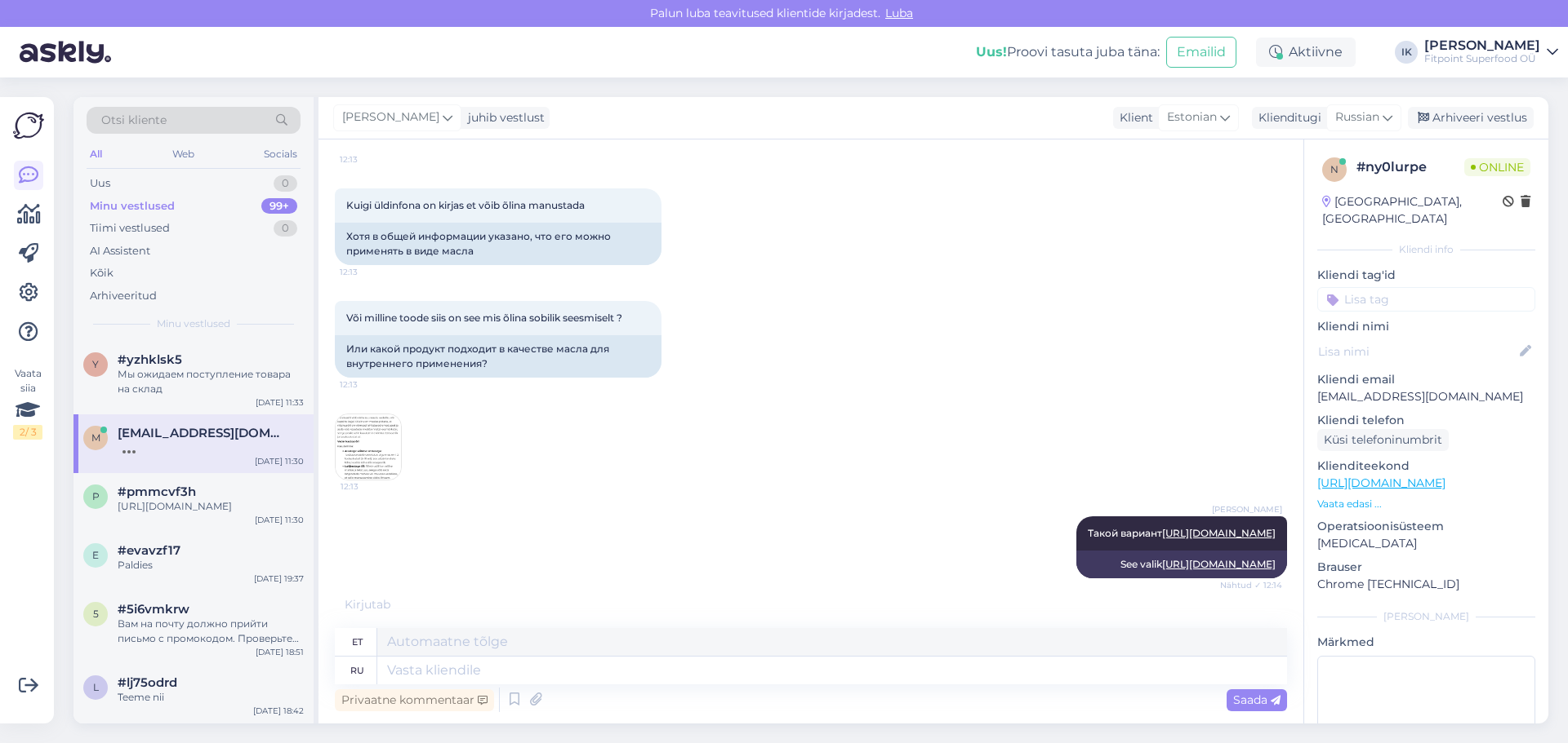
scroll to position [1865, 0]
click at [354, 431] on img at bounding box center [368, 447] width 65 height 65
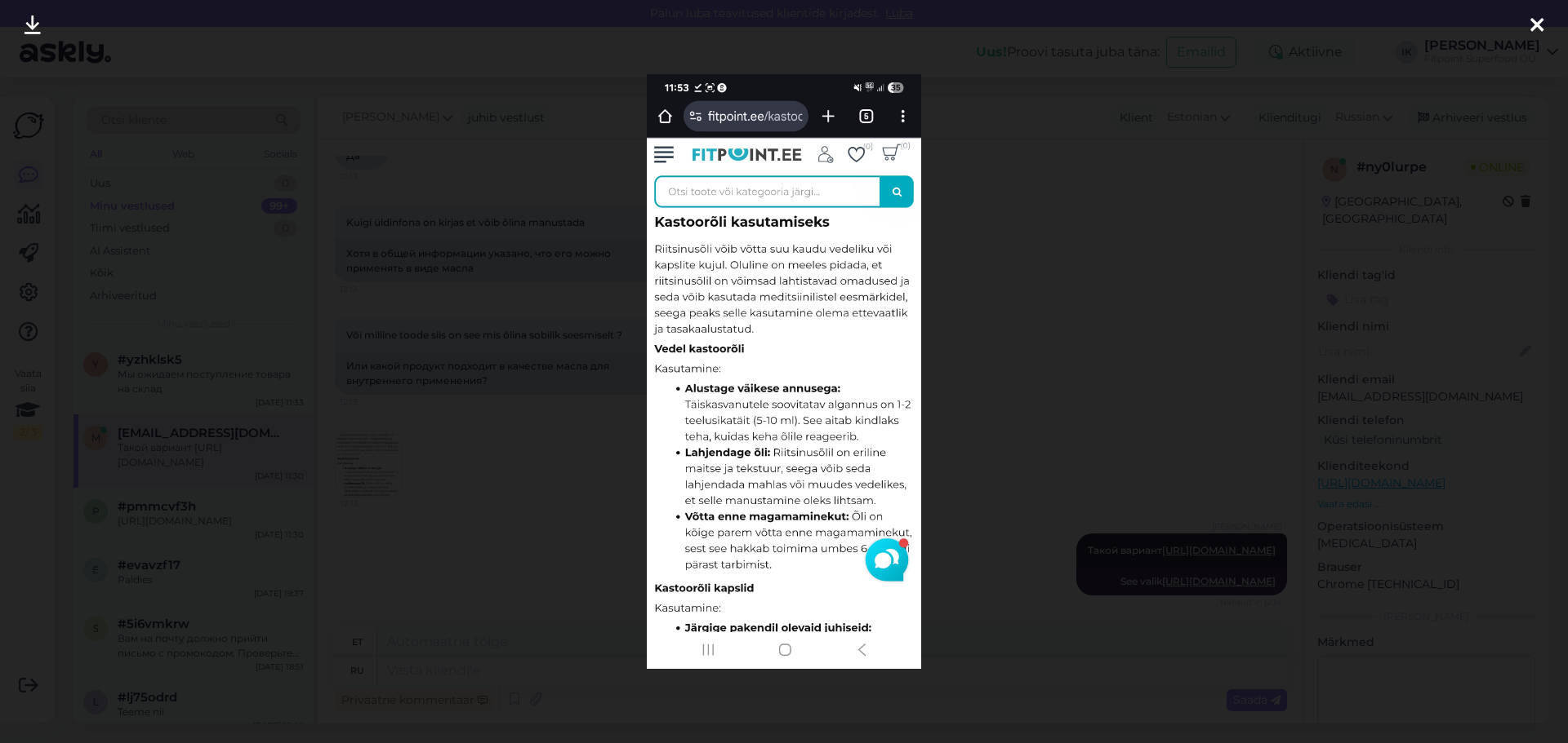
scroll to position [1849, 0]
click at [1043, 25] on icon at bounding box center [1536, 26] width 13 height 21
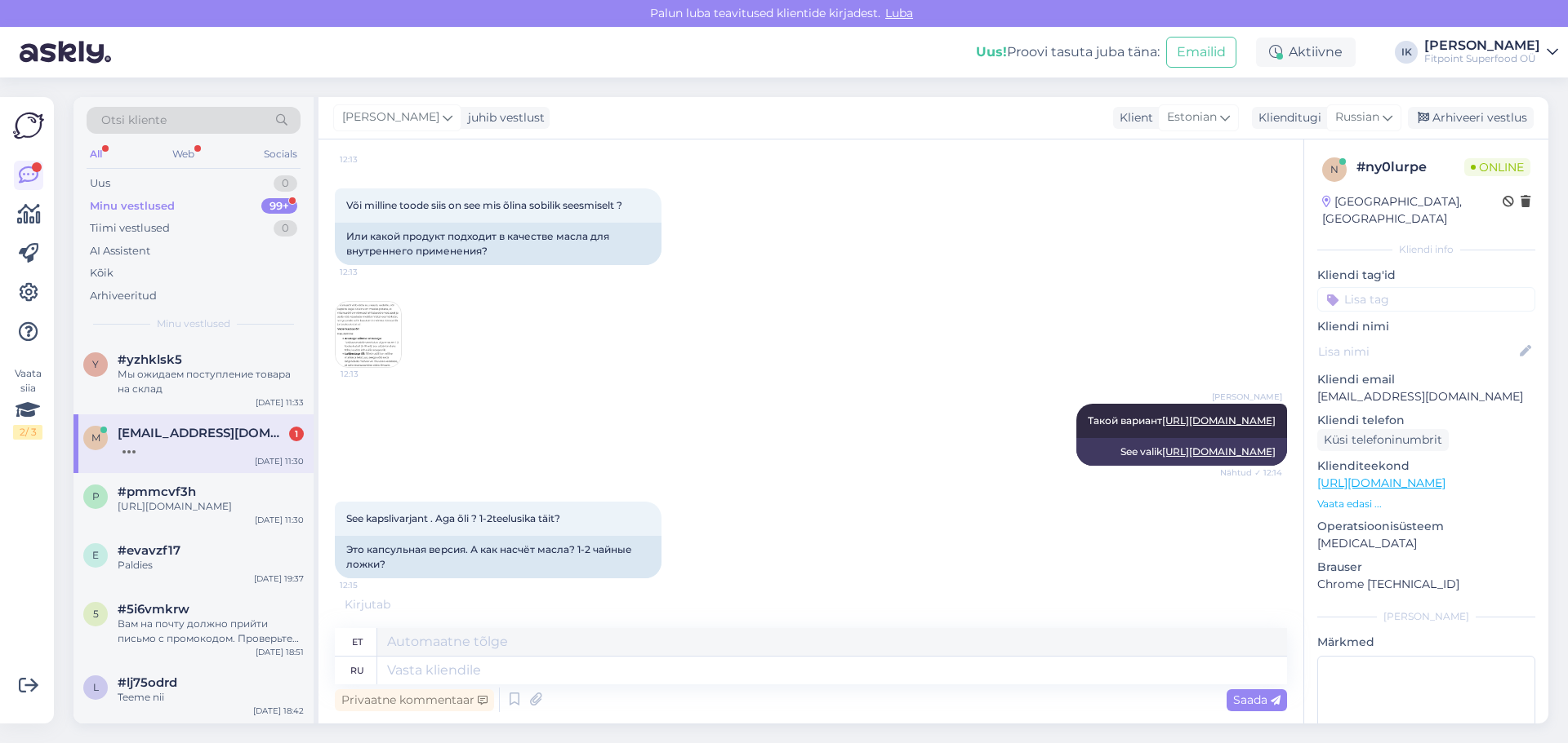
scroll to position [1978, 0]
click at [468, 671] on textarea at bounding box center [831, 671] width 909 height 28
click at [469, 665] on textarea at bounding box center [831, 671] width 909 height 28
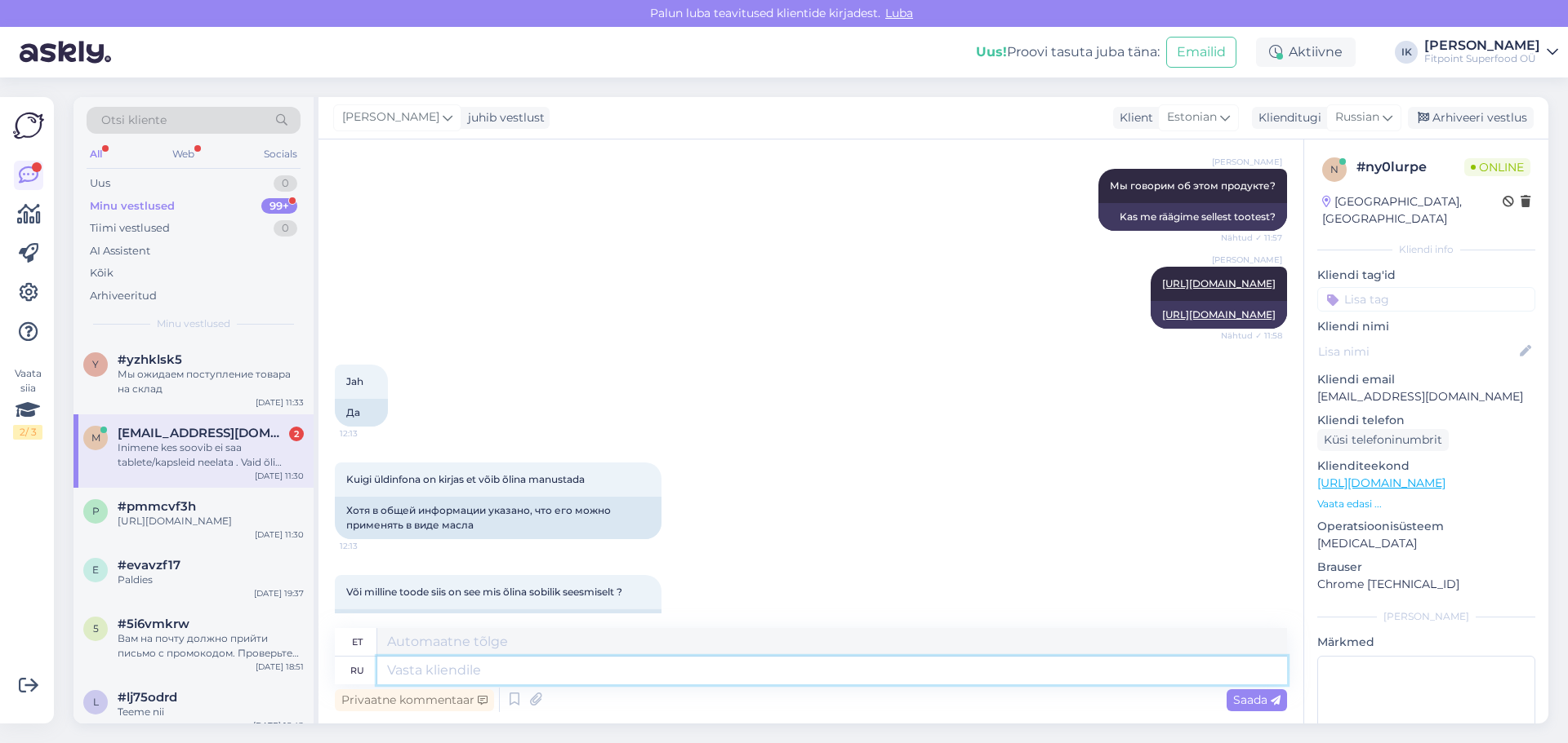
scroll to position [2088, 0]
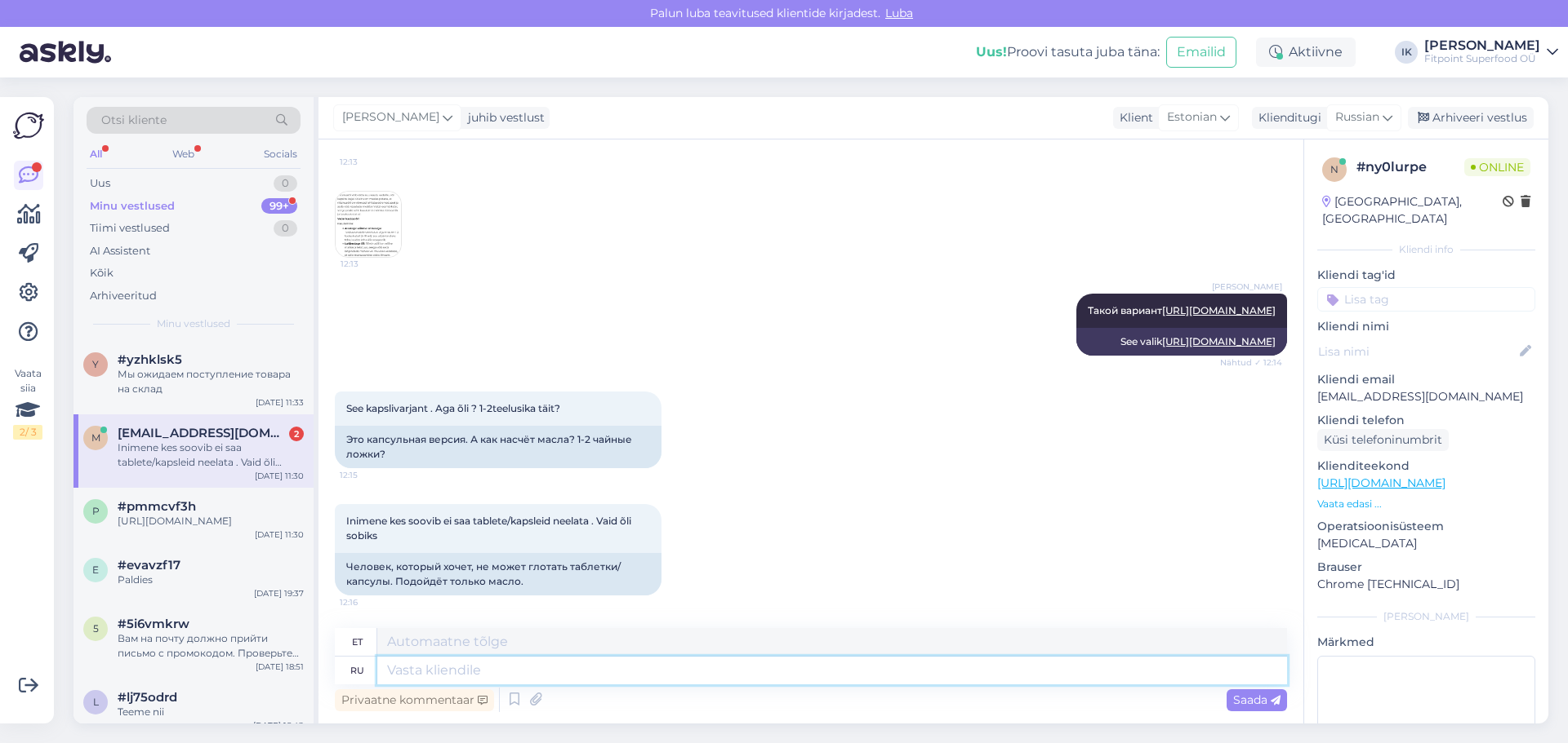
paste textarea "[URL][DOMAIN_NAME]"
type textarea "[URL][DOMAIN_NAME]"
type textarea "[URL][DOMAIN_NAME] это"
type textarea "[URL][DOMAIN_NAME] see on"
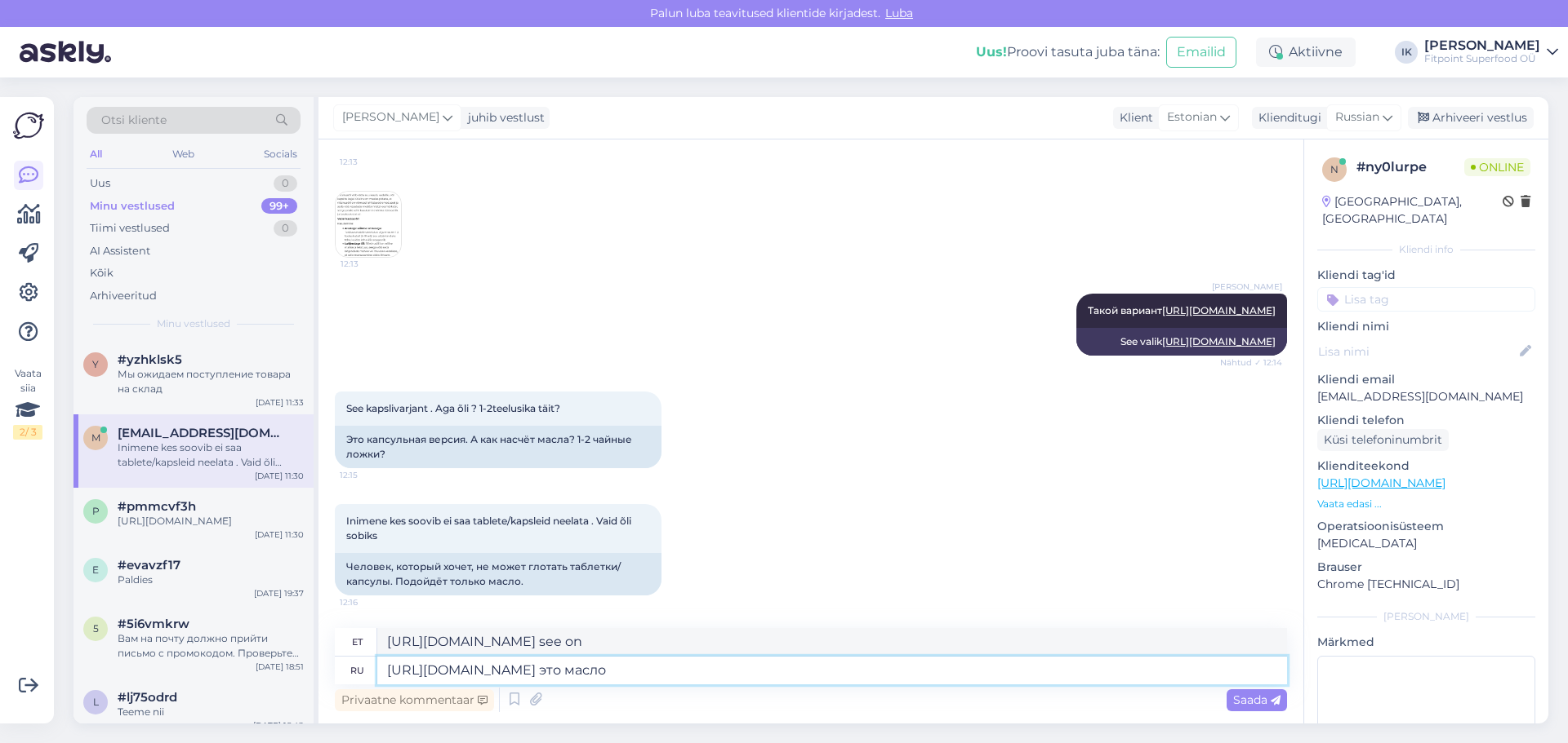
type textarea "[URL][DOMAIN_NAME] это масло"
type textarea "[URL][DOMAIN_NAME] see on õli"
type textarea "[URL][DOMAIN_NAME] это масло для"
type textarea "[URL][DOMAIN_NAME] see õli on mõeldud"
type textarea "[URL][DOMAIN_NAME] это масло для наружного пр"
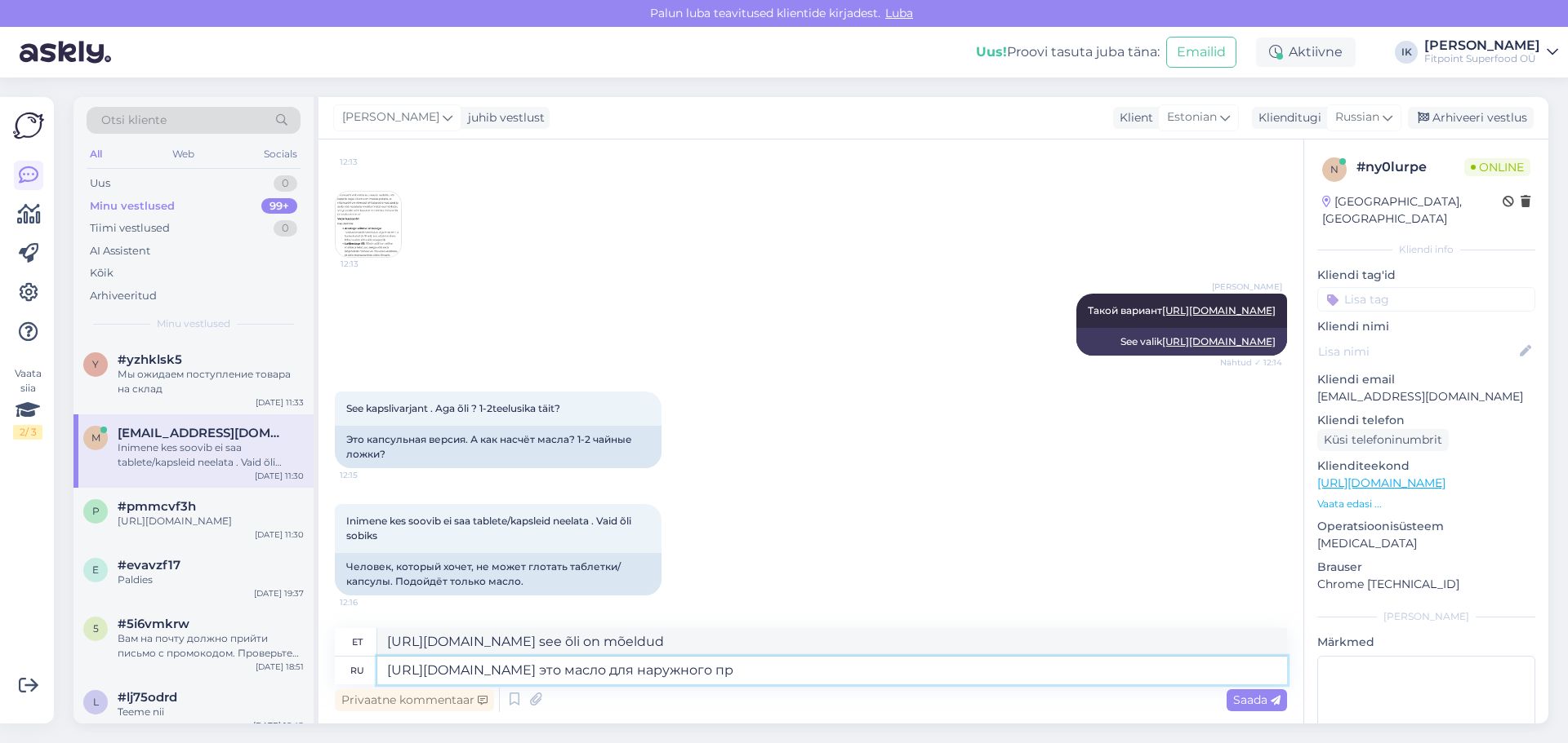
type textarea "[URL][DOMAIN_NAME] see on õli välispidiseks kasutamiseks"
type textarea "[URL][DOMAIN_NAME] это масло для наружного приминения."
type textarea "[URL][DOMAIN_NAME] see õli on mõeldud välispidiseks kasutamiseks."
type textarea "[URL][DOMAIN_NAME] это масло для наружного приминения. Др"
type textarea "[URL][DOMAIN_NAME] see õli on mõeldud välispidiseks kasutamiseks. D"
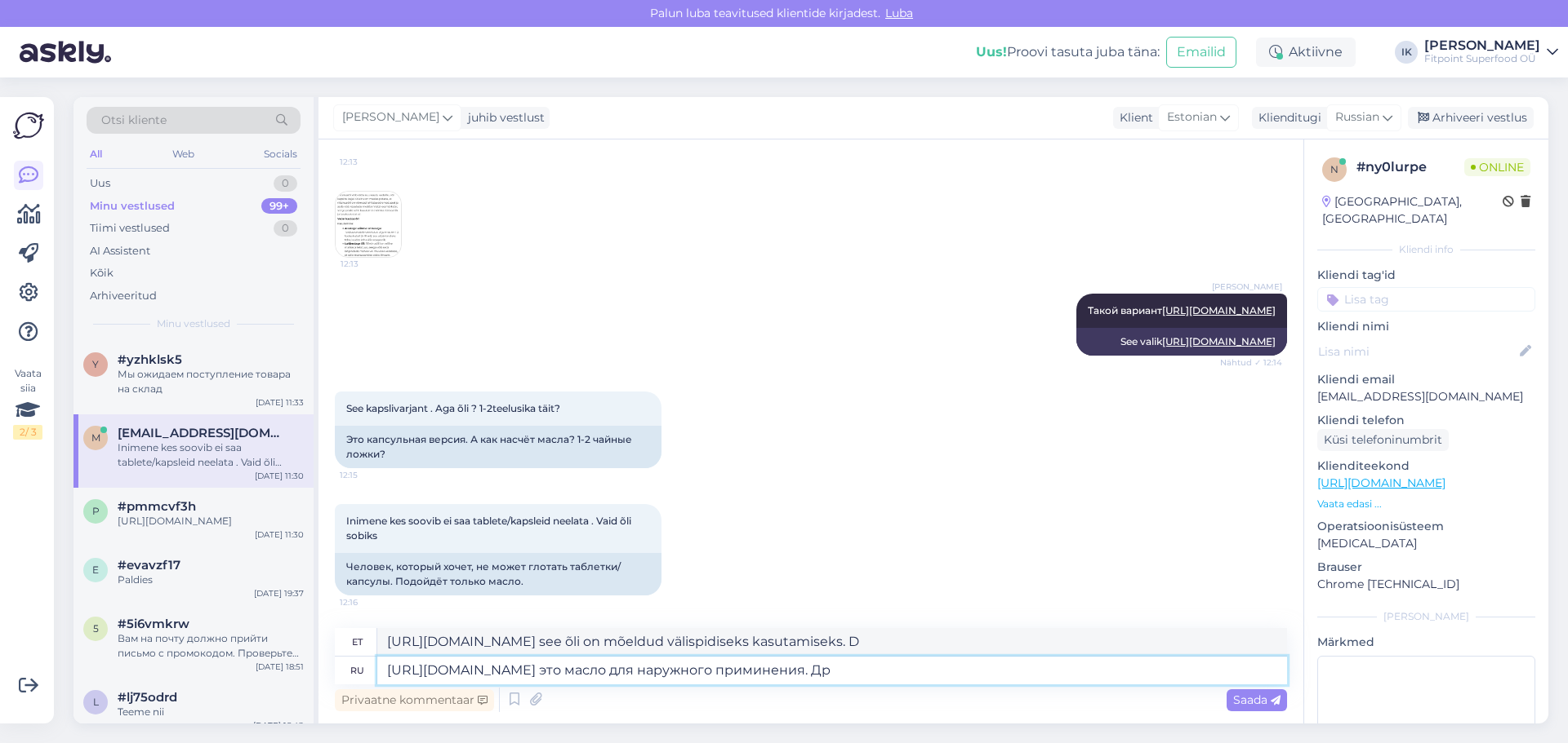
type textarea "[URL][DOMAIN_NAME] это масло для наружного приминения. Дру"
type textarea "[URL][DOMAIN_NAME] see õli on mõeldud välispidiseks kasutamiseks. Ravim"
type textarea "[URL][DOMAIN_NAME] это масло для наружного приминения. Других в"
type textarea "[URL][DOMAIN_NAME] see õli on mõeldud välispidiseks kasutamiseks. Muud"
type textarea "[URL][DOMAIN_NAME] это масло для наружного приминения. Других вариантов у"
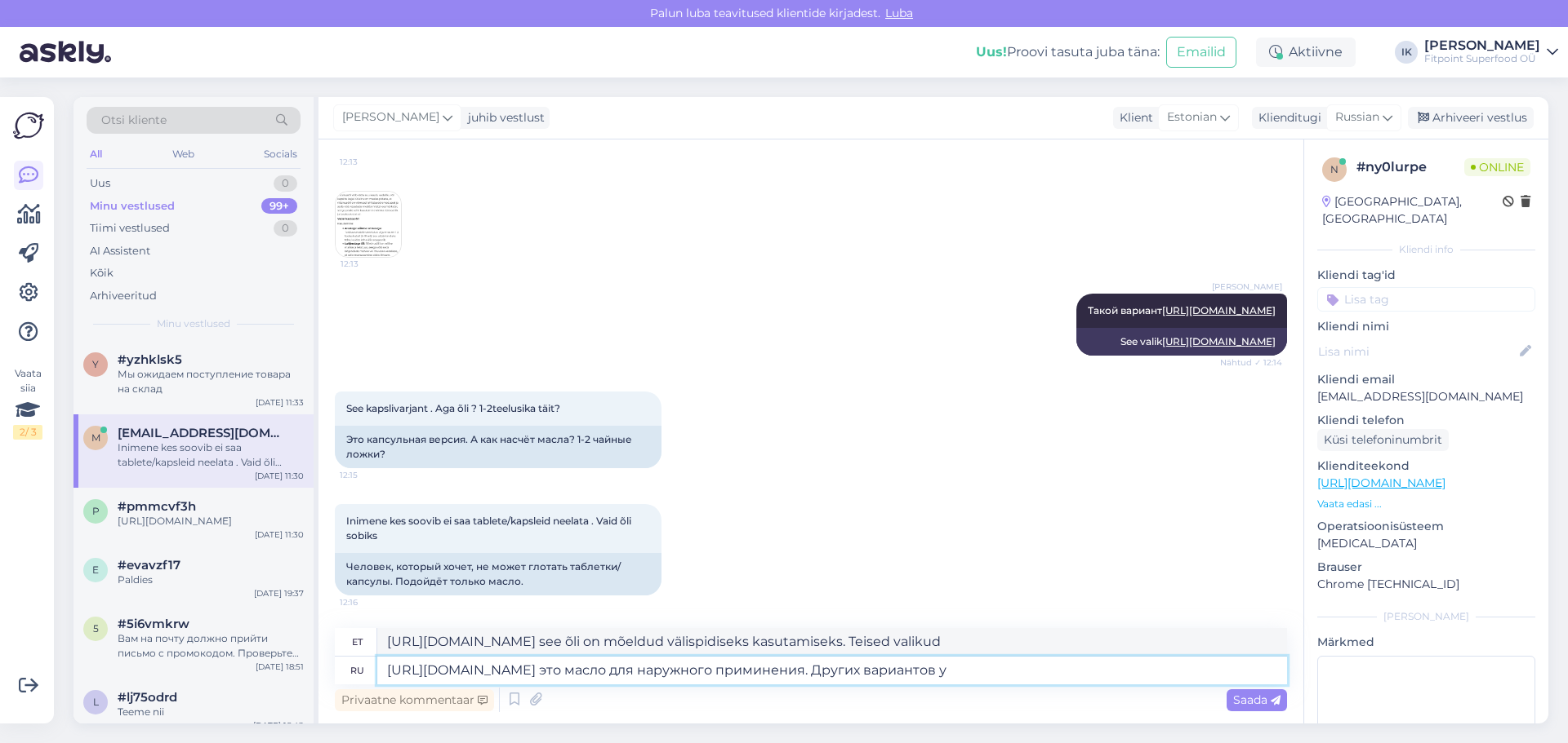
type textarea "[URL][DOMAIN_NAME] see õli on mõeldud välispidiseks kasutamiseks. Muud valikud …"
type textarea "[URL][DOMAIN_NAME] это масло для наружного приминения. Других вариантов у нас"
type textarea "[URL][DOMAIN_NAME] see õli on mõeldud välispidiseks kasutamiseks. Meil ​​pole t…"
type textarea "[URL][DOMAIN_NAME] это масло для наружного приминения. Других вариантов у нас н…"
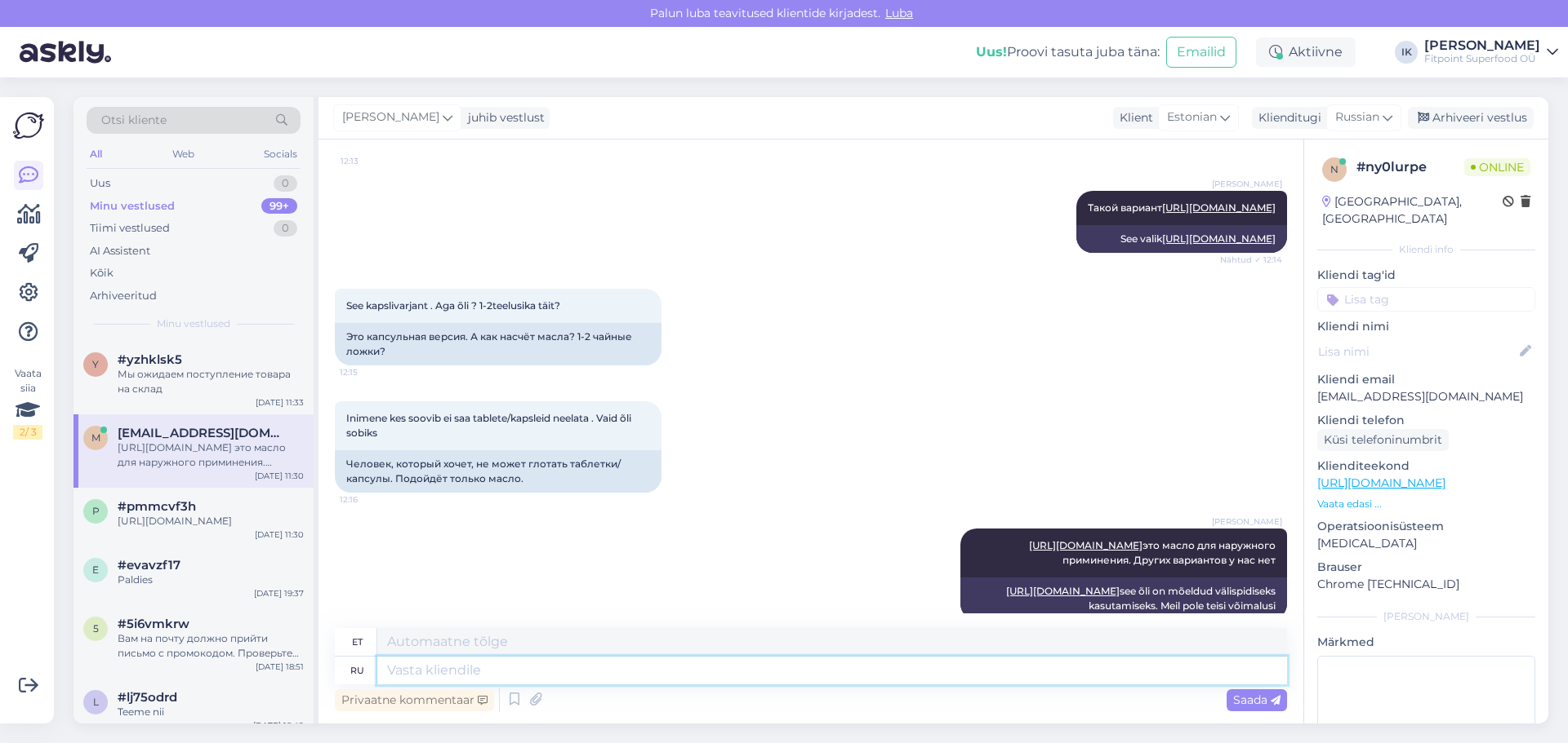
scroll to position [2245, 0]
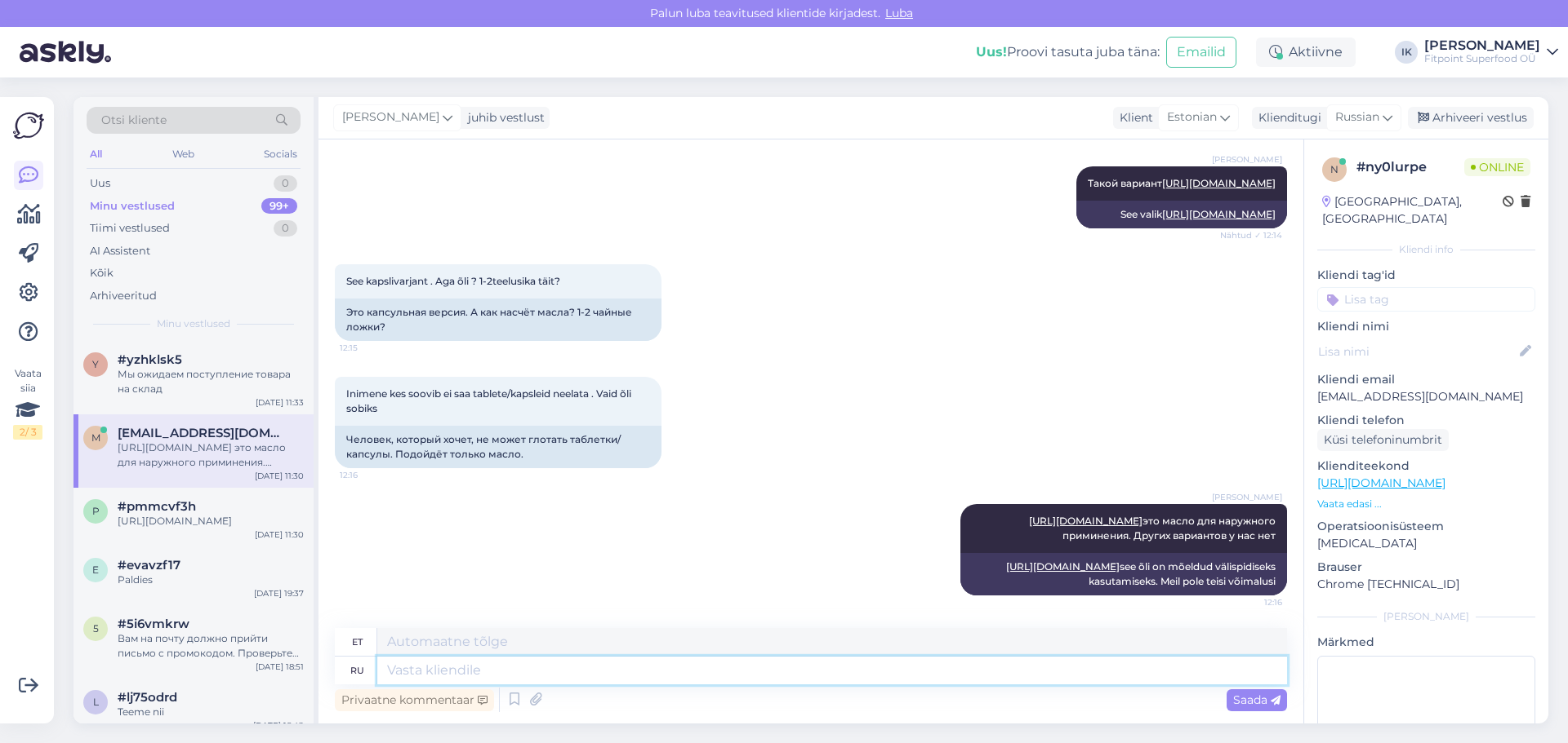
click at [456, 676] on textarea at bounding box center [831, 671] width 909 height 28
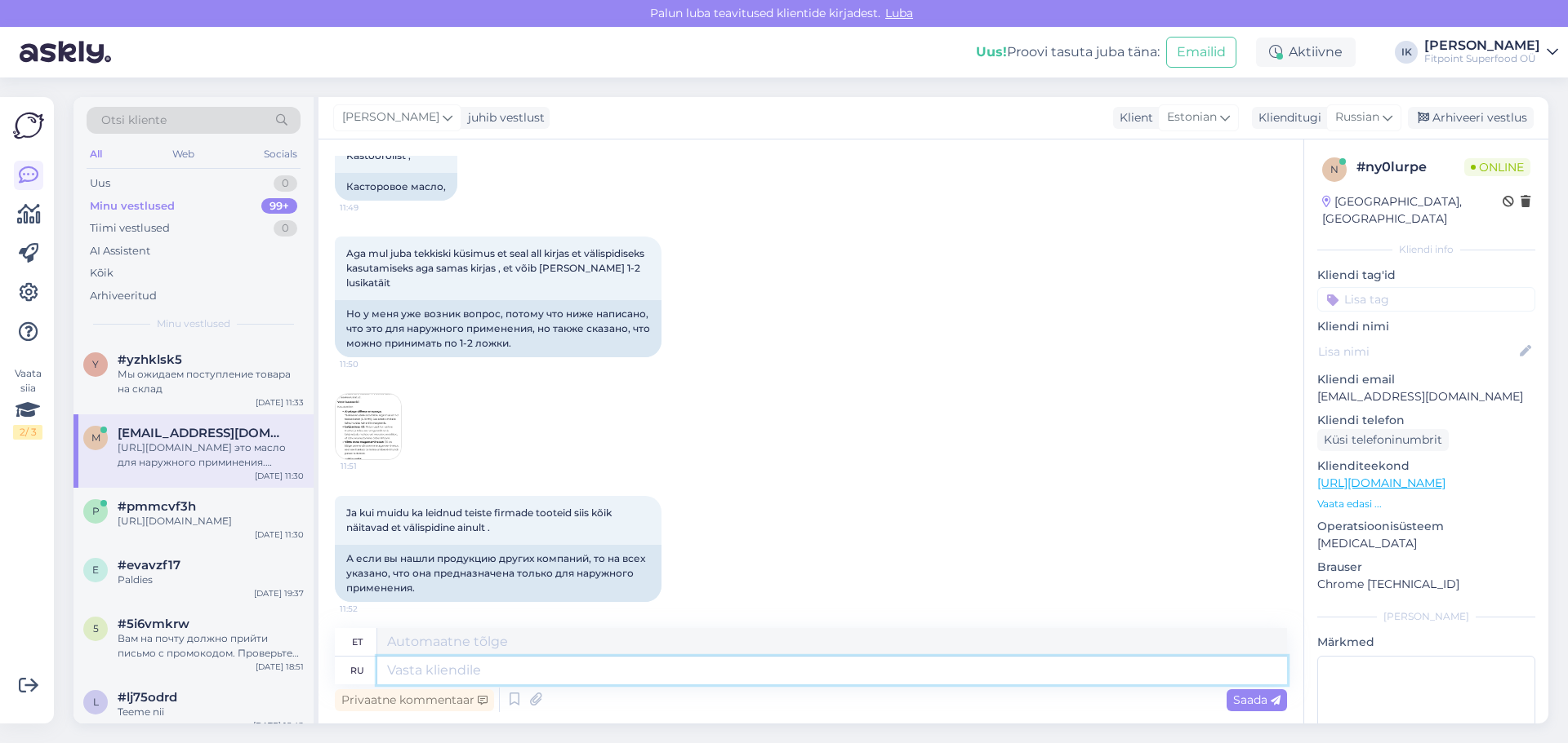
scroll to position [776, 0]
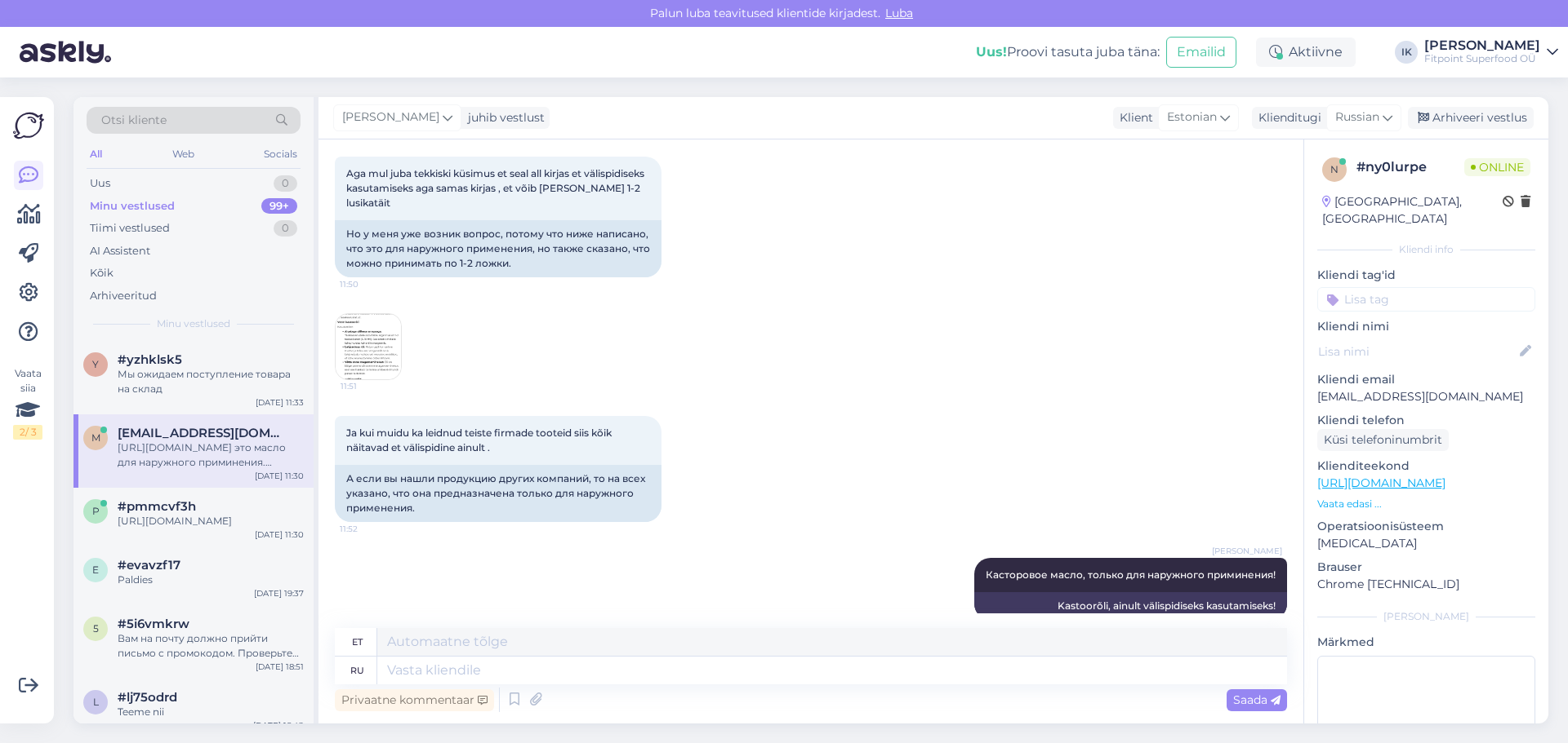
click at [366, 352] on img at bounding box center [368, 347] width 65 height 65
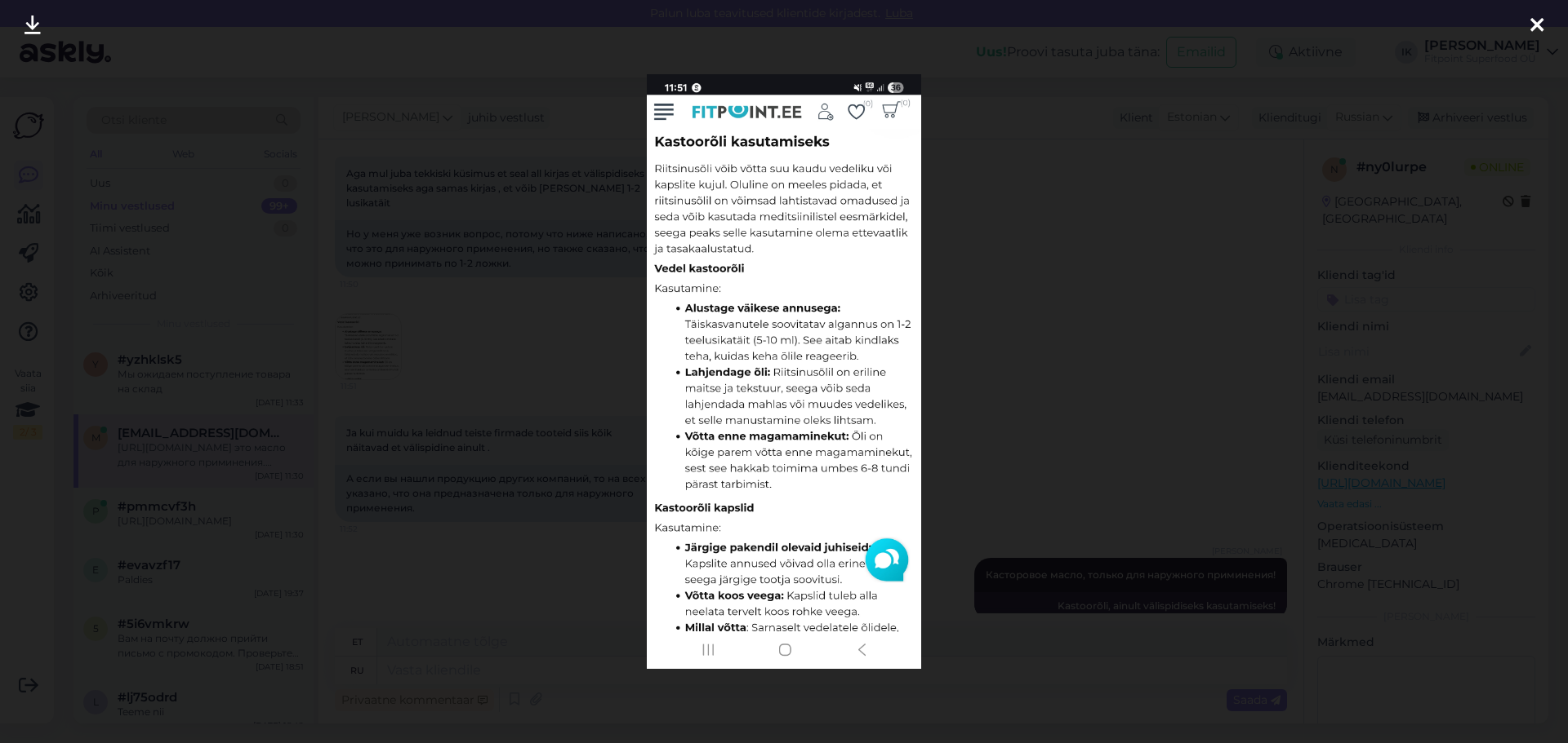
click at [1043, 339] on div at bounding box center [784, 371] width 1568 height 743
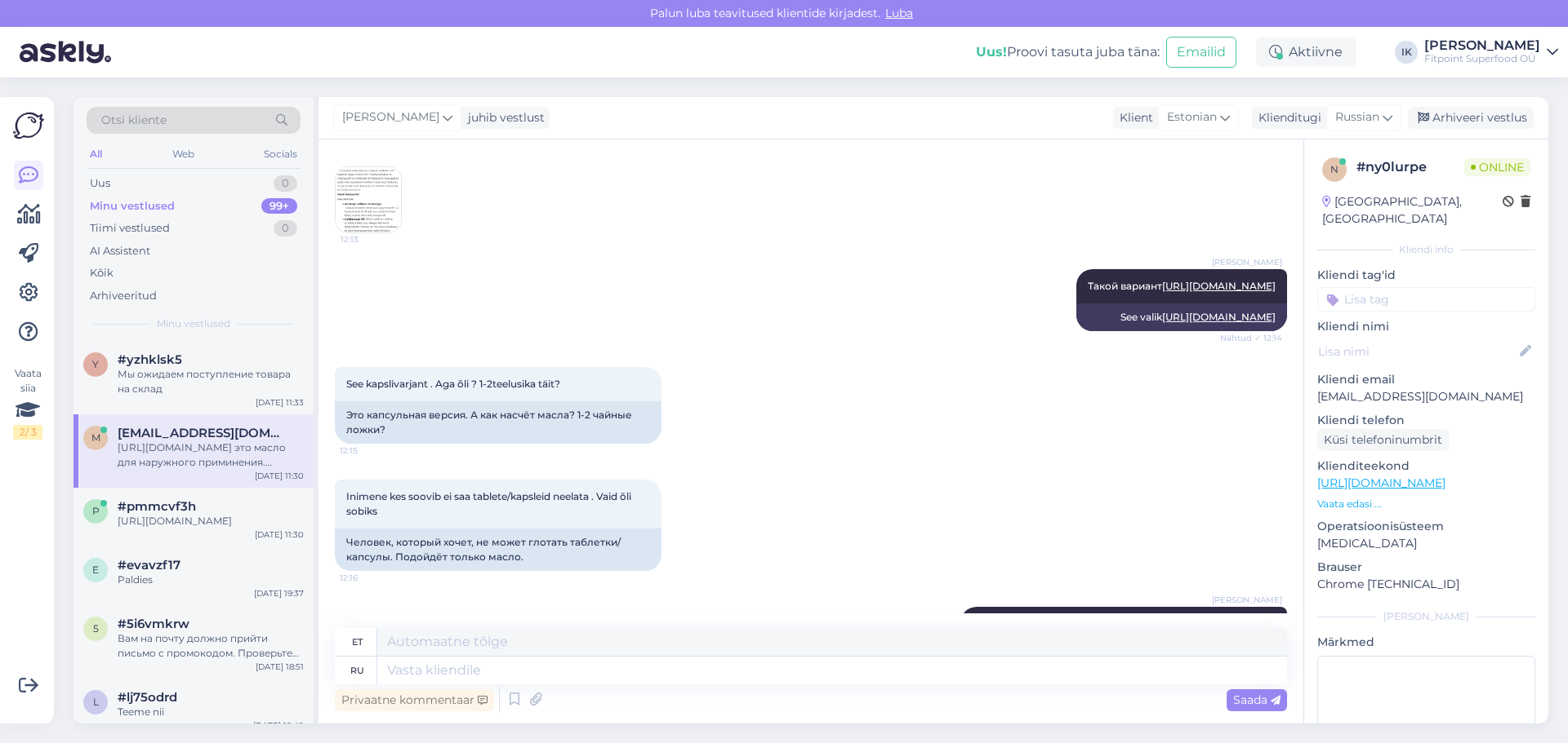
scroll to position [2245, 0]
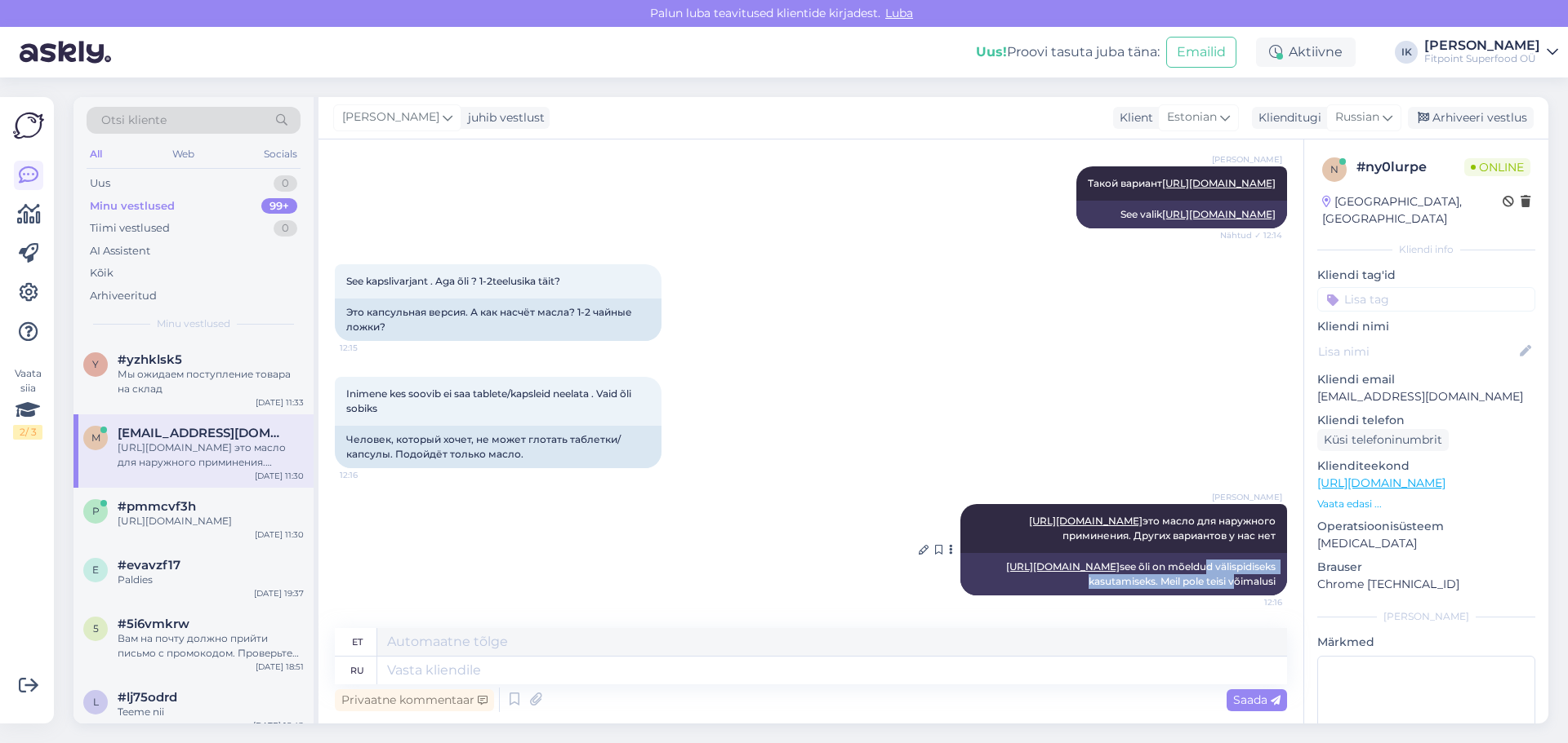
drag, startPoint x: 1043, startPoint y: 571, endPoint x: 1195, endPoint y: 576, distance: 152.1
click at [1043, 576] on div "[URL][DOMAIN_NAME] see õli on mõeldud välispidiseks kasutamiseks. Meil ​​pole t…" at bounding box center [1123, 574] width 326 height 43
click at [718, 370] on div "Inimene kes soovib ei saa tablete/kapsleid neelata . Vaid õli sobiks 12:16 Чело…" at bounding box center [811, 422] width 952 height 128
click at [448, 666] on textarea at bounding box center [831, 671] width 909 height 28
type textarea "Скрин"
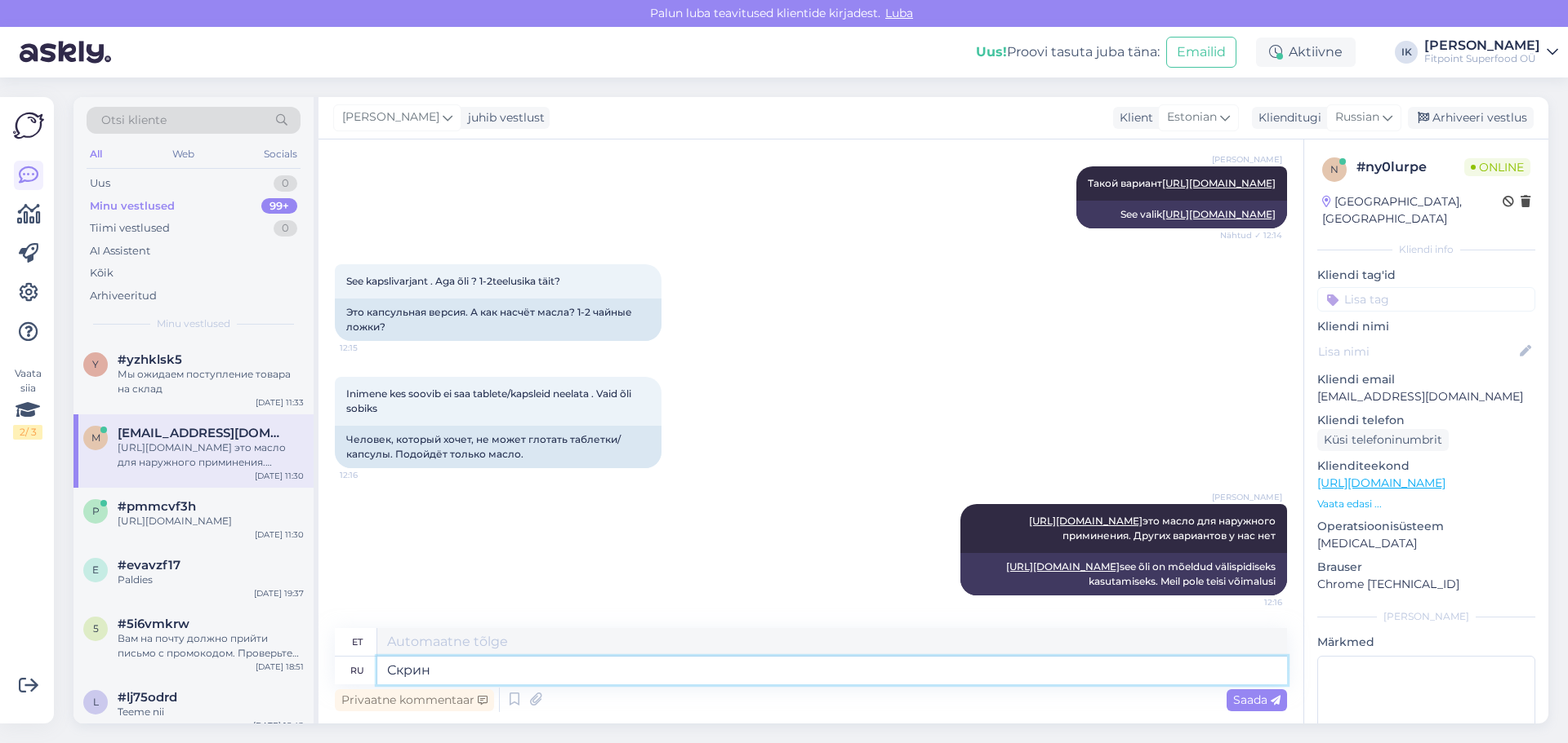
type textarea "Ekraanipilt"
type textarea "Скрин,"
type textarea "Ekraanipilt,"
type textarea "[PERSON_NAME], который"
type textarea "Ekraanipilt sellest"
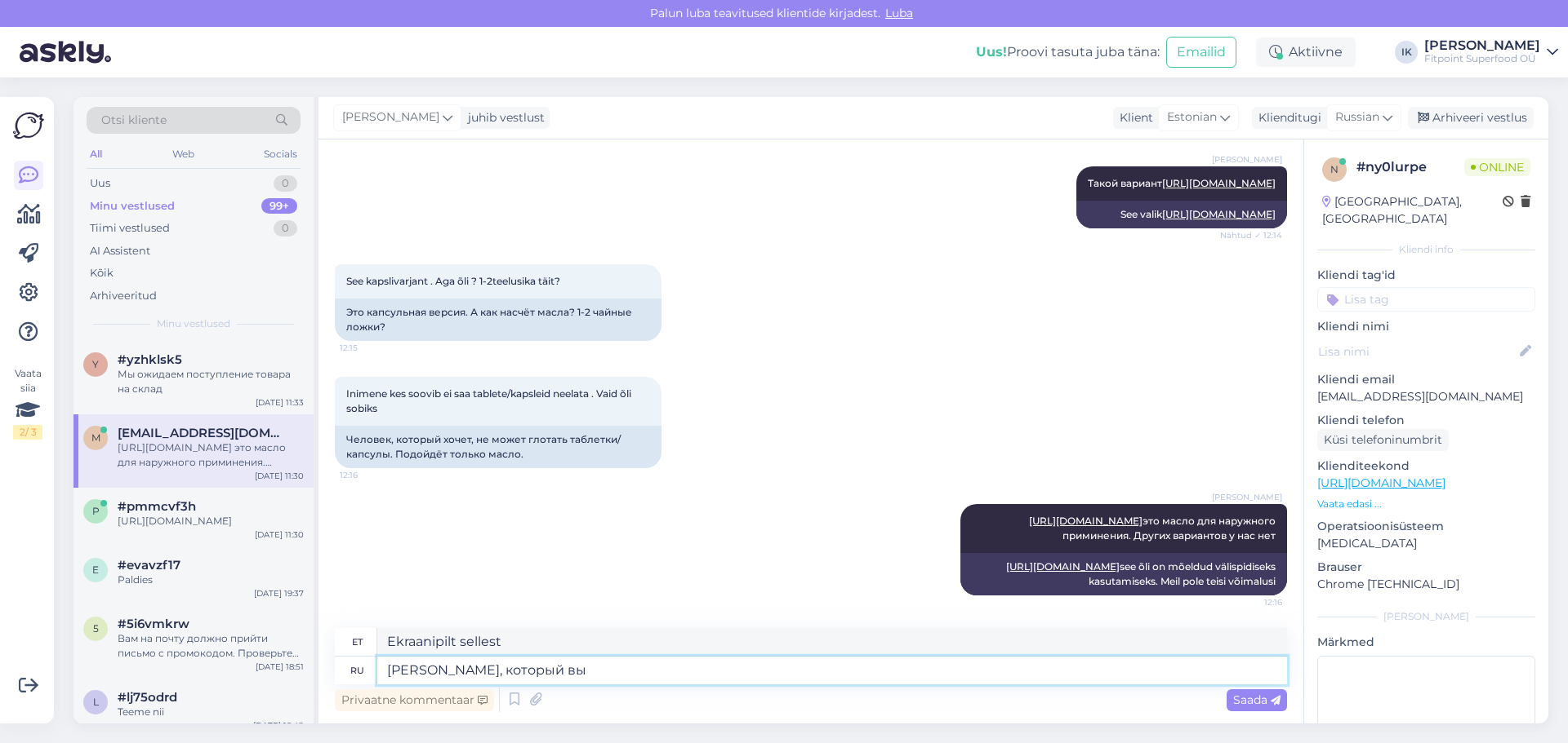
type textarea "[PERSON_NAME], который вы"
type textarea "Sinu ekraanipilt"
type textarea "[PERSON_NAME], который вы прислали,"
type textarea "Sinu saadetud ekraanipilt,"
type textarea "[PERSON_NAME], который вы прислали, относится"
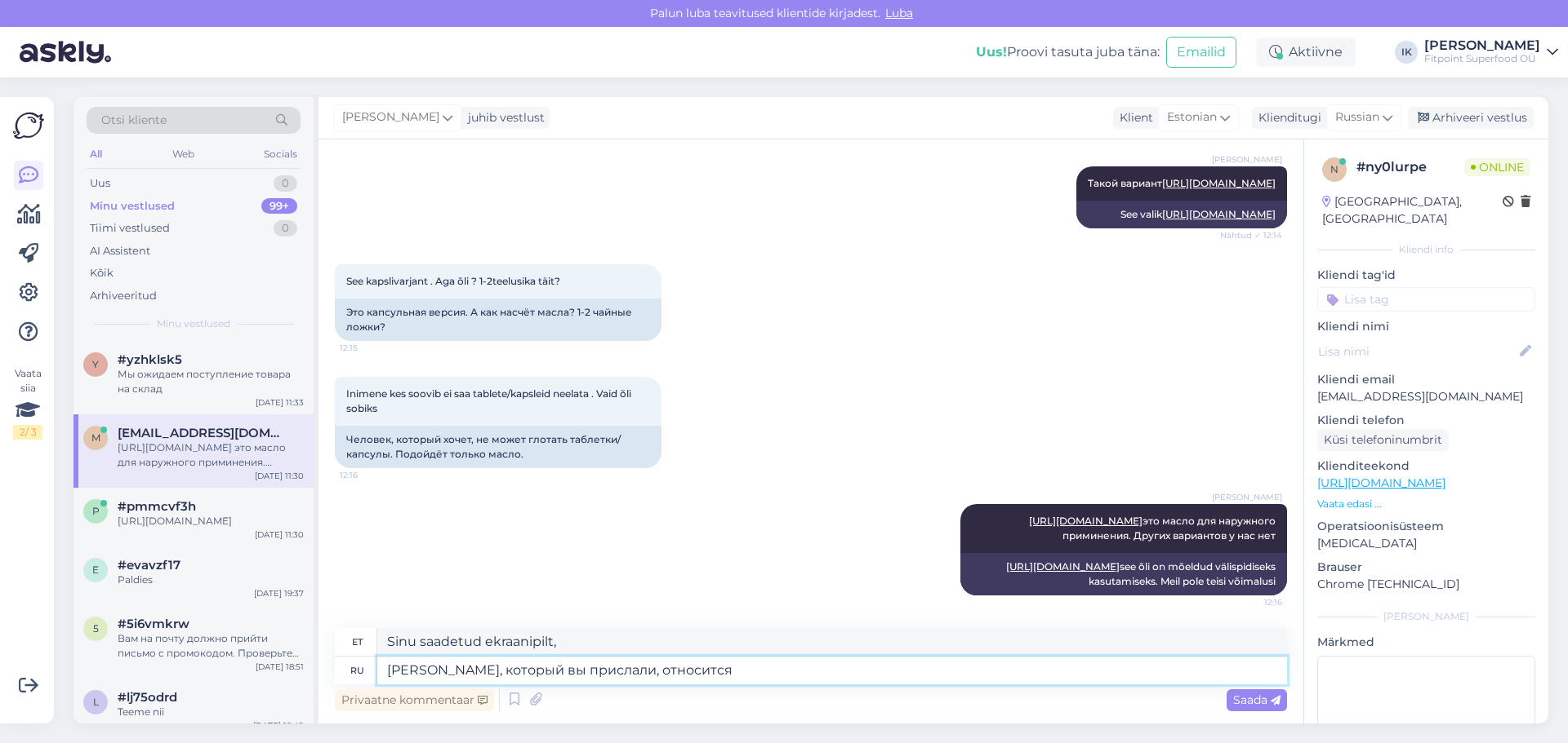
type textarea "Sinu saadetud ekraanipilt on asjakohane"
type textarea "[PERSON_NAME], который вы прислали, относится к"
type textarea "Saadetud ekraanipilt on seotud"
type textarea "[PERSON_NAME], который вы прислали, относится к категории"
type textarea "Sinu saadetud ekraanipilt kuulub kategooriasse"
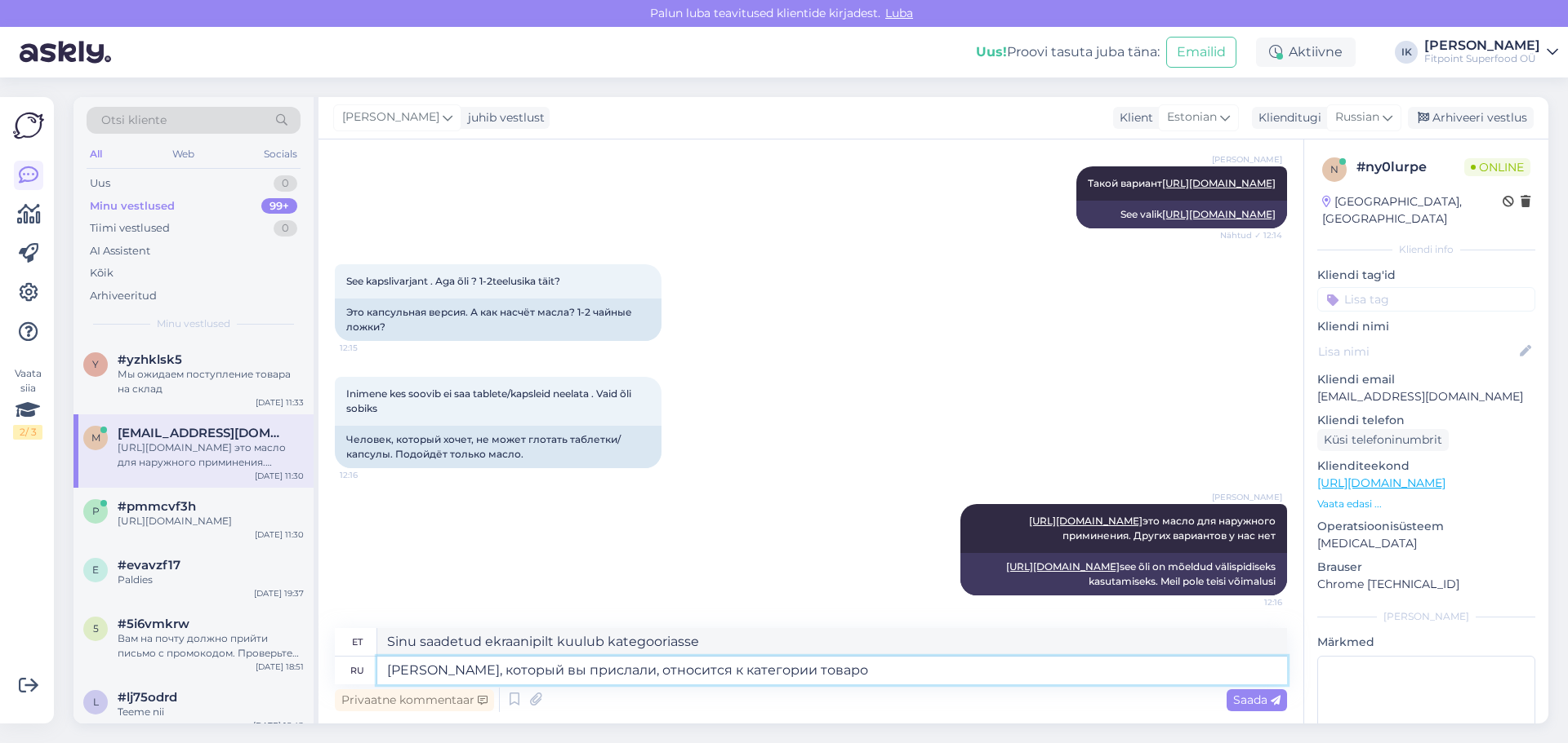
type textarea "Скрин, который вы прислали, относится к категории товаров"
type textarea "Sinu saadetud ekraanipilt on seotud tootekategooriaga."
type textarea "Скрин, который вы прислали, относится к категории товаров, а н"
type textarea "Sinu saadetud ekraanipilt on seotud tootekategooriaga ja"
type textarea "Скрин, который вы прислали, относится к категории товаров, а не к"
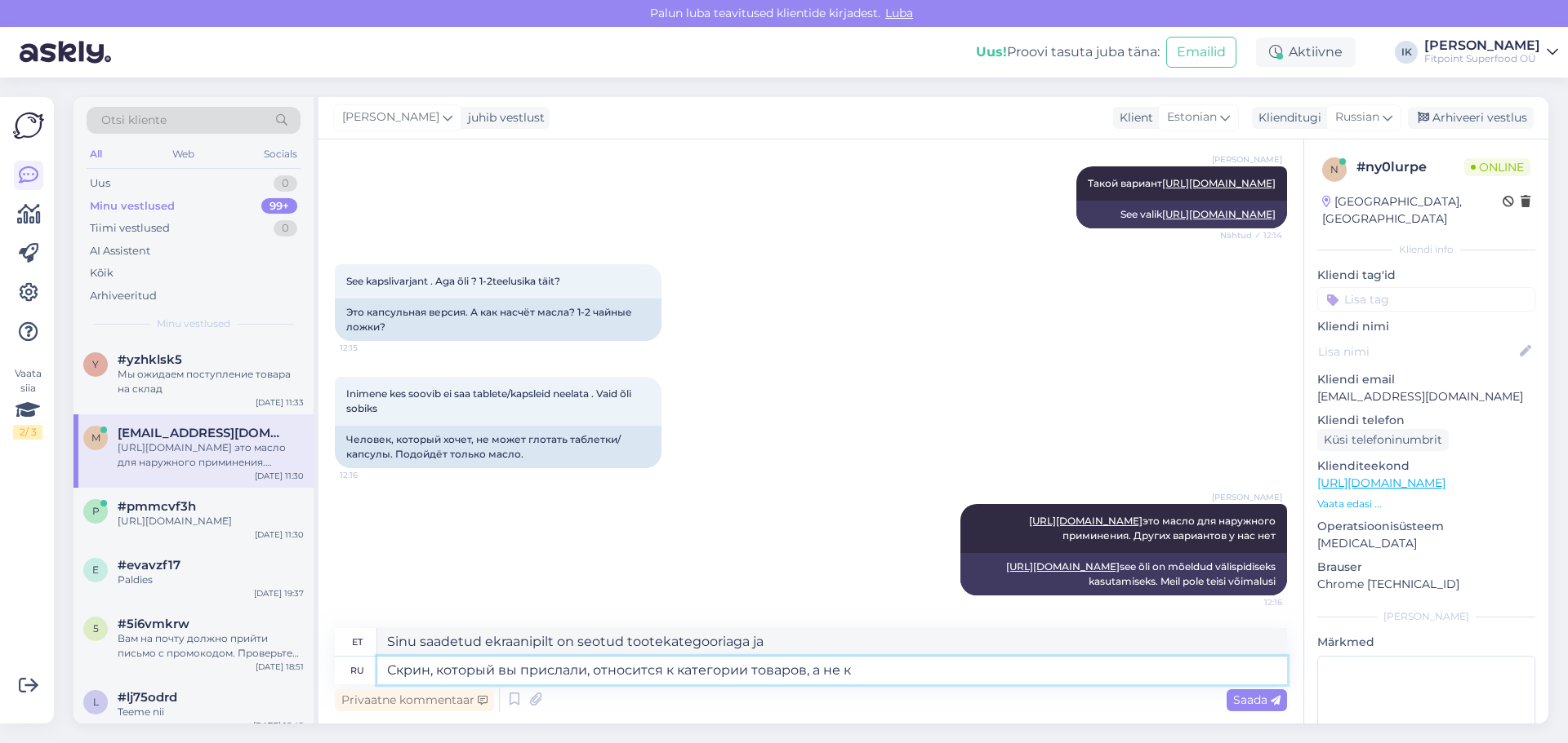
type textarea "Sinu saadetud ekraanipilt on seotud tootekategooriaga, mitte"
type textarea "Скрин, который вы прислали, относится к категории товаров, а не к конкретному"
type textarea "Sinu saadetud ekraanipilt on seotud tootekategooriaga, mitte konkreetse tootega."
type textarea "Скрин, который вы прислали, относится к категории товаров, а не к конкретному п…"
type textarea "Sinu saadetud ekraanipilt on tootekategooria, mitte konkreetse toote kohta."
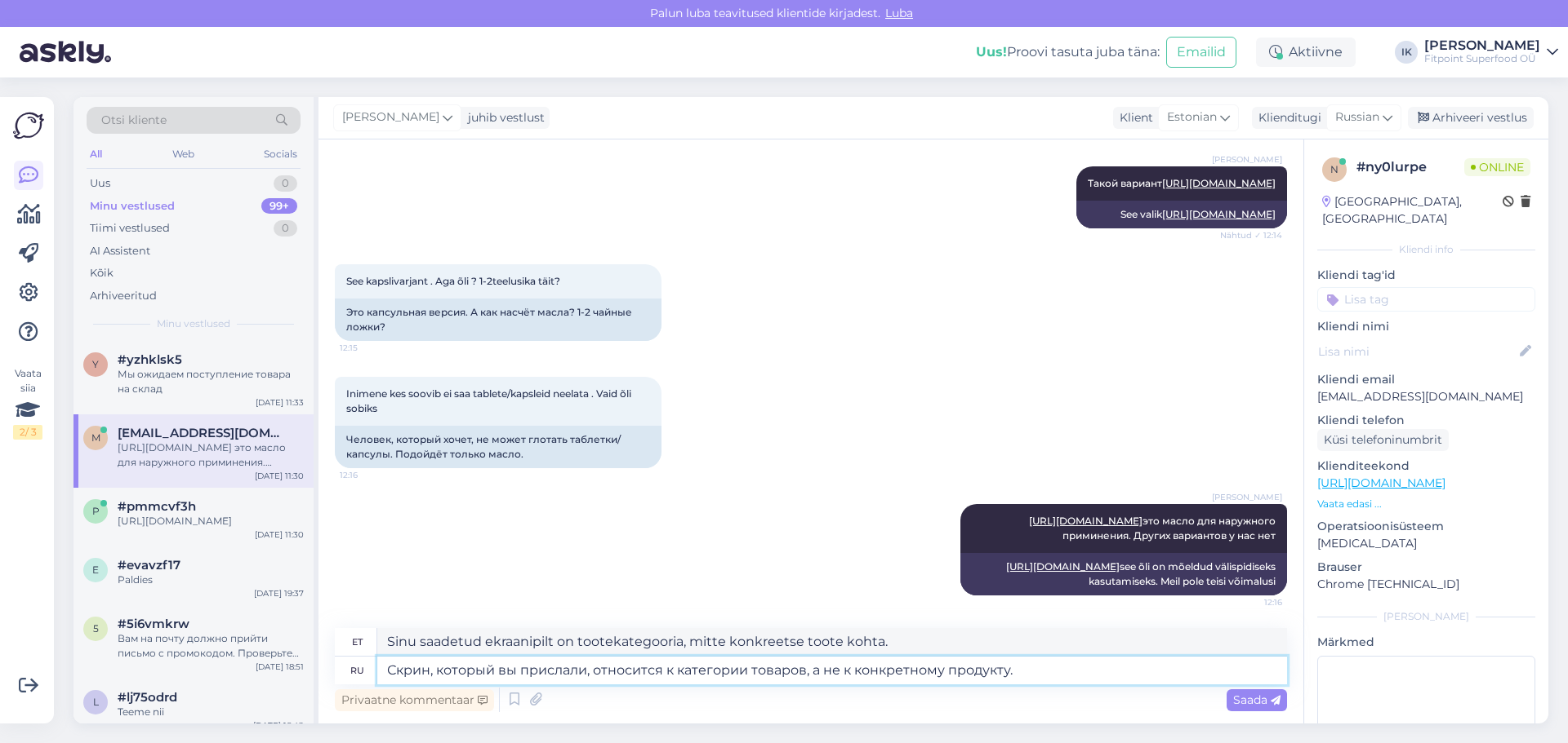
type textarea "Скрин, который вы прислали, относится к категории товаров, а не к конкретному п…"
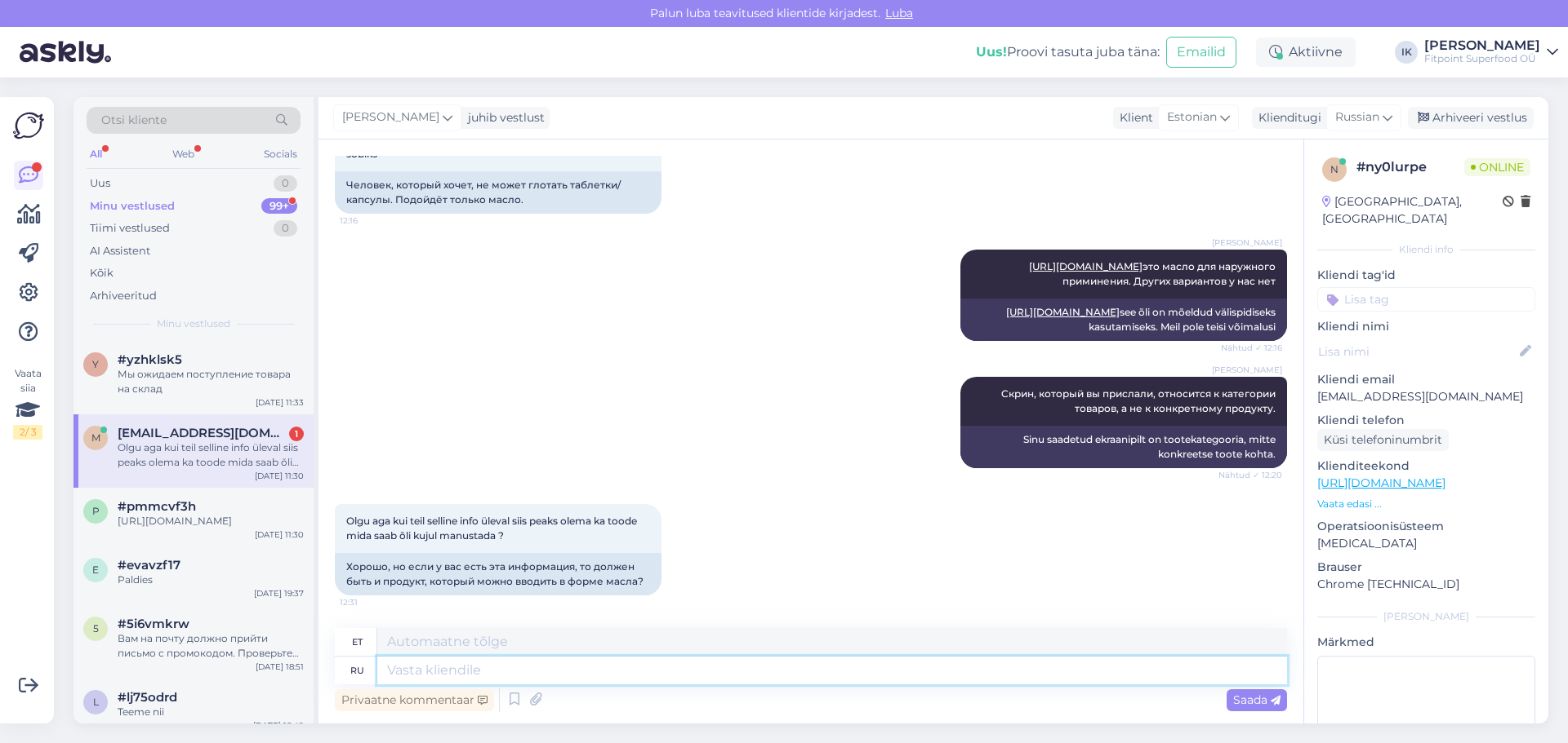
scroll to position [2499, 0]
click at [234, 448] on div "Olgu aga kui teil selline info üleval siis peaks olema ka toode mida saab õli k…" at bounding box center [211, 456] width 187 height 30
click at [460, 667] on textarea at bounding box center [831, 671] width 909 height 28
